Goal: Task Accomplishment & Management: Use online tool/utility

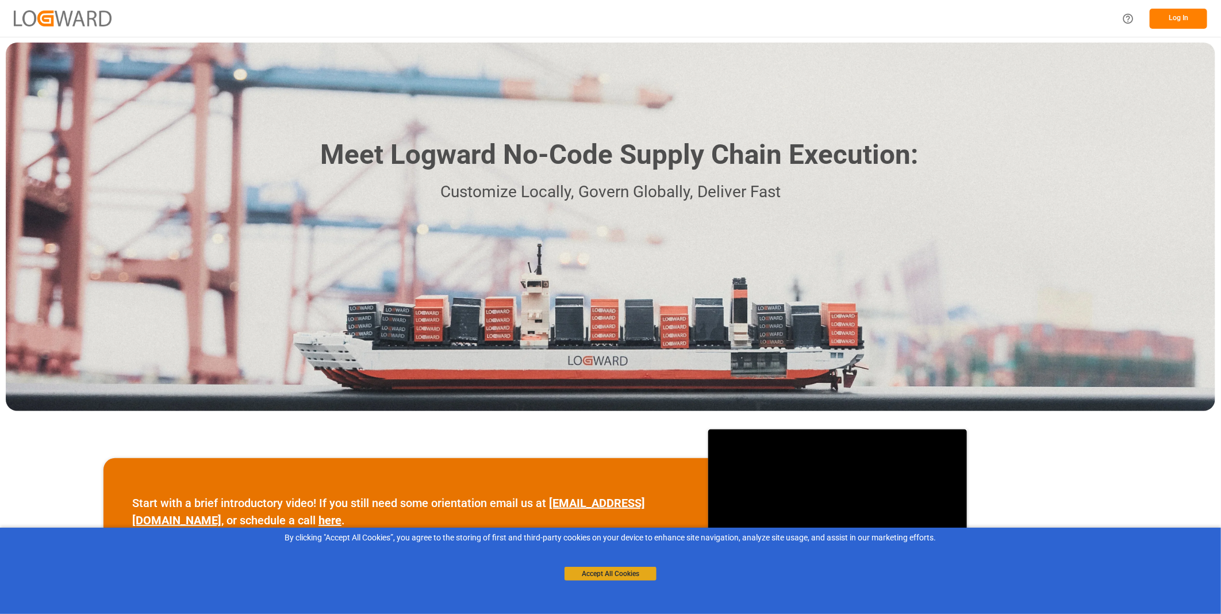
click at [606, 575] on button "Accept All Cookies" at bounding box center [610, 574] width 92 height 14
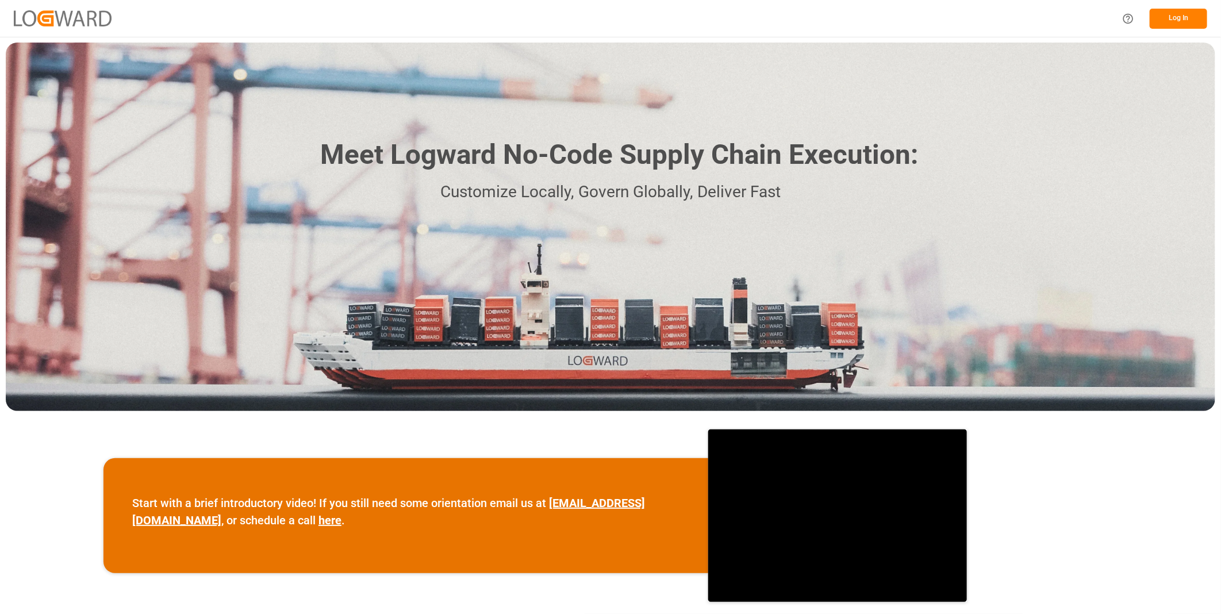
click at [1177, 20] on button "Log In" at bounding box center [1178, 19] width 57 height 20
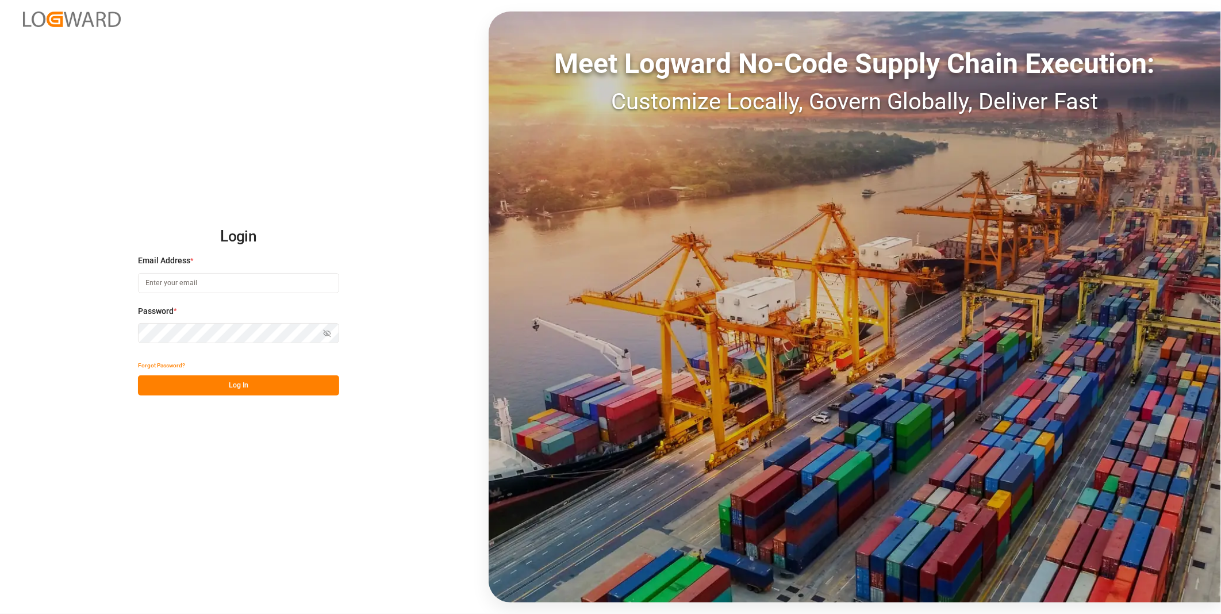
type input "florian.hausmann@rhenus.com"
click at [214, 382] on button "Log In" at bounding box center [238, 385] width 201 height 20
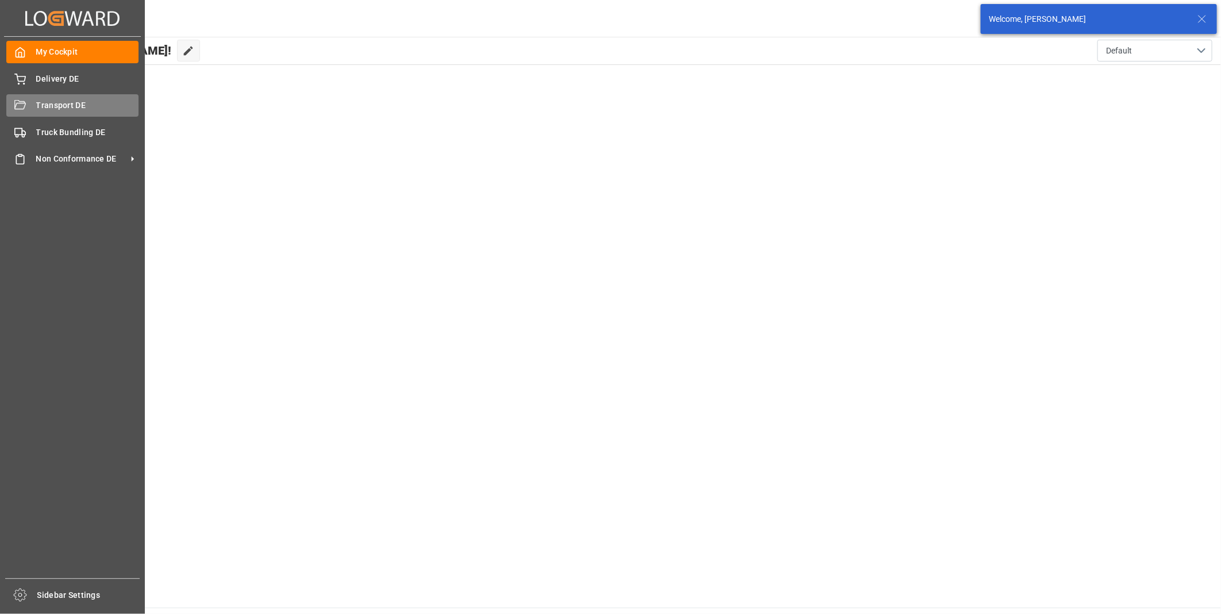
click at [42, 108] on span "Transport DE" at bounding box center [87, 105] width 103 height 12
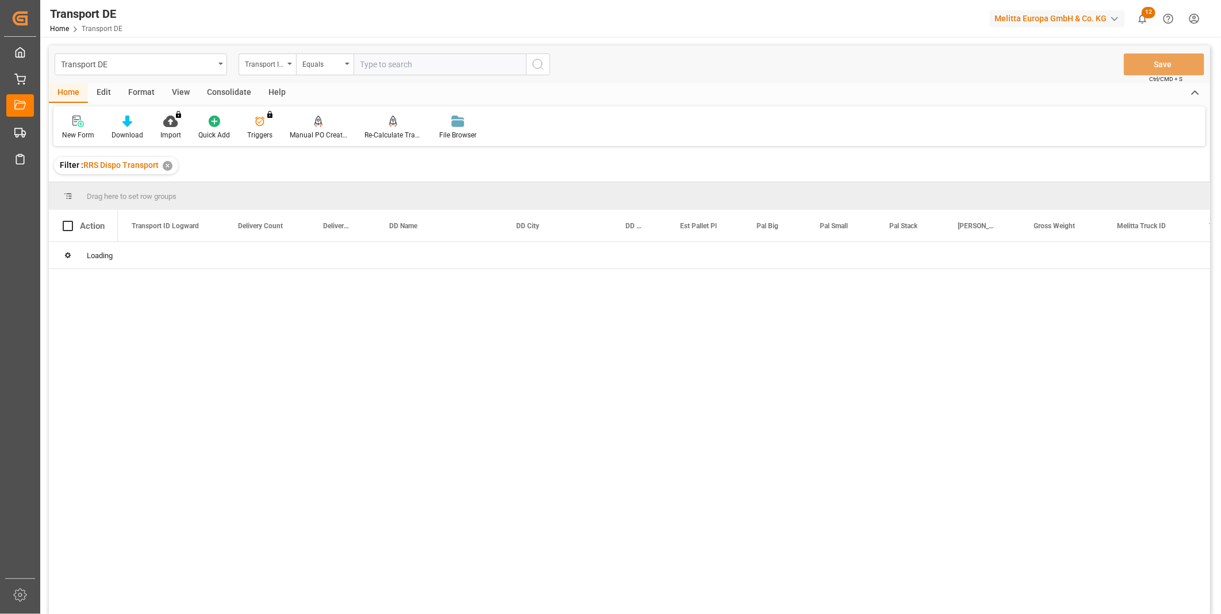
click at [234, 94] on div "Consolidate" at bounding box center [229, 93] width 62 height 20
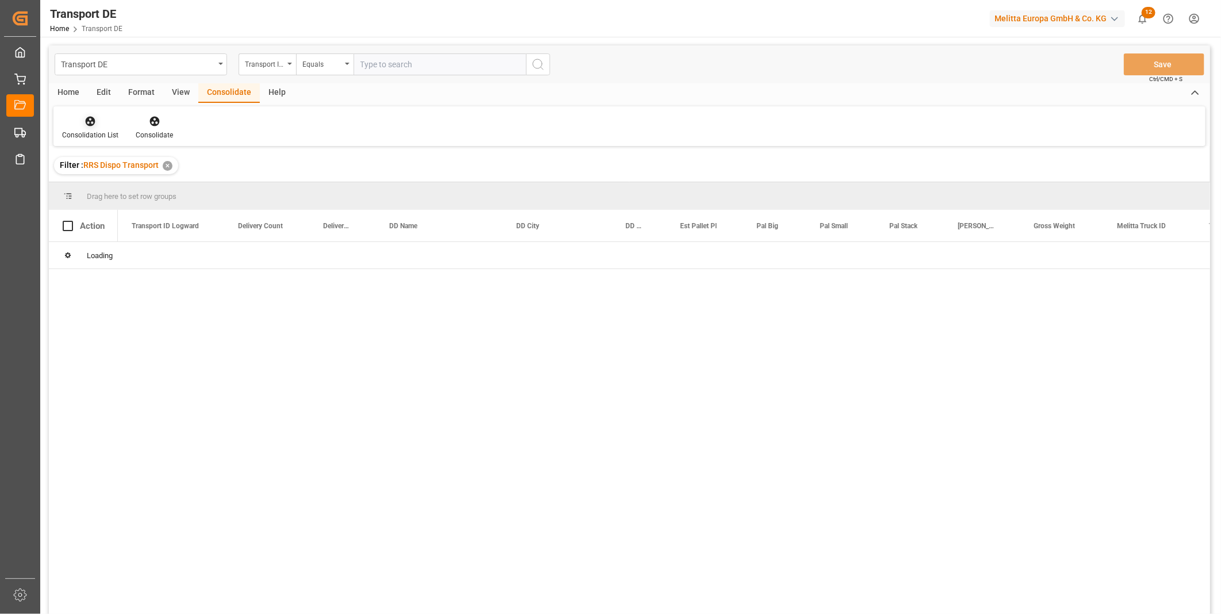
click at [99, 136] on div "Consolidation List" at bounding box center [90, 135] width 56 height 10
click at [128, 221] on div "Transport DE Transport ID Logward Equals Save Ctrl/CMD + S Home Edit Format Vie…" at bounding box center [629, 344] width 1161 height 599
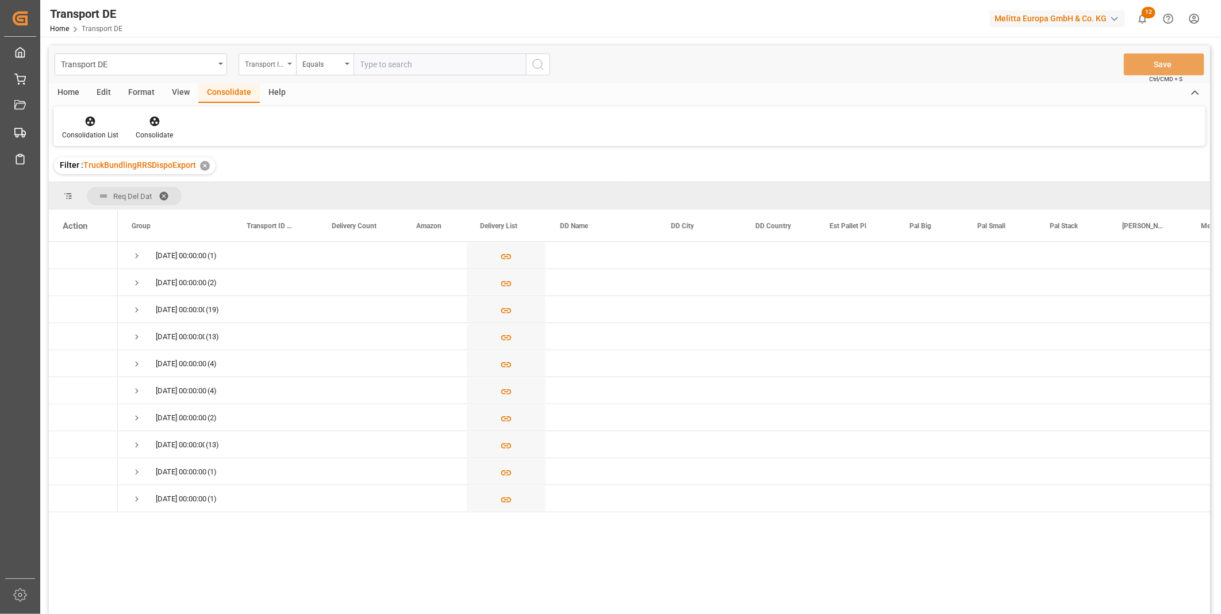
click at [270, 57] on div "Transport ID Logward" at bounding box center [264, 62] width 39 height 13
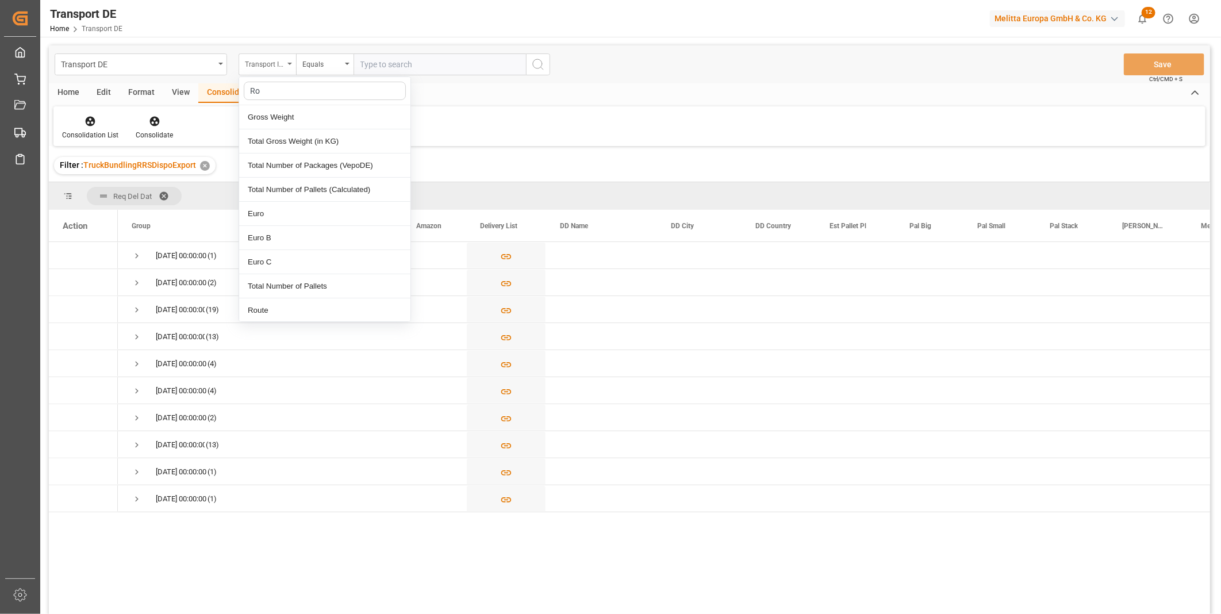
type input "Rou"
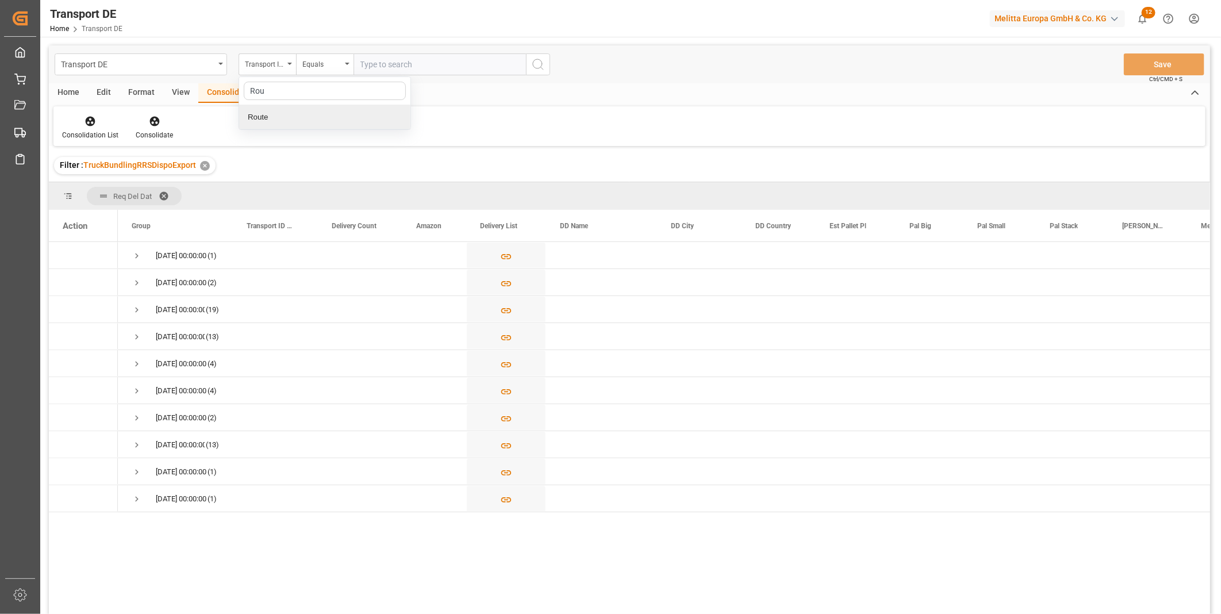
click at [278, 118] on div "Route" at bounding box center [324, 117] width 171 height 24
click at [324, 68] on div "Equals" at bounding box center [321, 62] width 39 height 13
click at [320, 191] on div "Starts with" at bounding box center [382, 190] width 171 height 24
type input "CZ"
click at [543, 67] on icon "search button" at bounding box center [538, 64] width 14 height 14
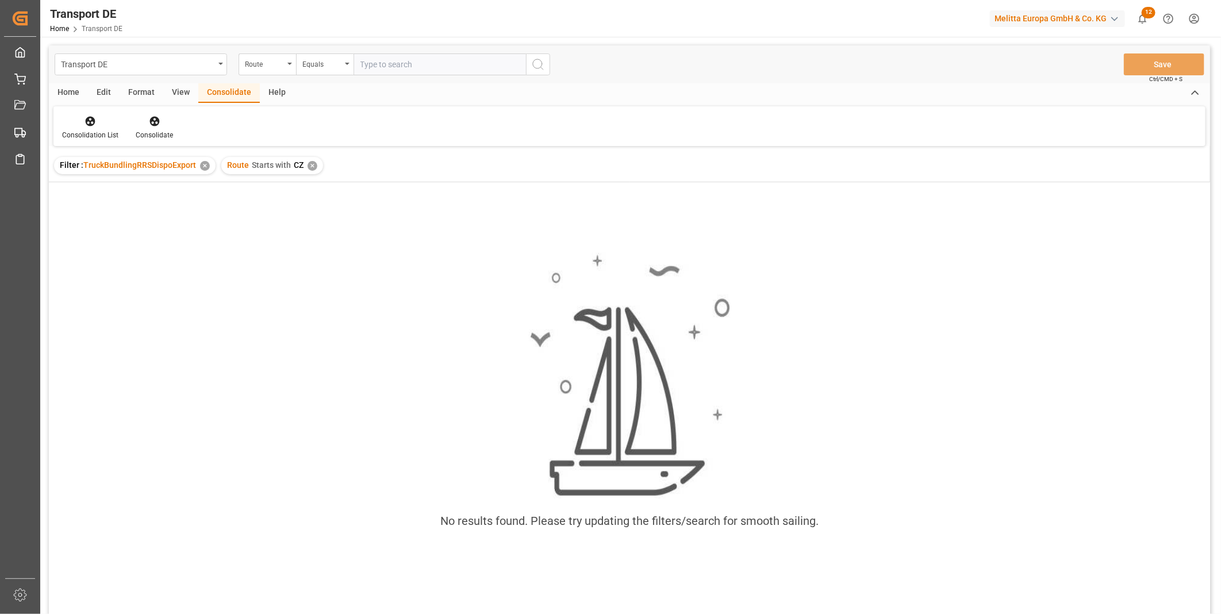
click at [314, 170] on div "Route Starts with CZ ✕" at bounding box center [272, 165] width 102 height 17
click at [312, 167] on div "✕" at bounding box center [313, 166] width 10 height 10
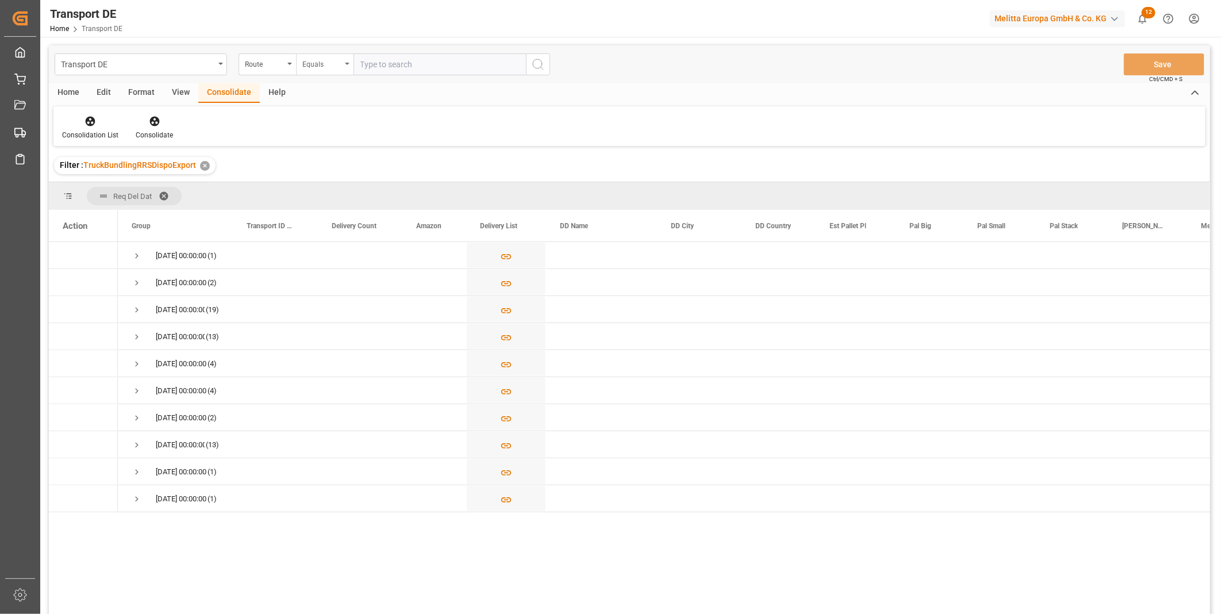
click at [325, 57] on div "Equals" at bounding box center [321, 62] width 39 height 13
click at [332, 187] on div "Starts with" at bounding box center [382, 190] width 171 height 24
type input "PL"
click at [539, 62] on icon "search button" at bounding box center [538, 64] width 14 height 14
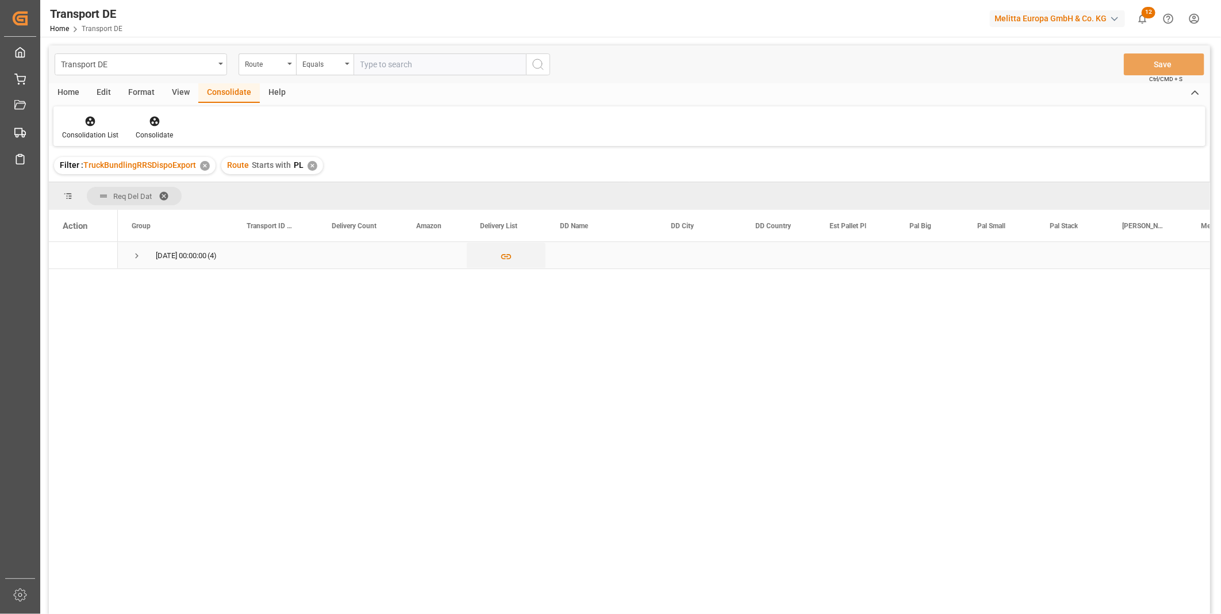
click at [135, 258] on span "Press SPACE to select this row." at bounding box center [137, 256] width 10 height 10
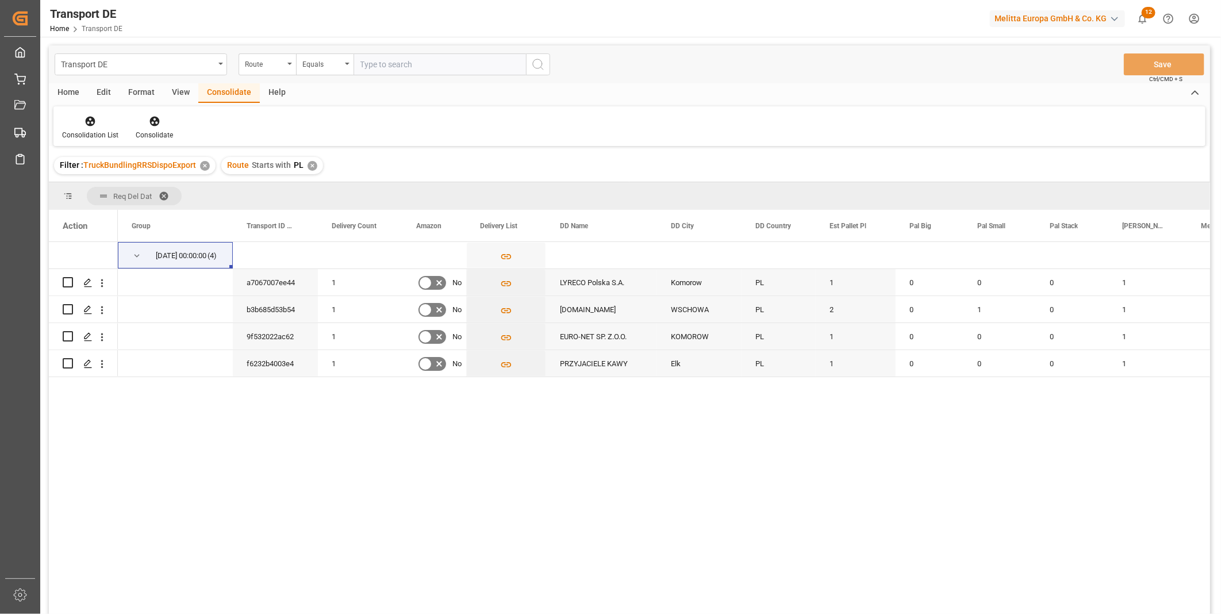
click at [462, 484] on div "04.09.2025 00:00:00 (4) a7067007ee44 1 No LYRECO Polska S.A. Komorow PL 1 0 0 0…" at bounding box center [664, 431] width 1092 height 379
click at [66, 284] on input "Press Space to toggle row selection (unchecked)" at bounding box center [68, 282] width 10 height 10
checkbox input "true"
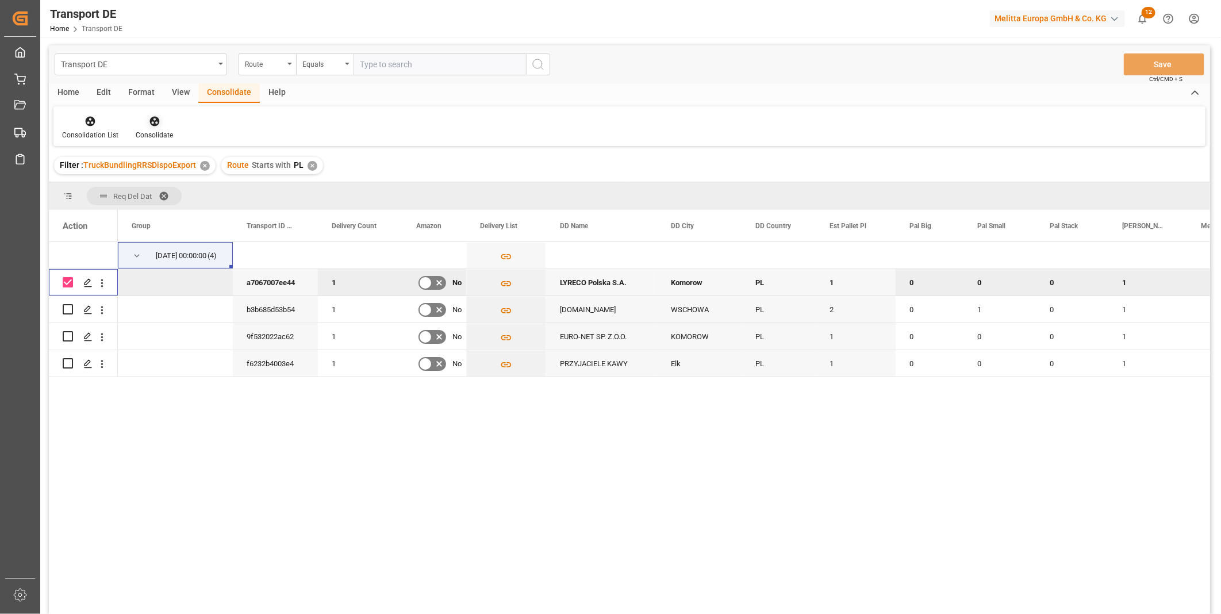
click at [158, 130] on div "Consolidate" at bounding box center [154, 135] width 37 height 10
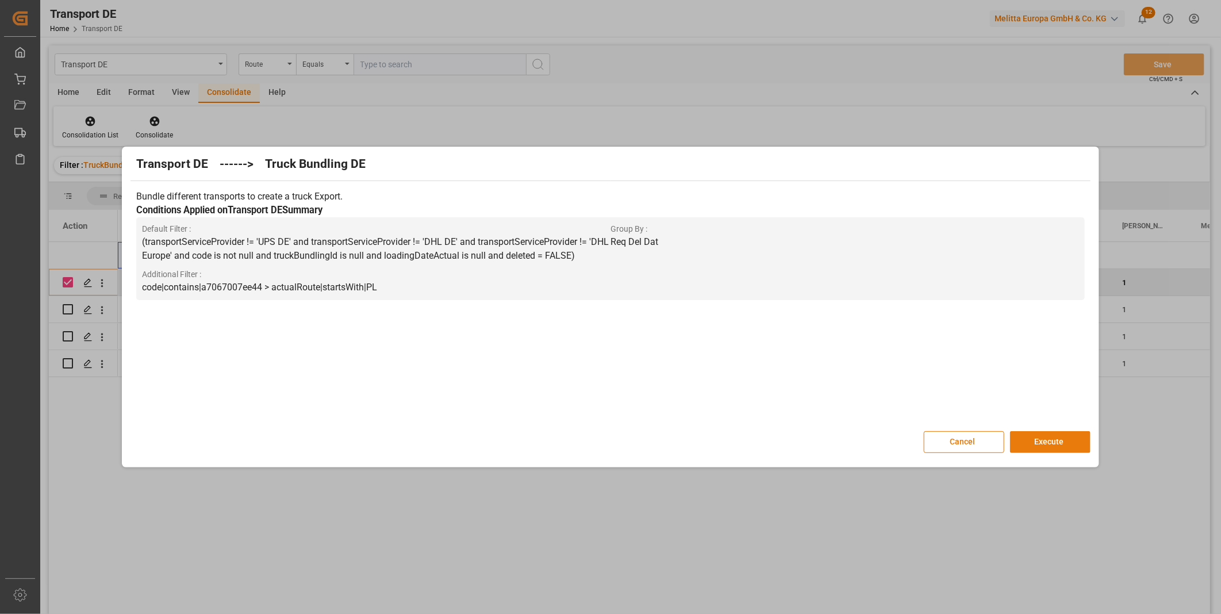
click at [1030, 440] on button "Execute" at bounding box center [1050, 442] width 80 height 22
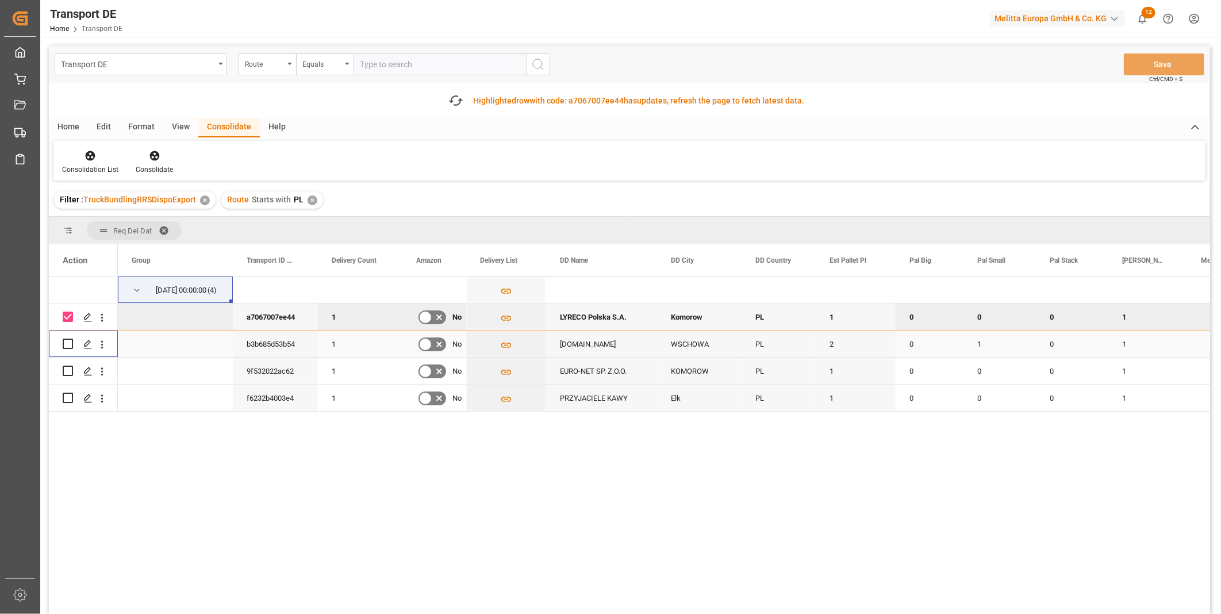
click at [66, 344] on input "Press Space to toggle row selection (unchecked)" at bounding box center [68, 344] width 10 height 10
checkbox input "true"
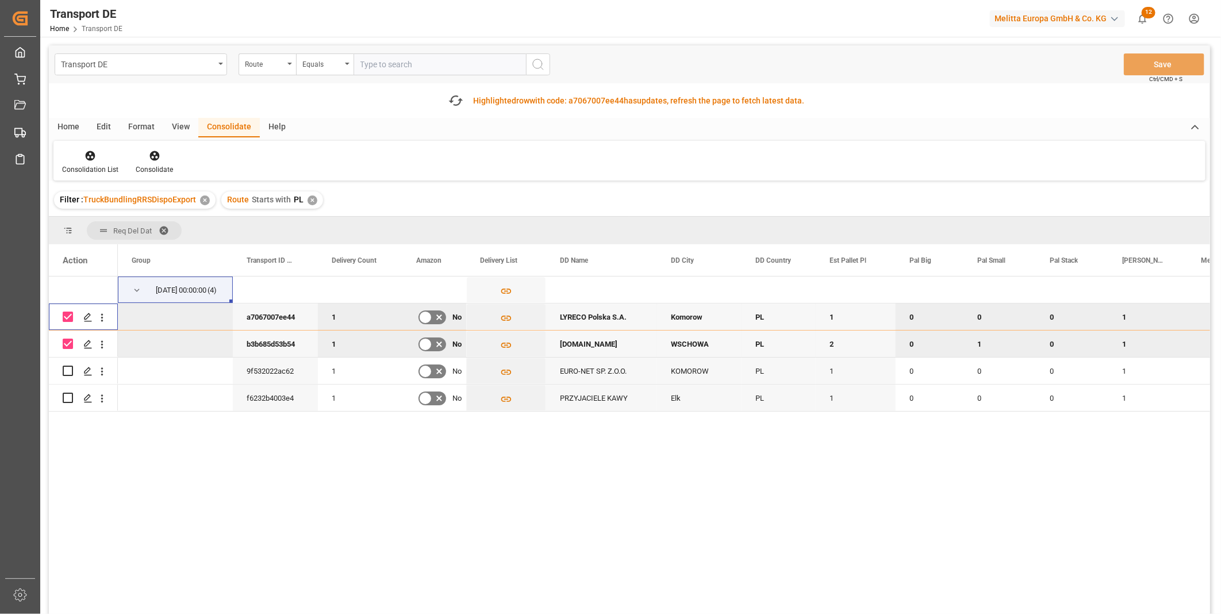
click at [66, 318] on input "Press Space to toggle row selection (checked)" at bounding box center [68, 317] width 10 height 10
checkbox input "false"
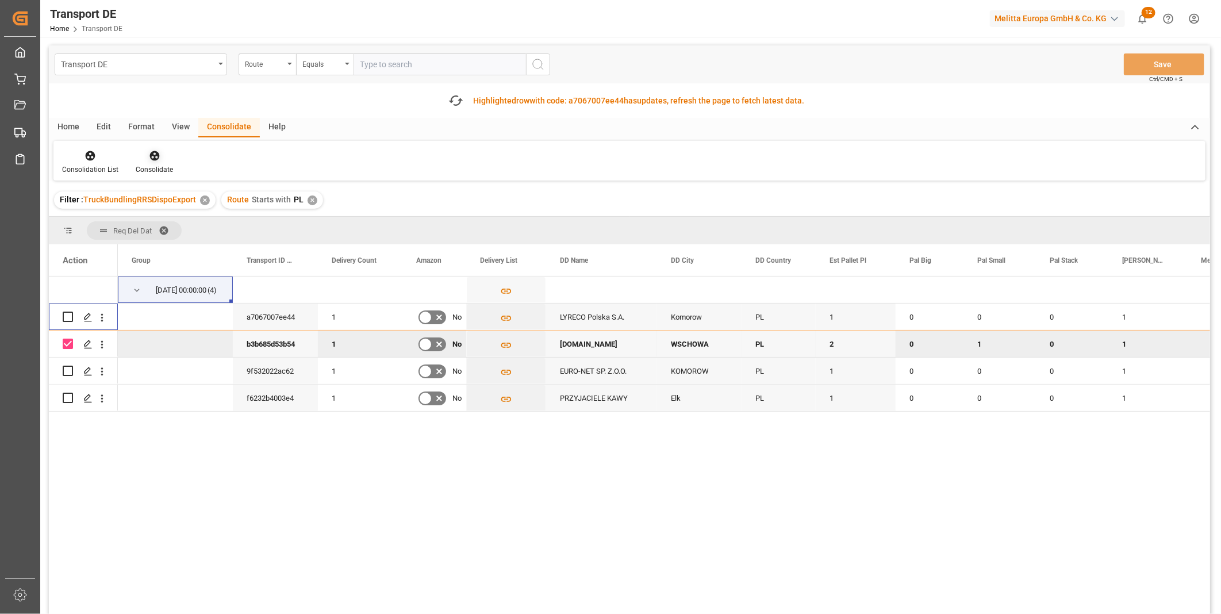
click at [160, 167] on div "Consolidate" at bounding box center [154, 169] width 37 height 10
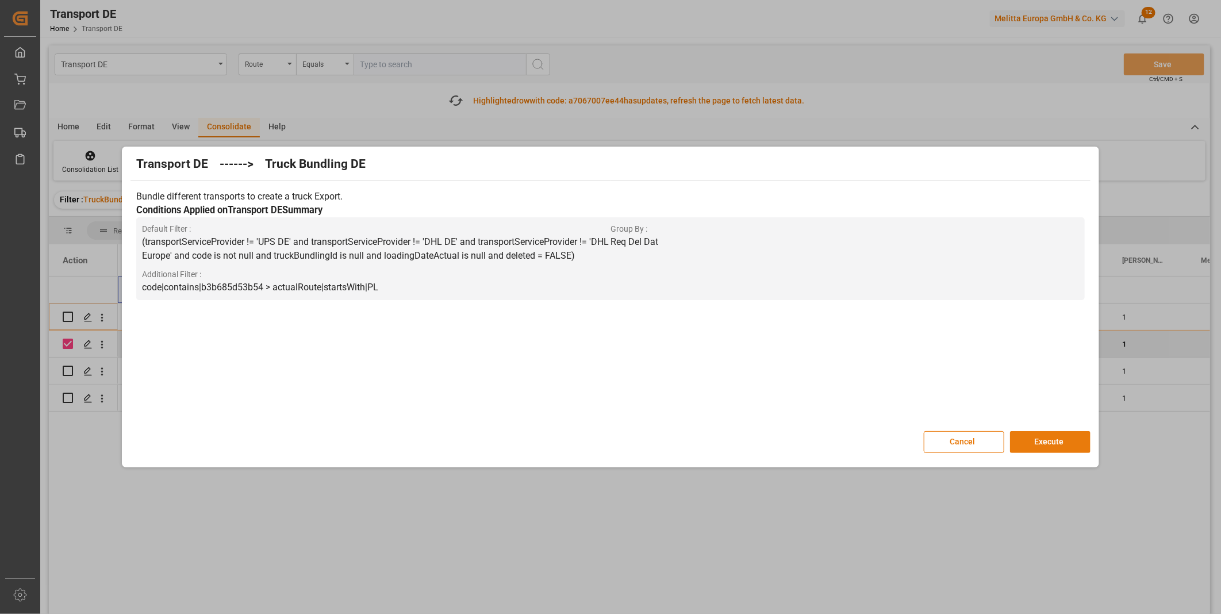
click at [1044, 450] on button "Execute" at bounding box center [1050, 442] width 80 height 22
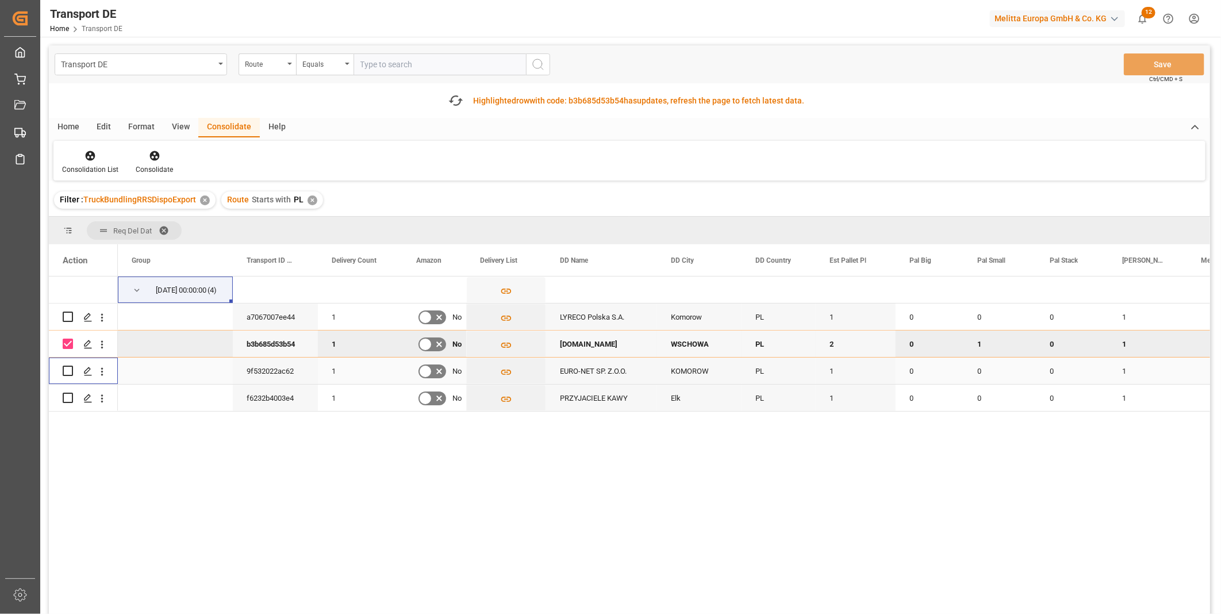
click at [70, 371] on input "Press Space to toggle row selection (unchecked)" at bounding box center [68, 371] width 10 height 10
checkbox input "true"
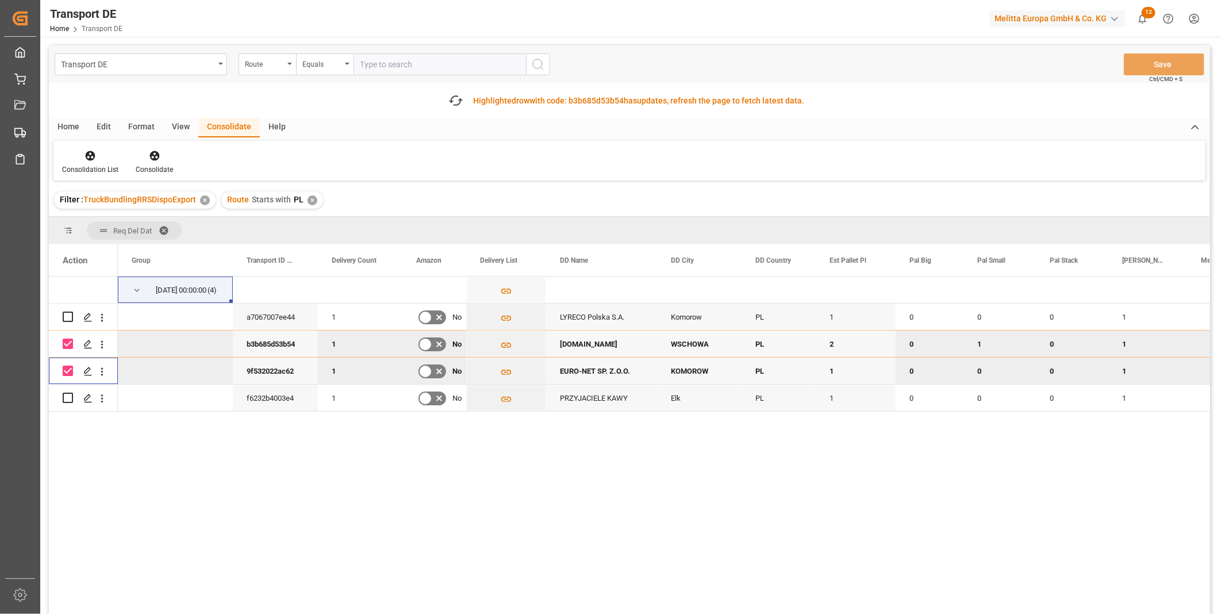
click at [70, 345] on input "Press Space to toggle row selection (checked)" at bounding box center [68, 344] width 10 height 10
checkbox input "false"
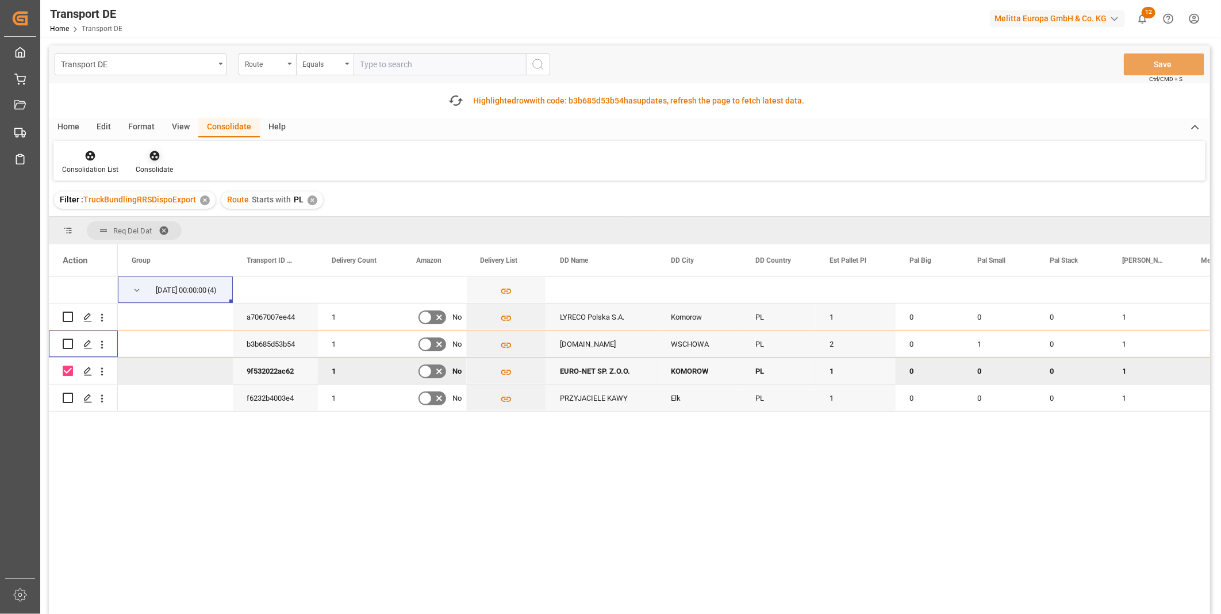
click at [164, 159] on div at bounding box center [154, 155] width 37 height 12
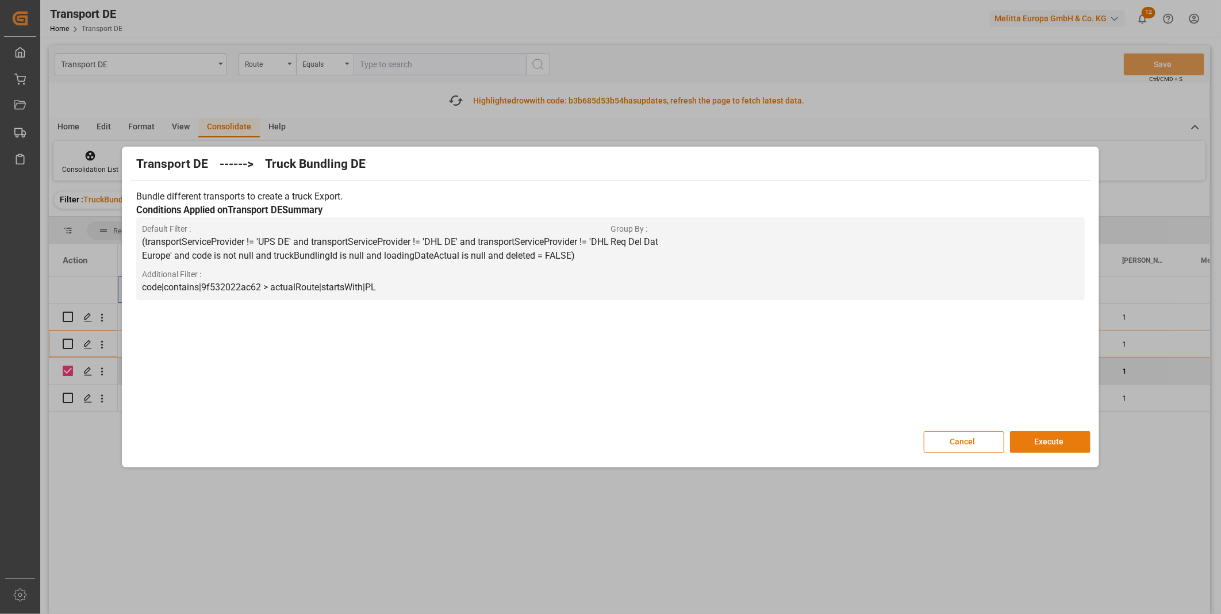
click at [1058, 443] on button "Execute" at bounding box center [1050, 442] width 80 height 22
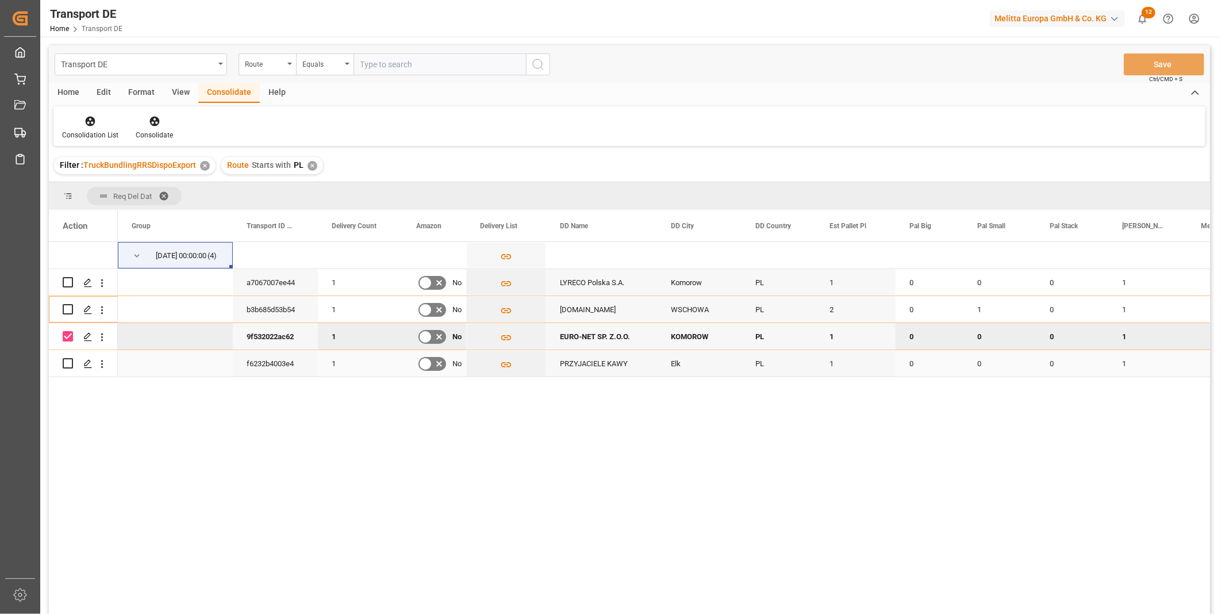
click at [66, 363] on input "Press Space to toggle row selection (unchecked)" at bounding box center [68, 363] width 10 height 10
checkbox input "true"
click at [67, 336] on input "Press Space to toggle row selection (checked)" at bounding box center [68, 336] width 10 height 10
checkbox input "false"
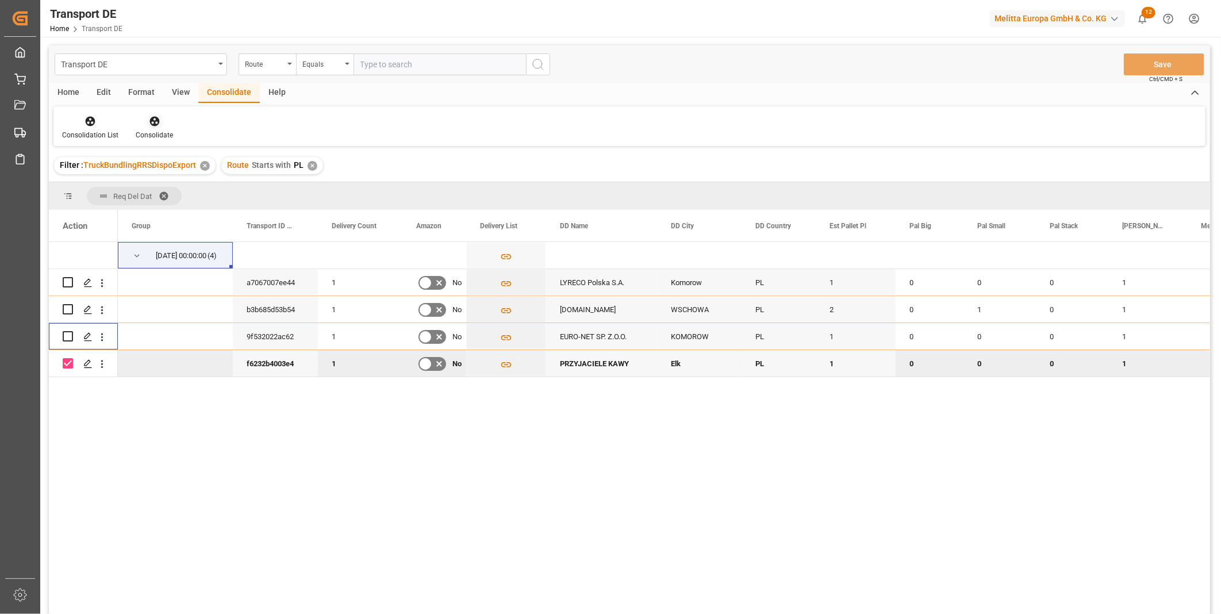
click at [153, 127] on div "Consolidate" at bounding box center [154, 127] width 55 height 25
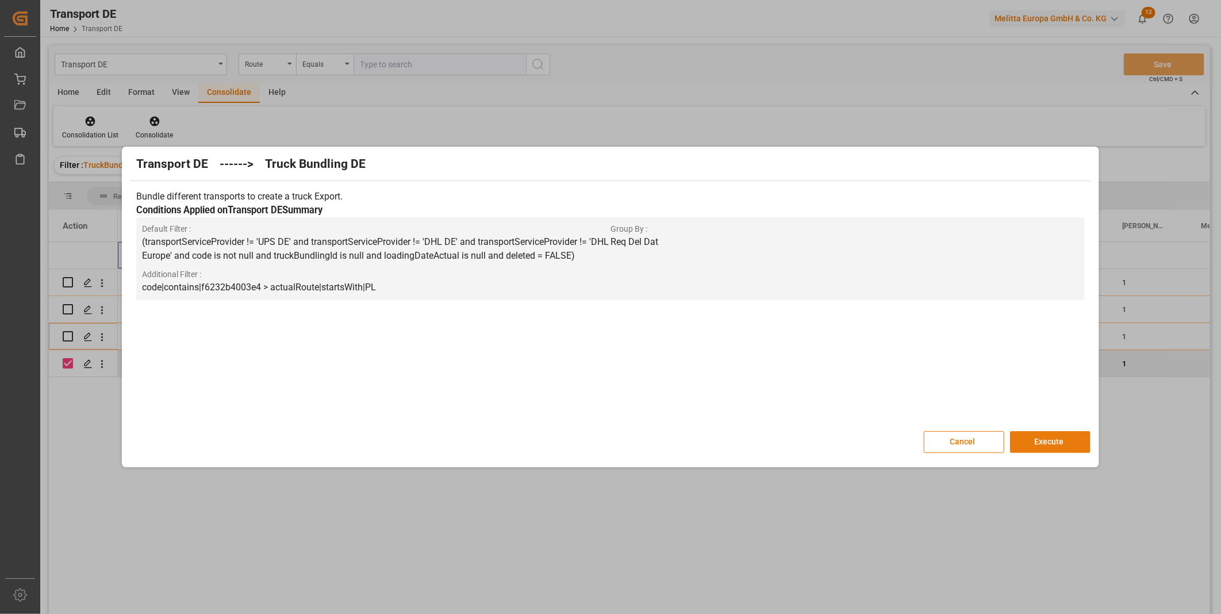
click at [1051, 447] on button "Execute" at bounding box center [1050, 442] width 80 height 22
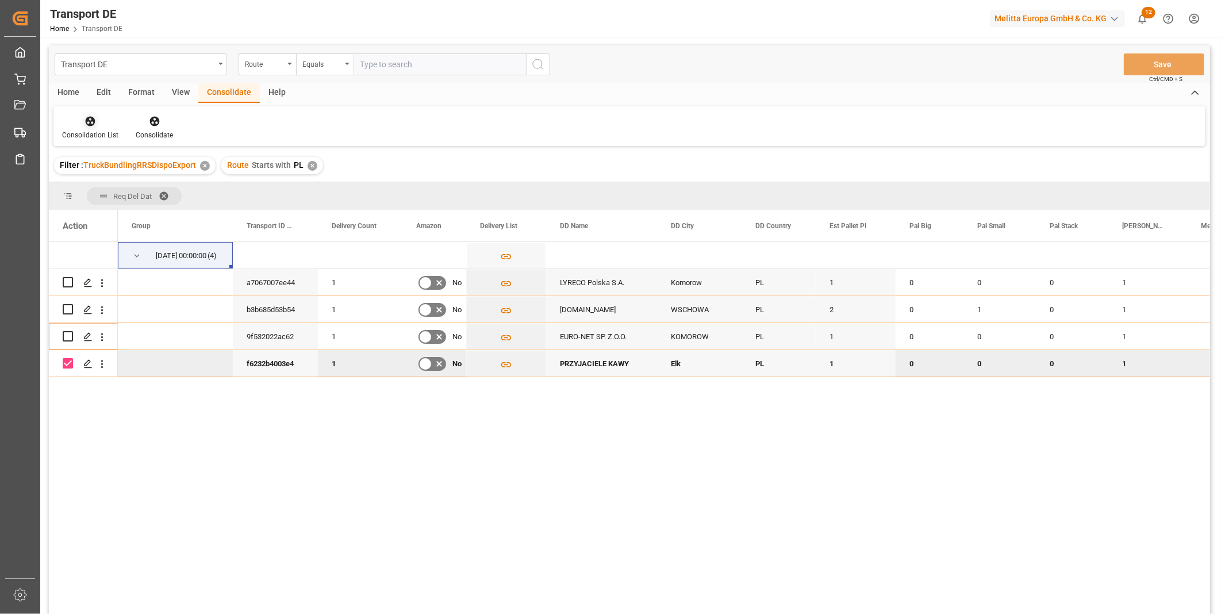
click at [89, 124] on icon at bounding box center [91, 122] width 10 height 10
click at [168, 211] on div "Transport DE Route Equals Save Ctrl/CMD + S Home Edit Format View Consolidate H…" at bounding box center [629, 344] width 1161 height 599
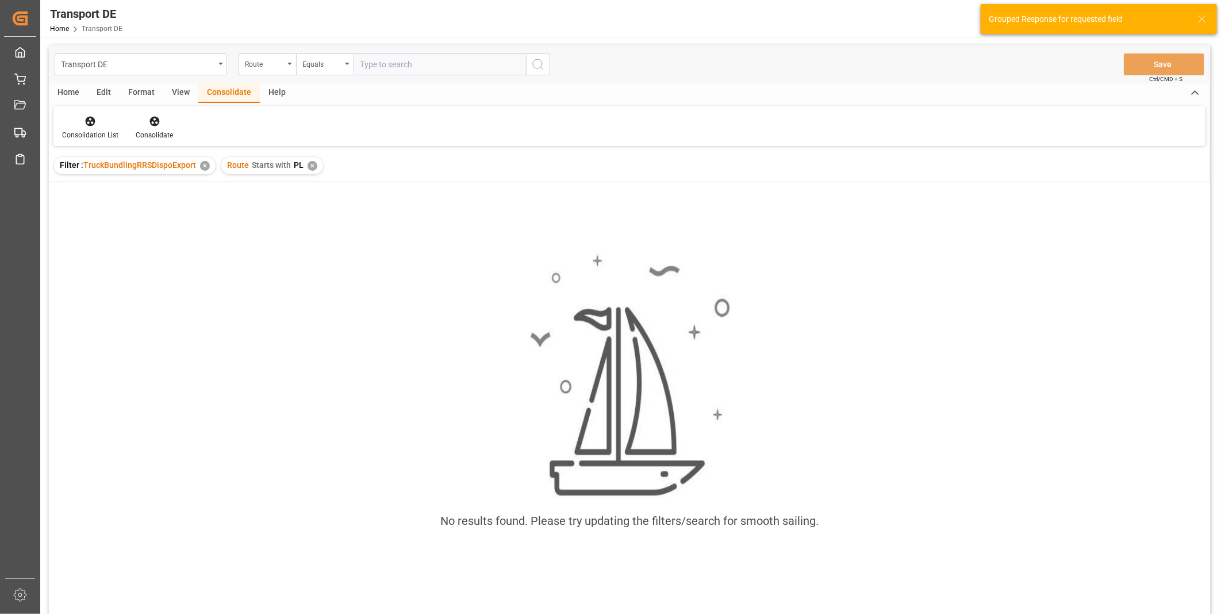
click at [301, 166] on div "Route Starts with PL ✕" at bounding box center [272, 165] width 102 height 17
click at [312, 162] on div "✕" at bounding box center [313, 166] width 10 height 10
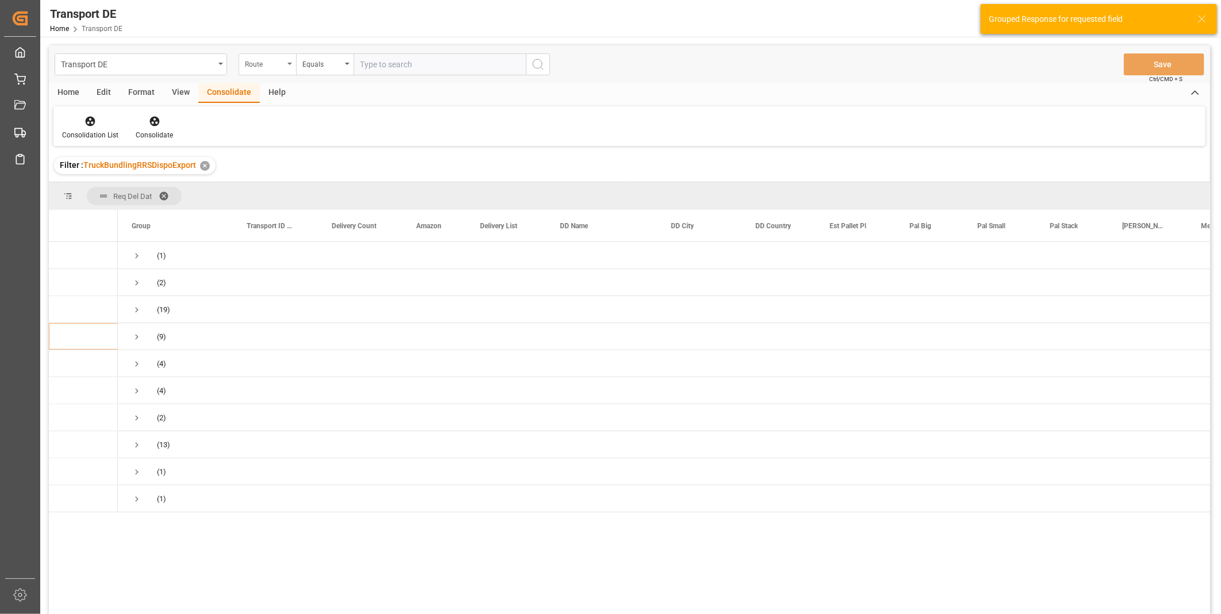
click at [274, 67] on div "Route" at bounding box center [264, 62] width 39 height 13
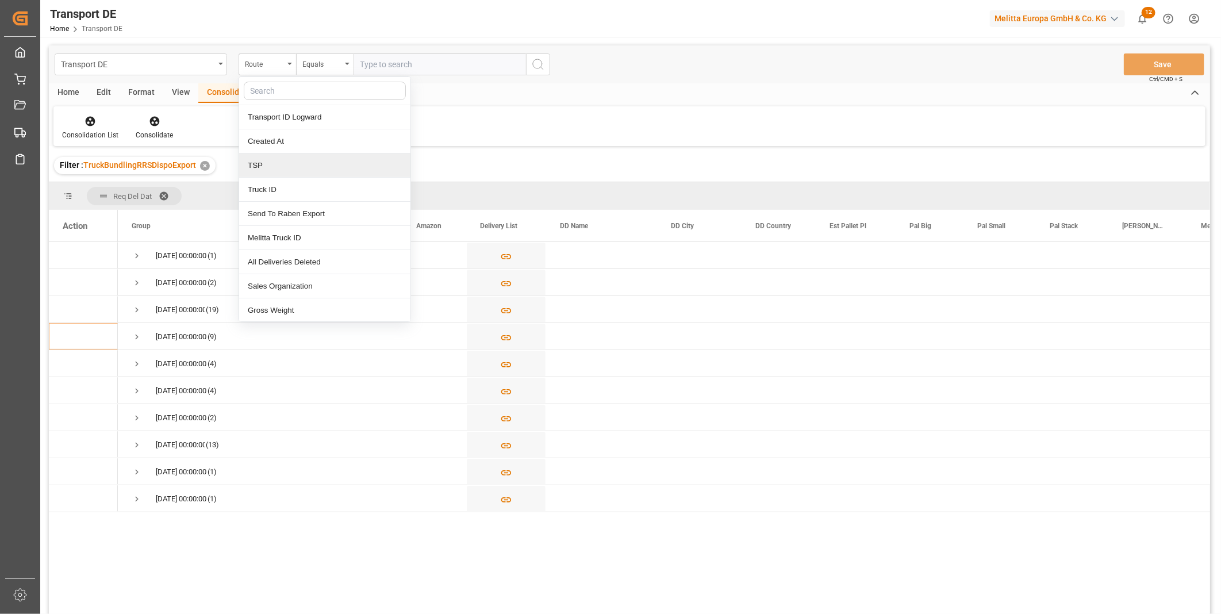
click at [283, 161] on div "TSP" at bounding box center [324, 165] width 171 height 24
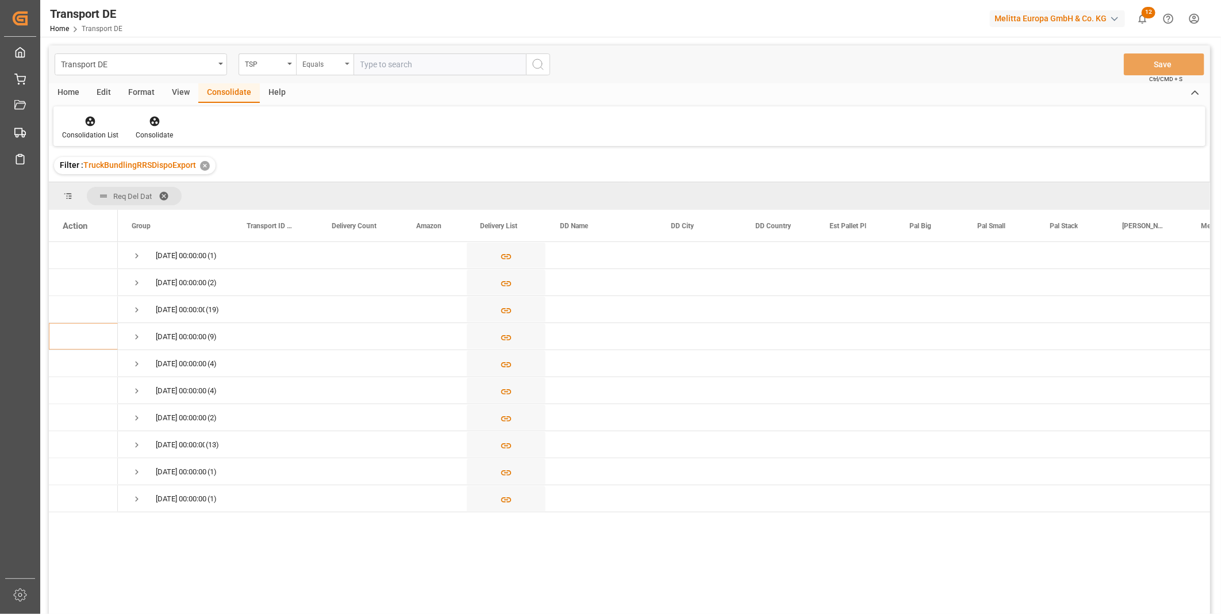
click at [328, 69] on div "Equals" at bounding box center [321, 62] width 39 height 13
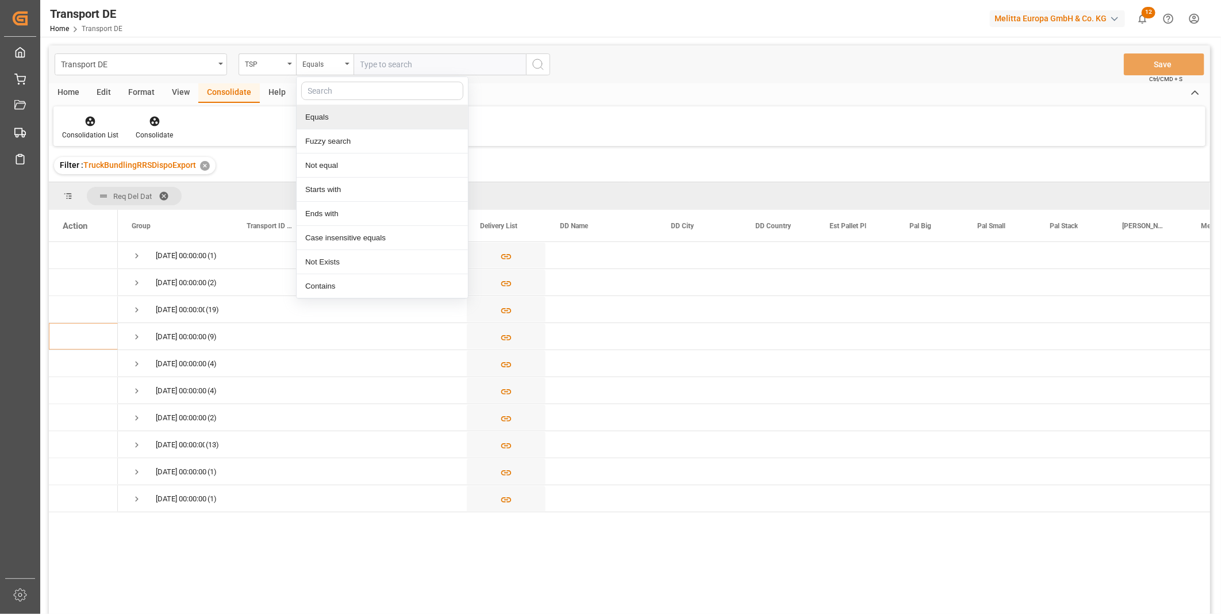
click at [404, 56] on input "text" at bounding box center [440, 64] width 172 height 22
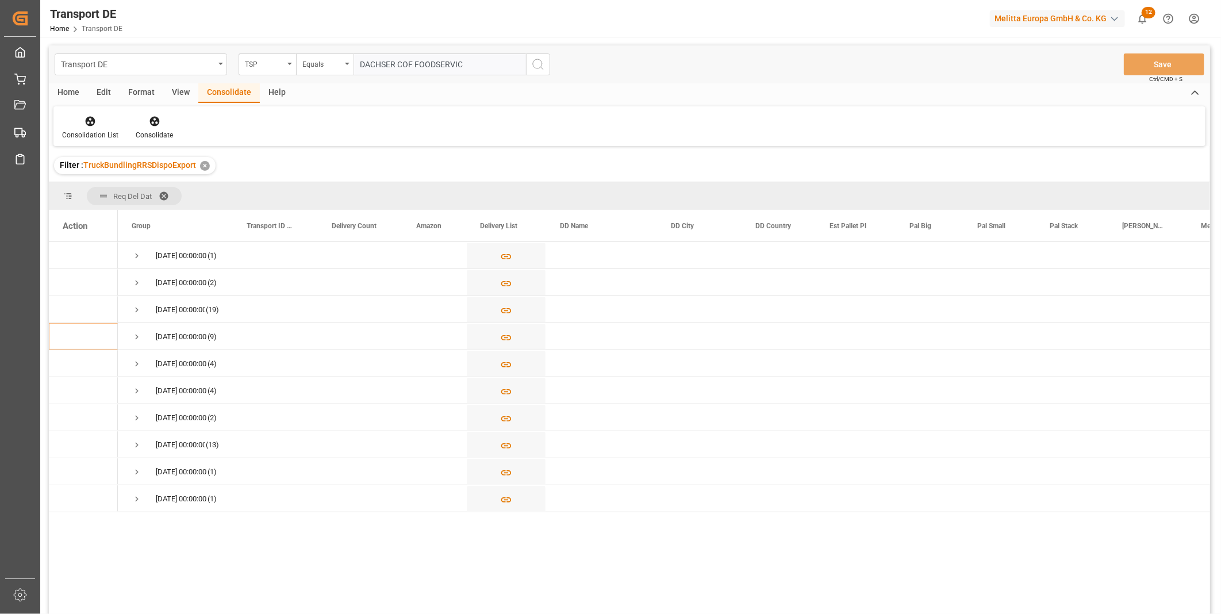
type input "DACHSER COF FOODSERVICE"
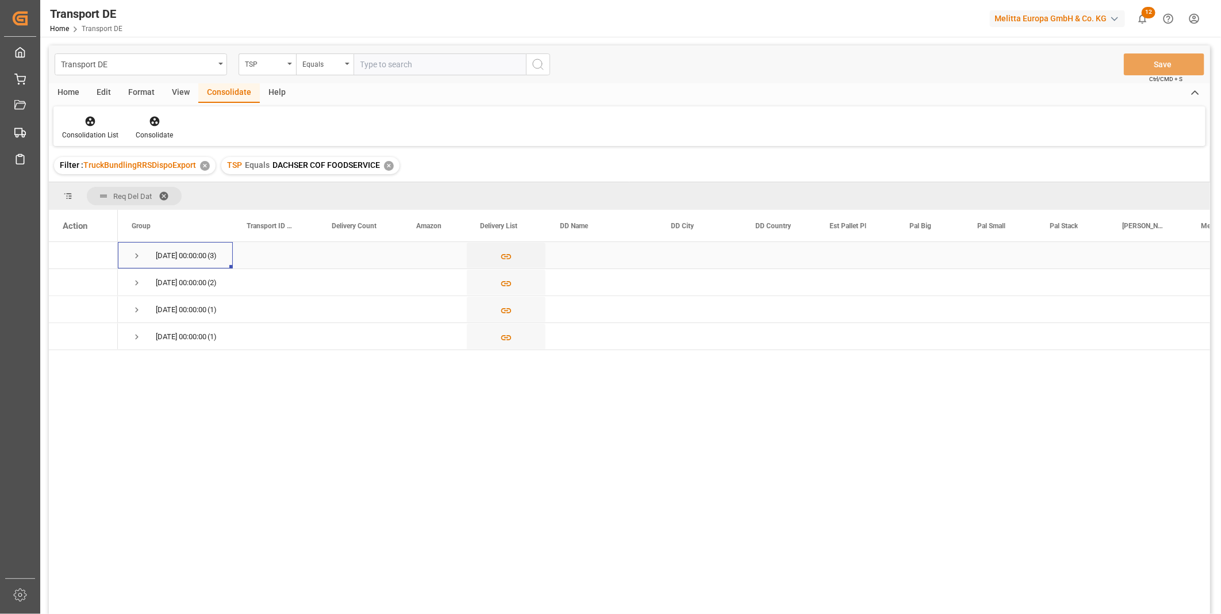
click at [140, 258] on span "Press SPACE to select this row." at bounding box center [137, 256] width 10 height 10
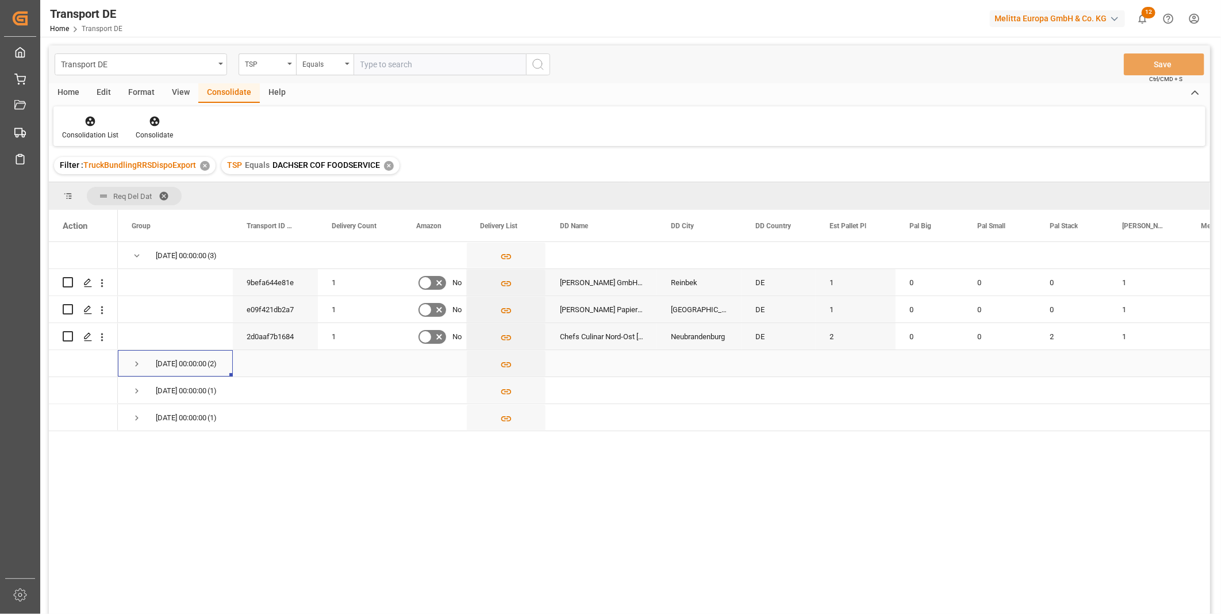
click at [133, 362] on span "Press SPACE to select this row." at bounding box center [137, 364] width 10 height 10
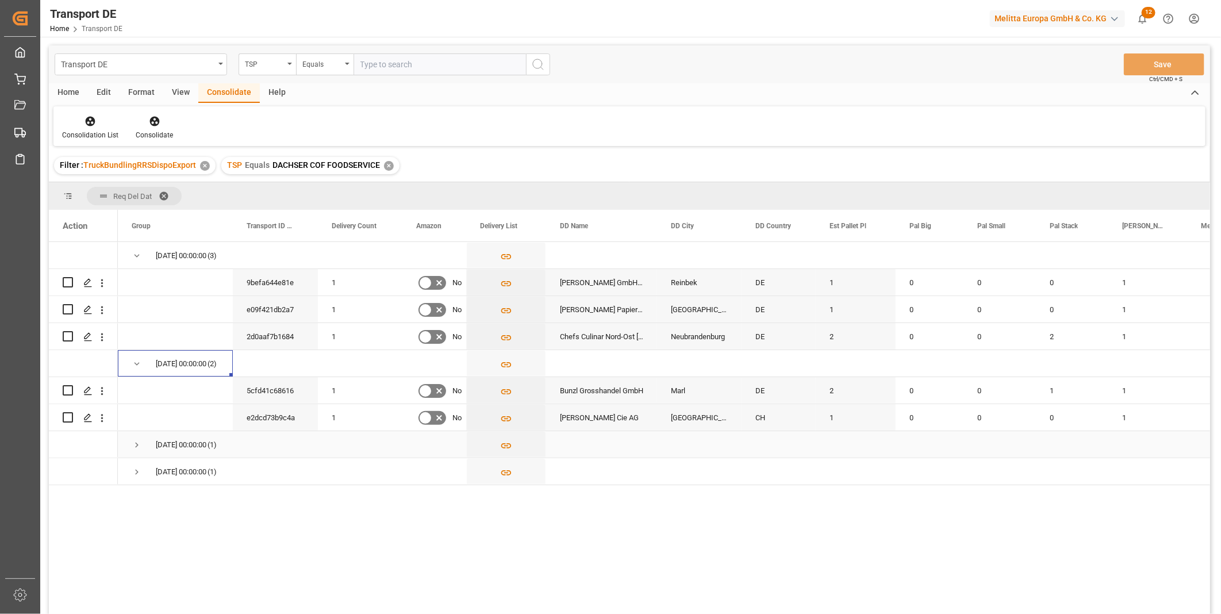
click at [135, 438] on span "Press SPACE to select this row." at bounding box center [137, 445] width 10 height 26
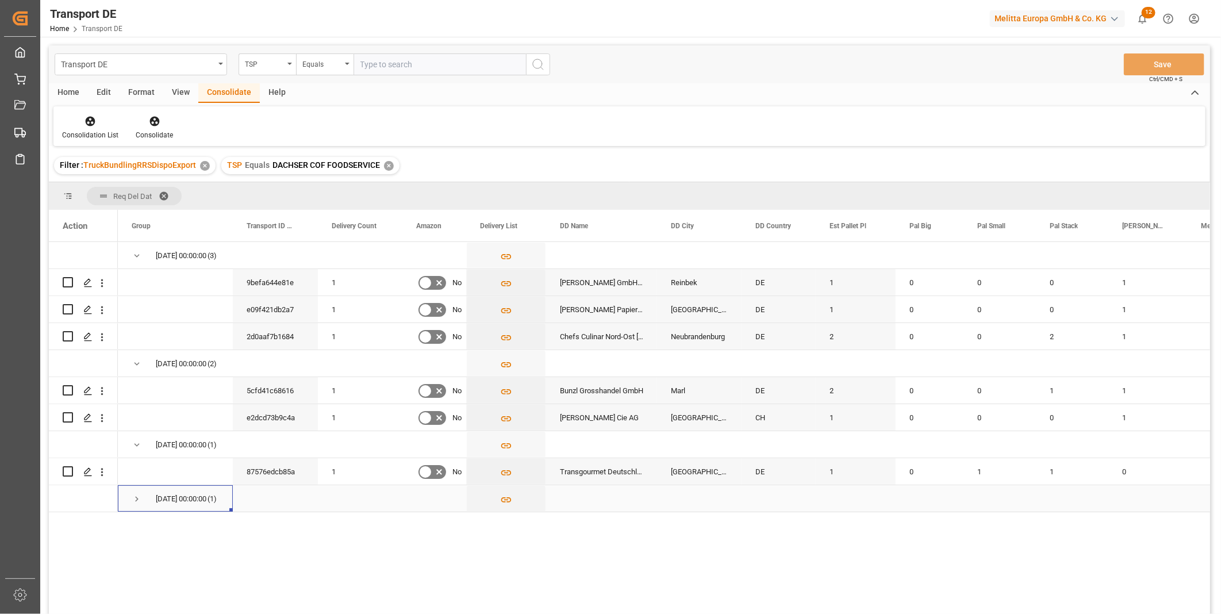
click at [142, 501] on span "09.09.2025 00:00:00 (1)" at bounding box center [175, 498] width 87 height 25
click at [137, 500] on span "Press SPACE to select this row." at bounding box center [137, 499] width 10 height 10
click at [136, 500] on span "Press SPACE to select this row." at bounding box center [137, 499] width 10 height 10
click at [64, 280] on input "Press Space to toggle row selection (unchecked)" at bounding box center [68, 282] width 10 height 10
checkbox input "true"
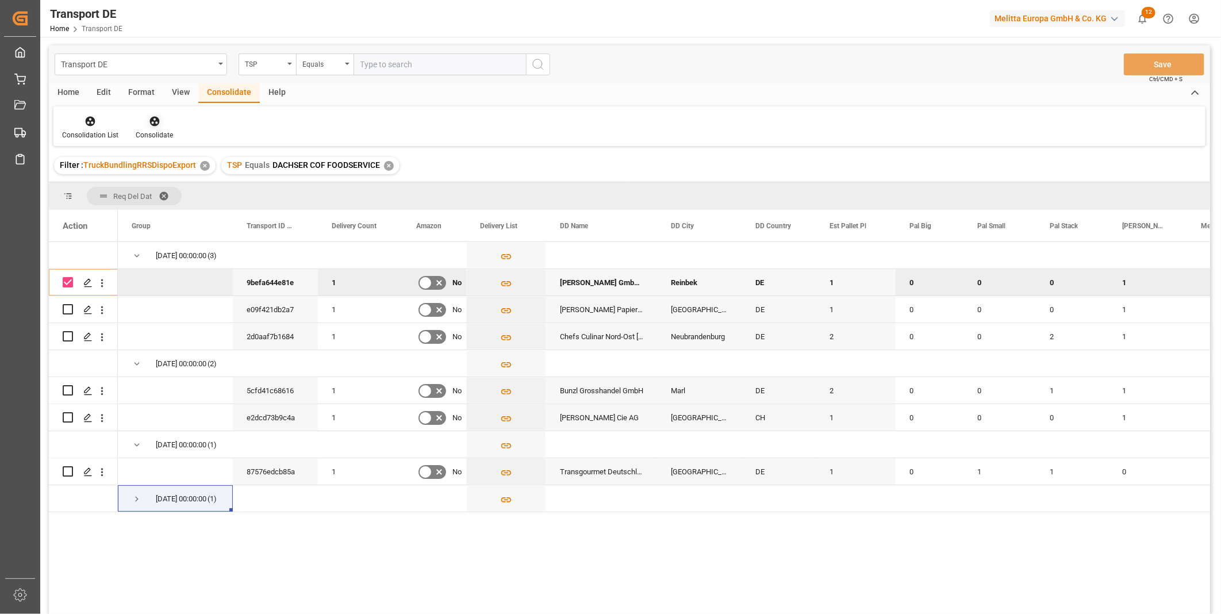
click at [148, 130] on div "Consolidate" at bounding box center [154, 135] width 37 height 10
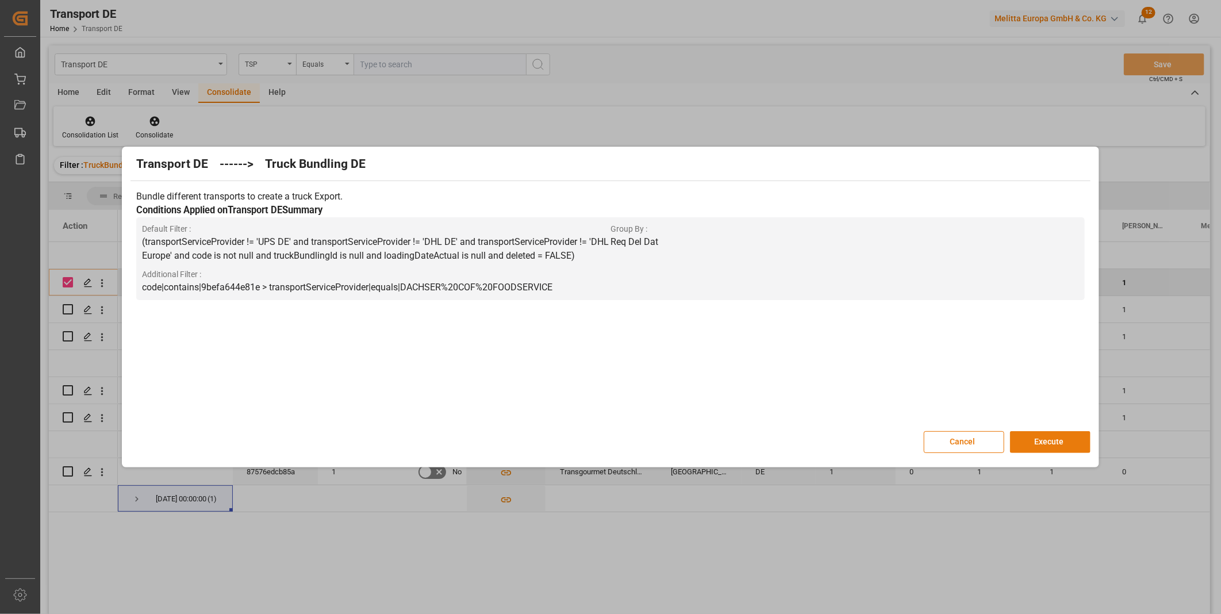
click at [1039, 445] on button "Execute" at bounding box center [1050, 442] width 80 height 22
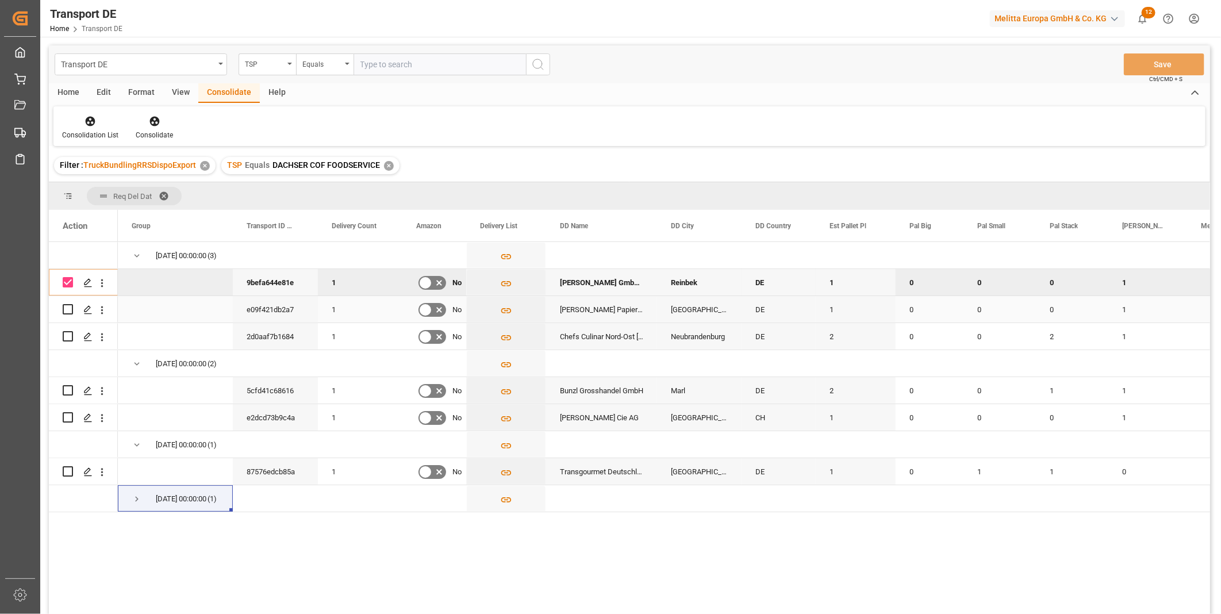
click at [66, 309] on input "Press Space to toggle row selection (unchecked)" at bounding box center [68, 309] width 10 height 10
checkbox input "true"
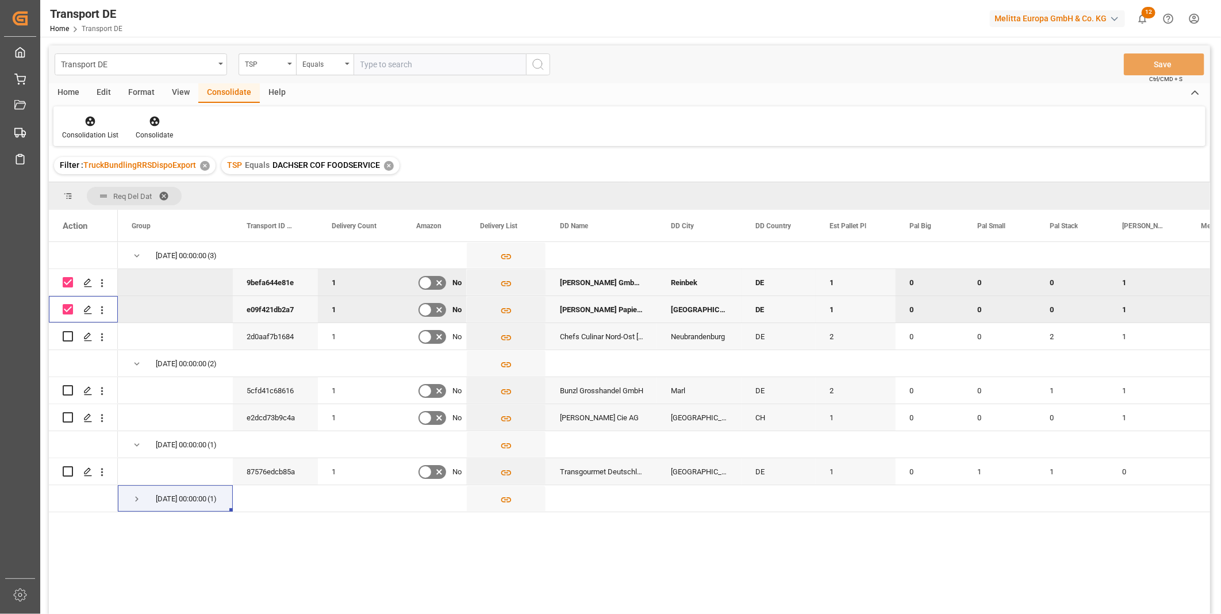
click at [68, 283] on input "Press Space to toggle row selection (checked)" at bounding box center [68, 282] width 10 height 10
checkbox input "false"
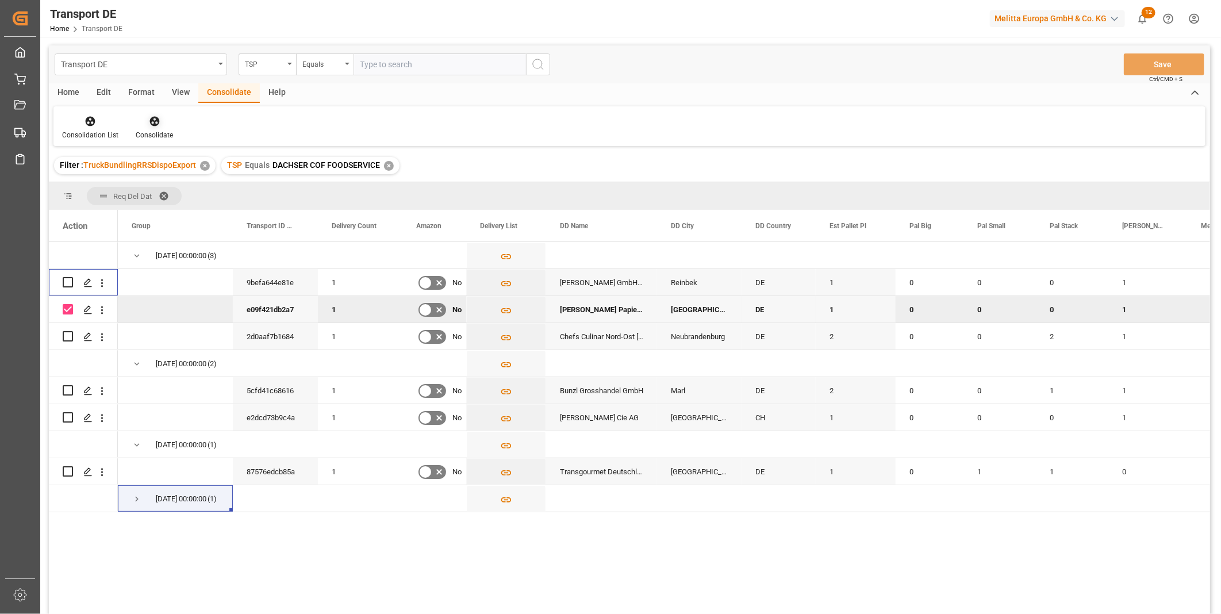
click at [159, 122] on div at bounding box center [154, 121] width 37 height 12
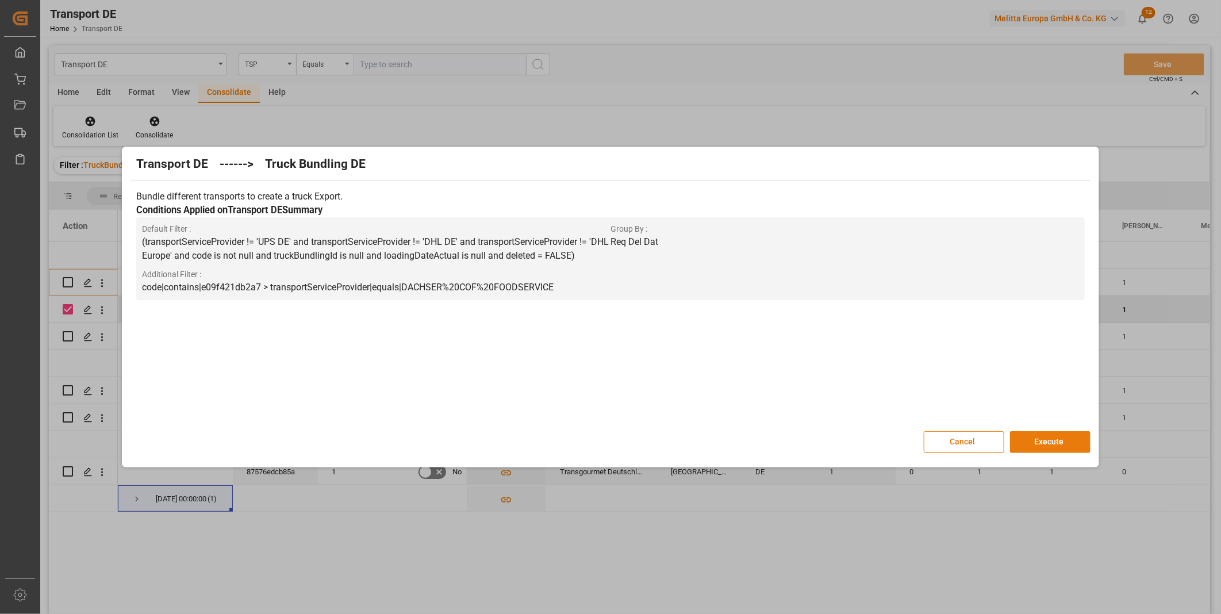
click at [1036, 439] on button "Execute" at bounding box center [1050, 442] width 80 height 22
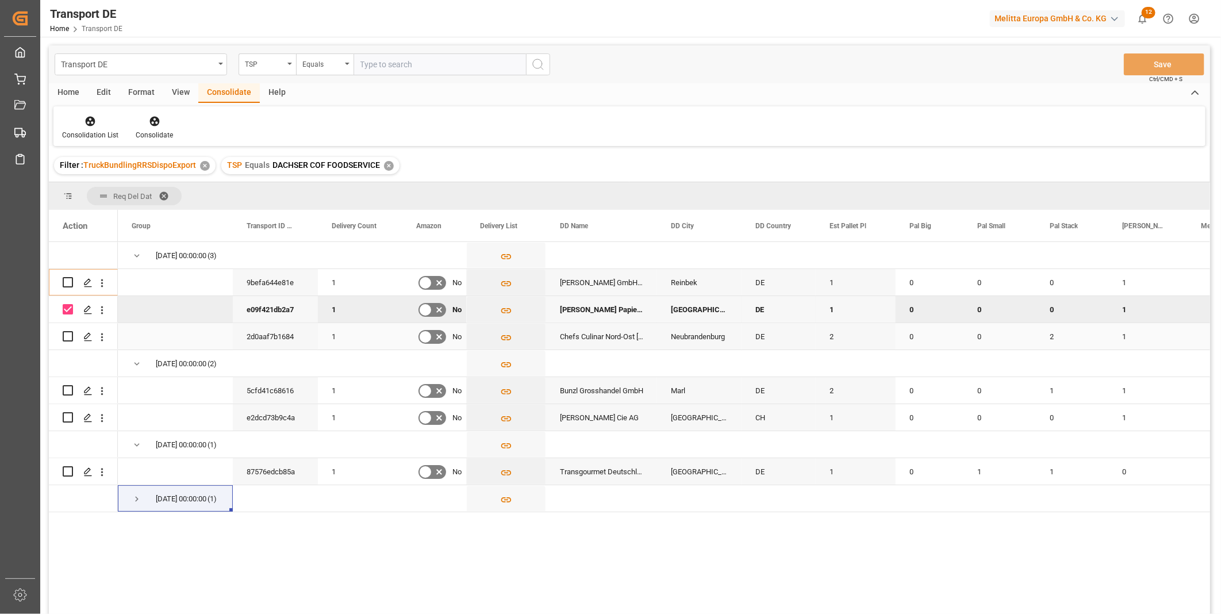
click at [69, 337] on input "Press Space to toggle row selection (unchecked)" at bounding box center [68, 336] width 10 height 10
checkbox input "true"
click at [66, 308] on input "Press Space to toggle row selection (checked)" at bounding box center [68, 309] width 10 height 10
checkbox input "false"
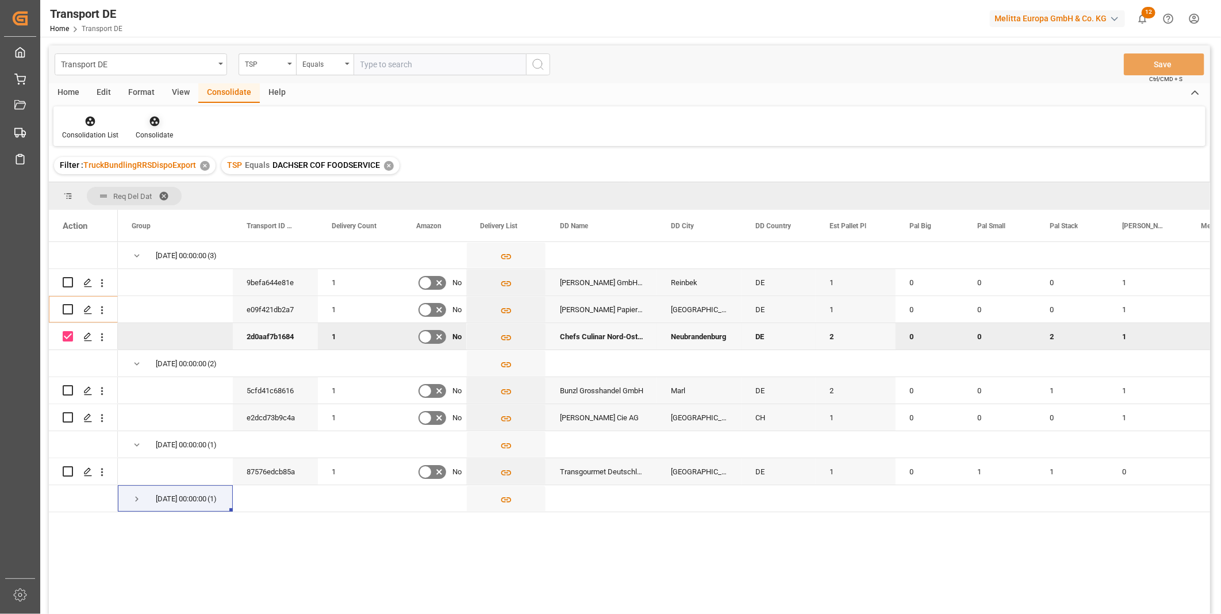
click at [157, 130] on div "Consolidate" at bounding box center [154, 135] width 37 height 10
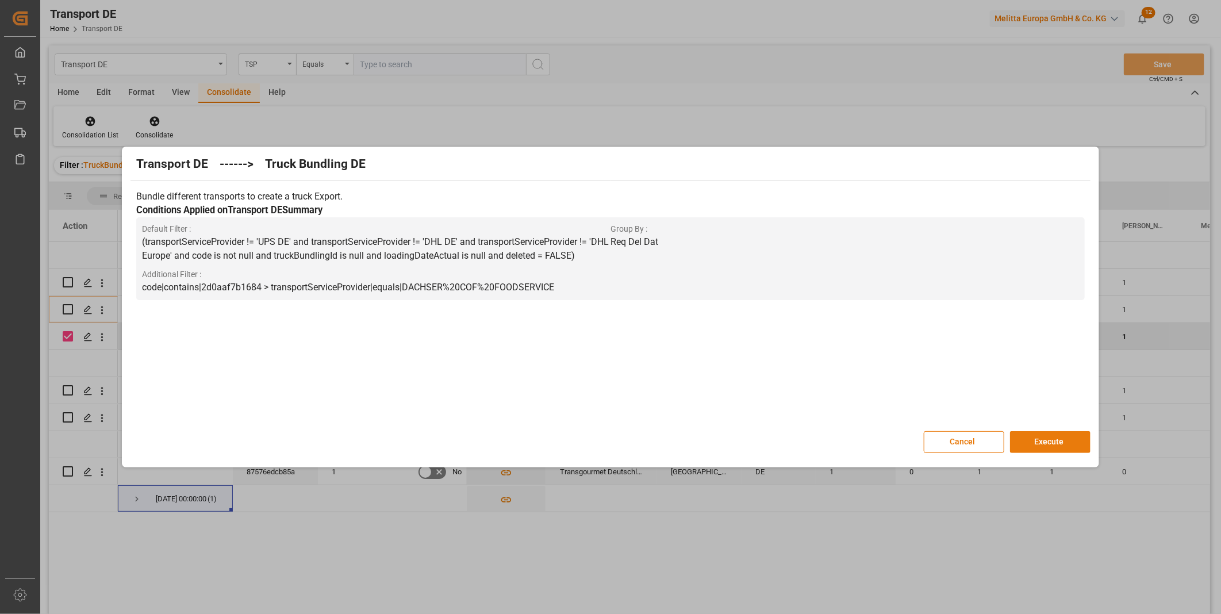
click at [1050, 440] on button "Execute" at bounding box center [1050, 442] width 80 height 22
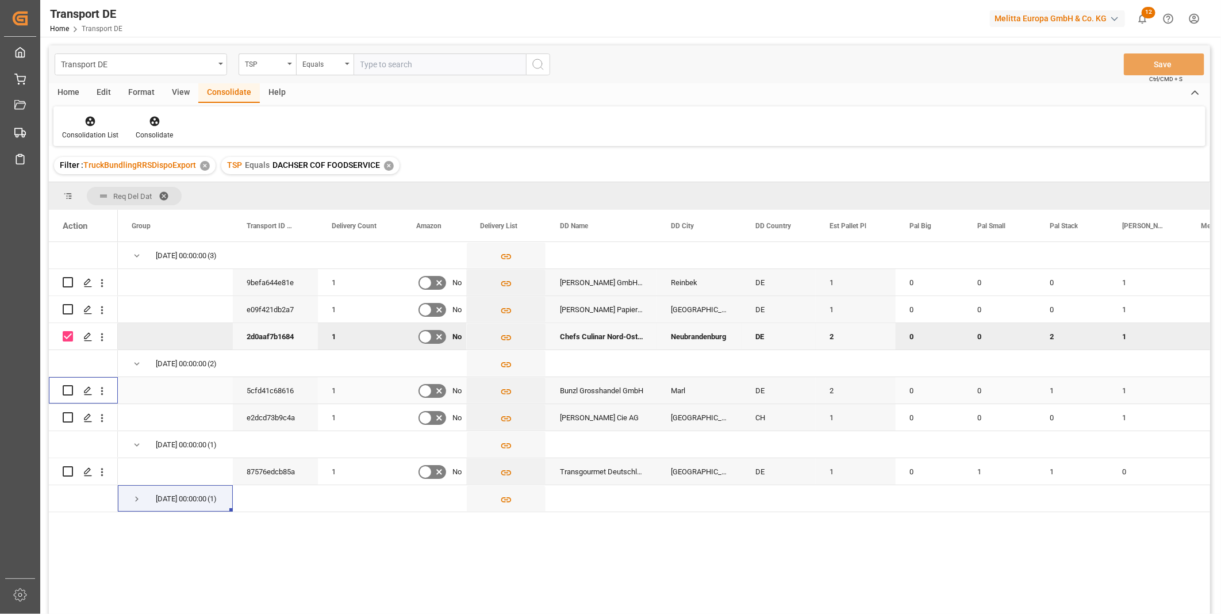
click at [65, 392] on input "Press Space to toggle row selection (unchecked)" at bounding box center [68, 390] width 10 height 10
checkbox input "true"
click at [70, 336] on input "Press Space to toggle row selection (checked)" at bounding box center [68, 336] width 10 height 10
checkbox input "false"
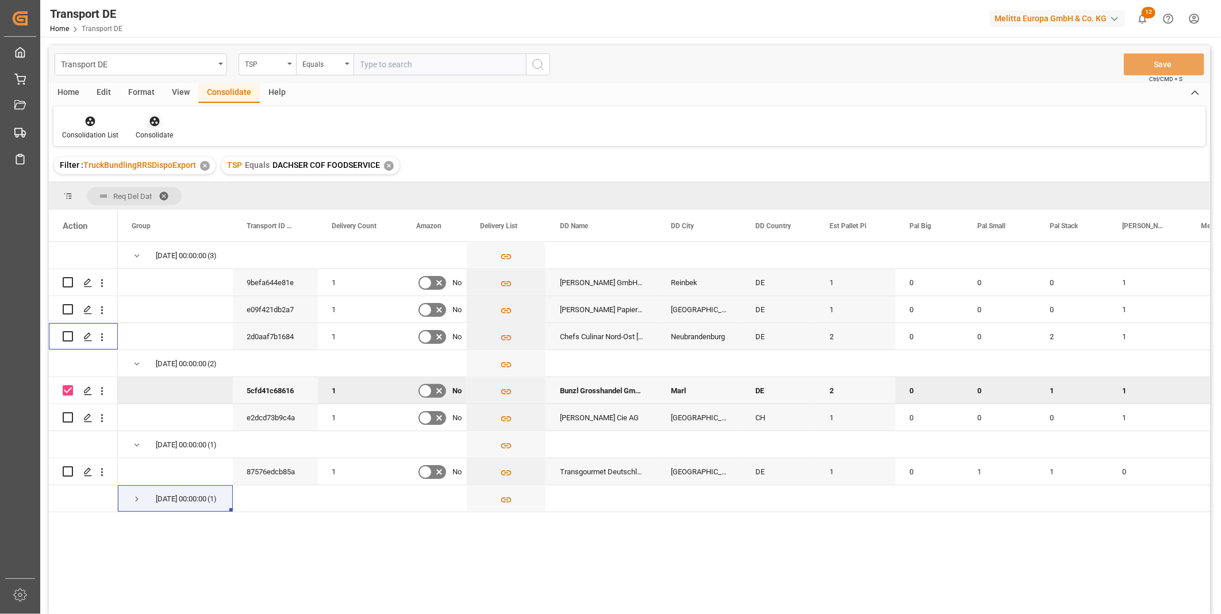
click at [157, 129] on div "Consolidate" at bounding box center [154, 127] width 55 height 25
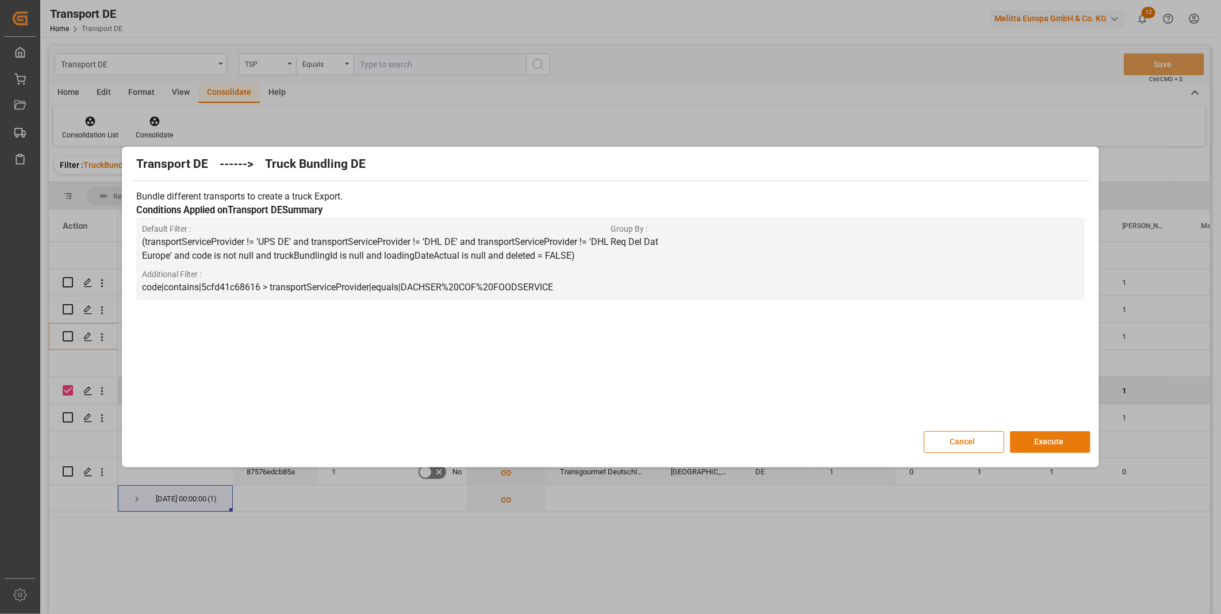
click at [1057, 448] on button "Execute" at bounding box center [1050, 442] width 80 height 22
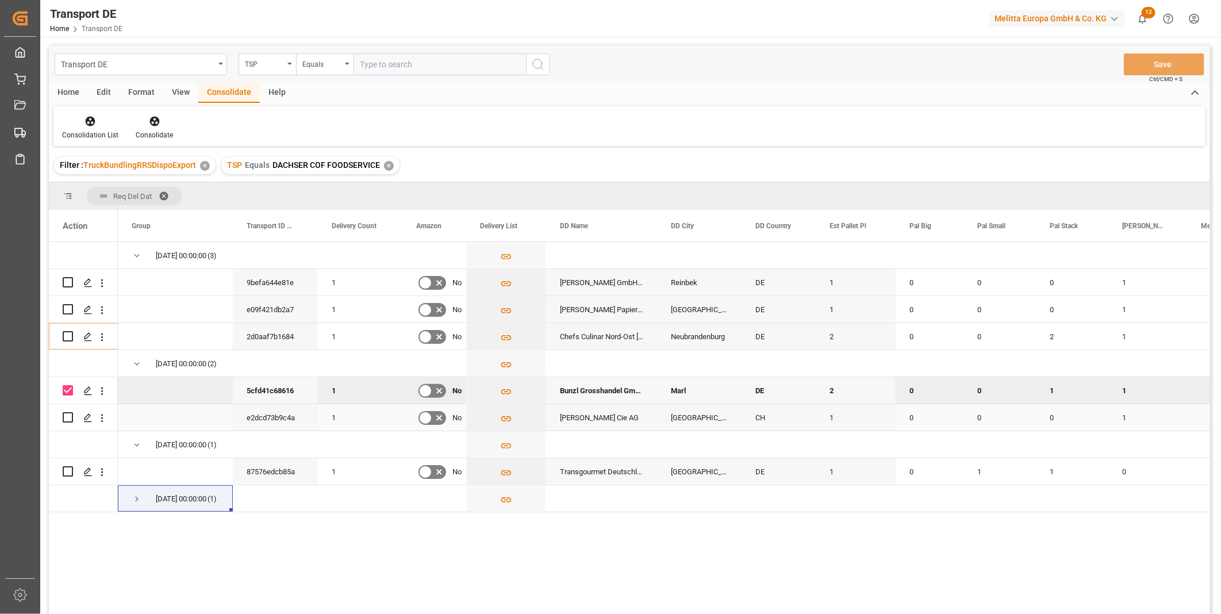
click at [72, 417] on input "Press Space to toggle row selection (unchecked)" at bounding box center [68, 417] width 10 height 10
checkbox input "true"
click at [67, 389] on input "Press Space to toggle row selection (checked)" at bounding box center [68, 390] width 10 height 10
checkbox input "false"
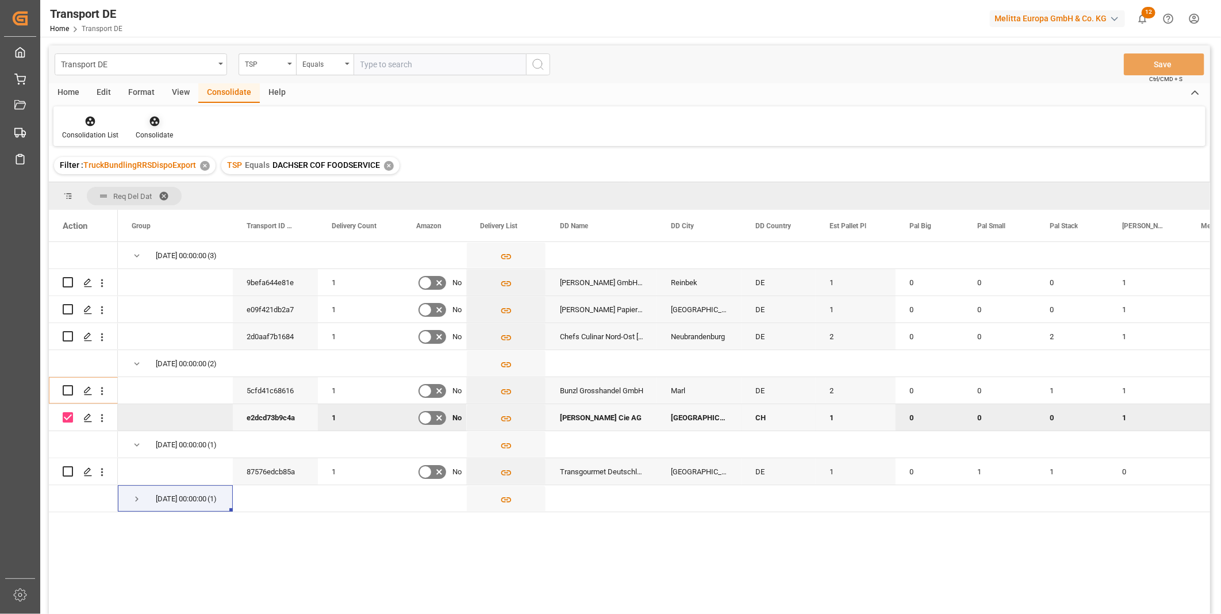
click at [145, 121] on div at bounding box center [154, 121] width 37 height 12
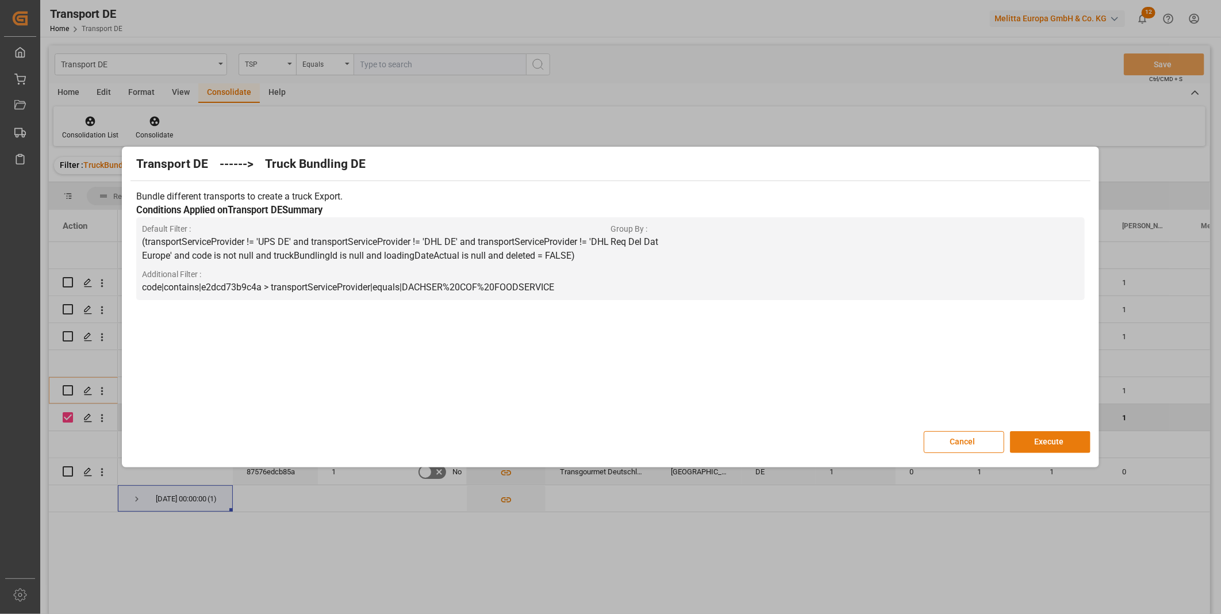
click at [1058, 444] on button "Execute" at bounding box center [1050, 442] width 80 height 22
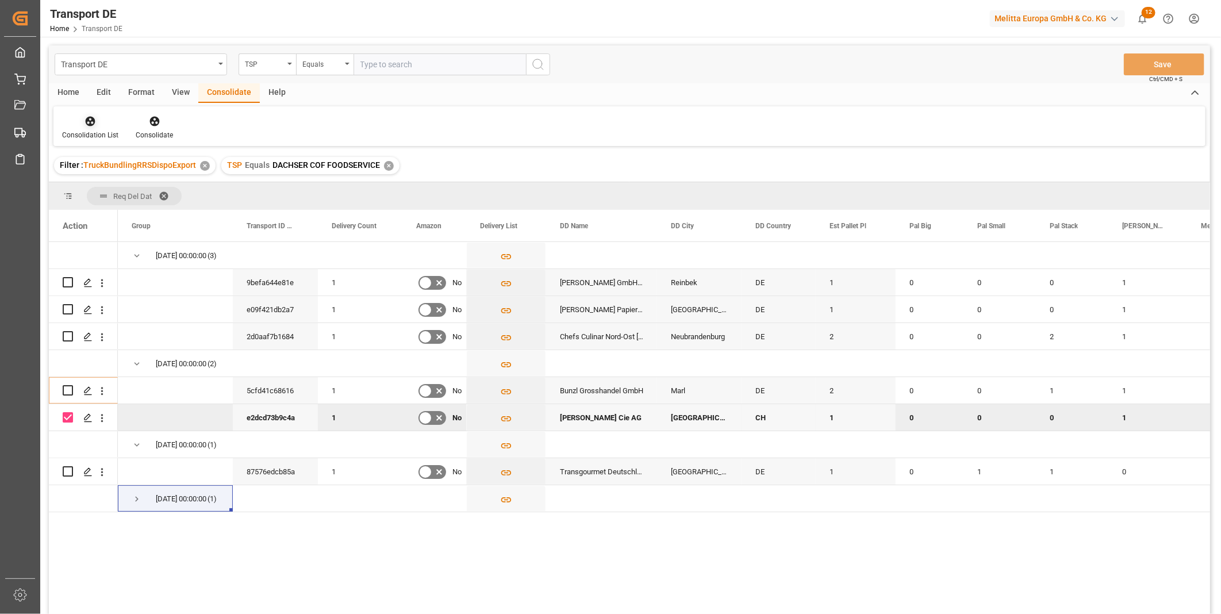
click at [95, 122] on icon at bounding box center [90, 121] width 11 height 11
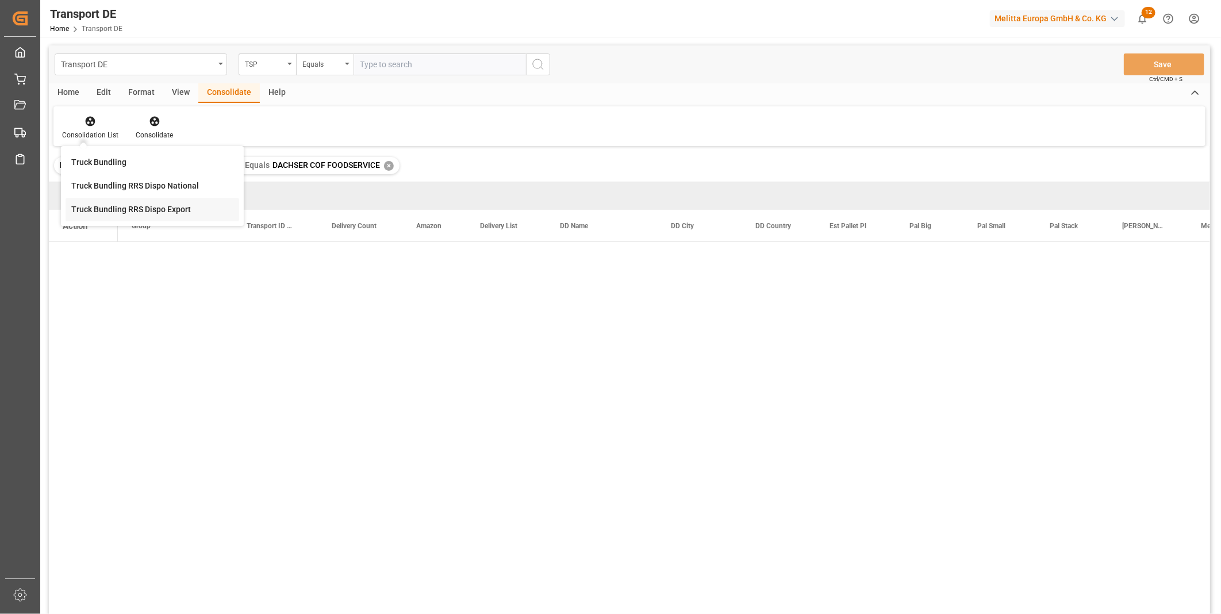
click at [139, 205] on div "Transport DE TSP Equals Save Ctrl/CMD + S Home Edit Format View Consolidate Hel…" at bounding box center [629, 344] width 1161 height 599
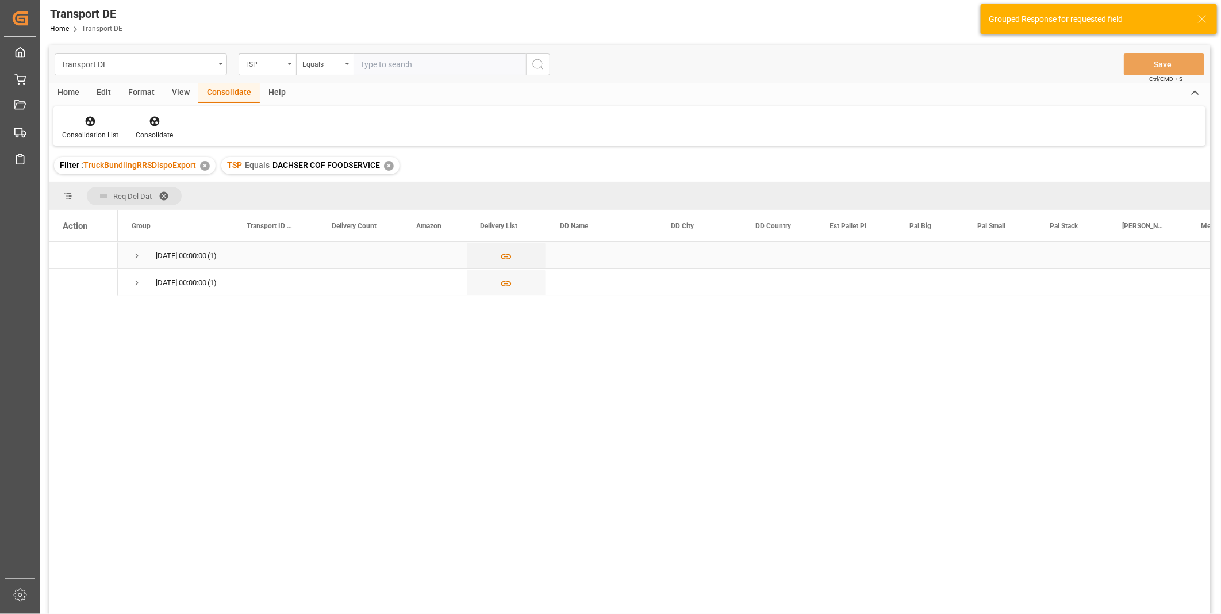
click at [137, 260] on span "Press SPACE to select this row." at bounding box center [137, 256] width 10 height 10
click at [65, 283] on input "Press Space to toggle row selection (unchecked)" at bounding box center [68, 282] width 10 height 10
checkbox input "true"
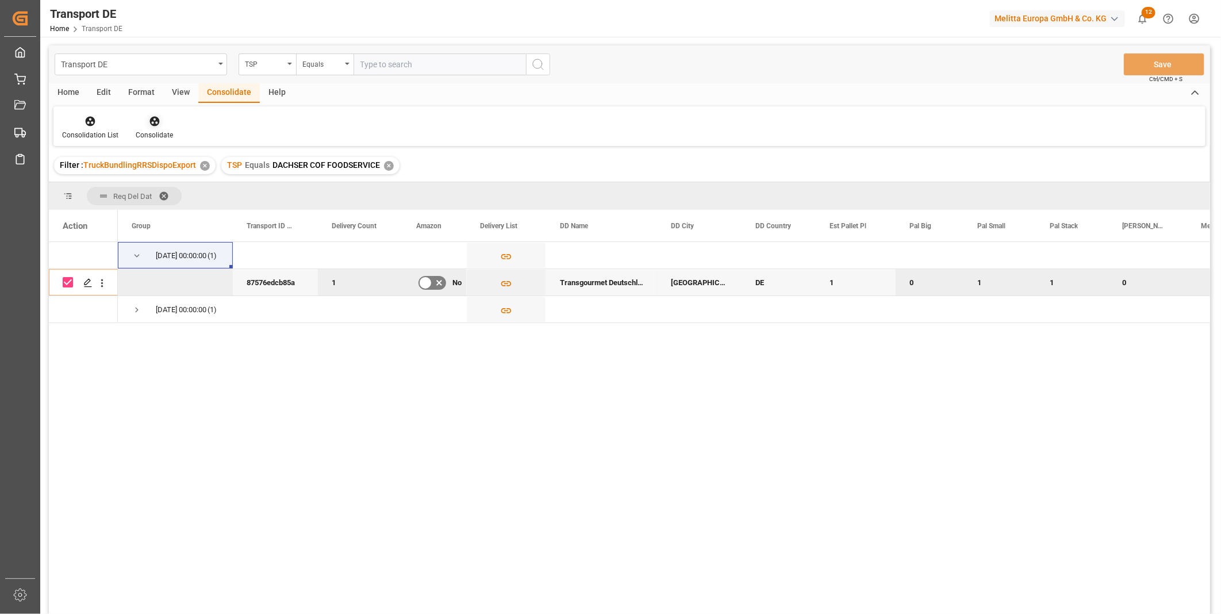
click at [152, 127] on div "Consolidate" at bounding box center [154, 127] width 55 height 25
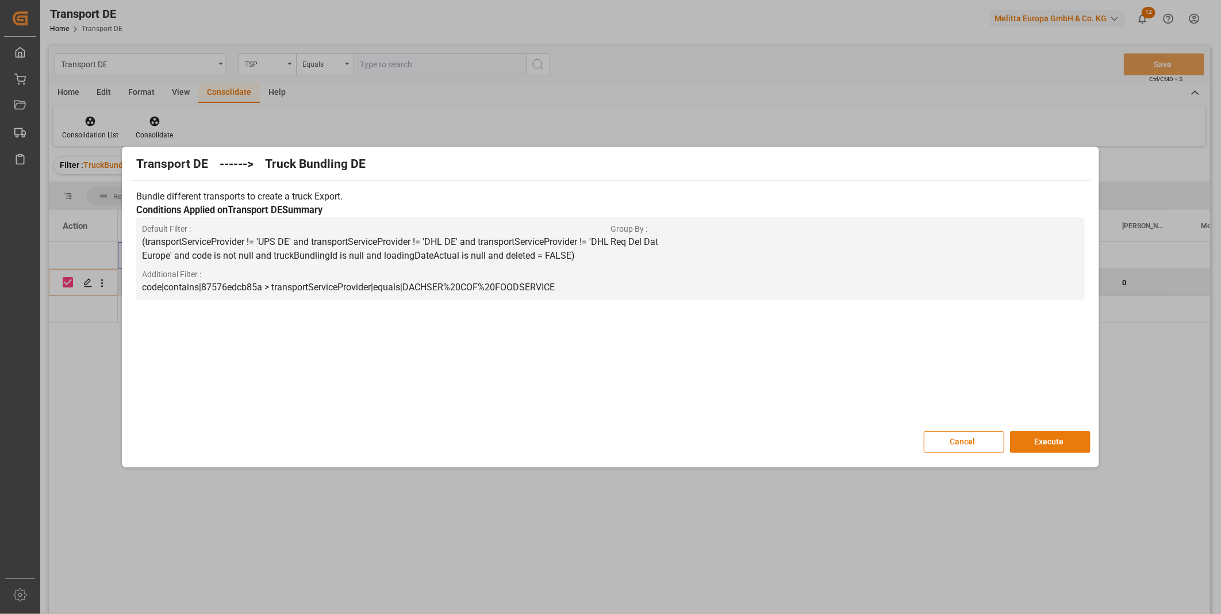
click at [1054, 439] on button "Execute" at bounding box center [1050, 442] width 80 height 22
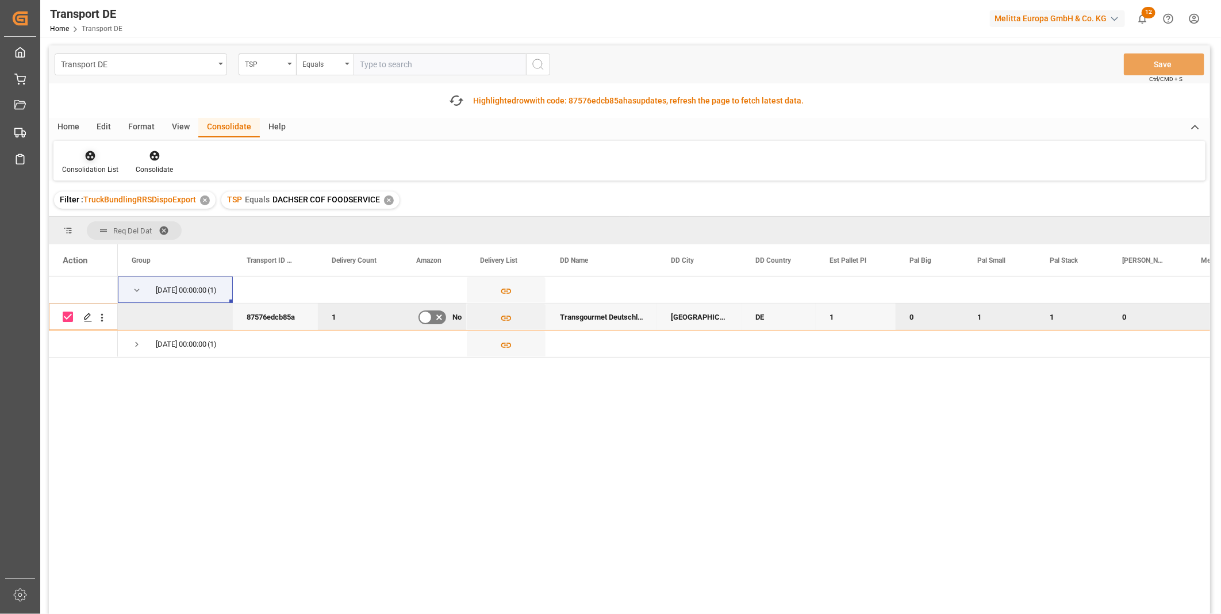
click at [71, 161] on div at bounding box center [90, 155] width 56 height 12
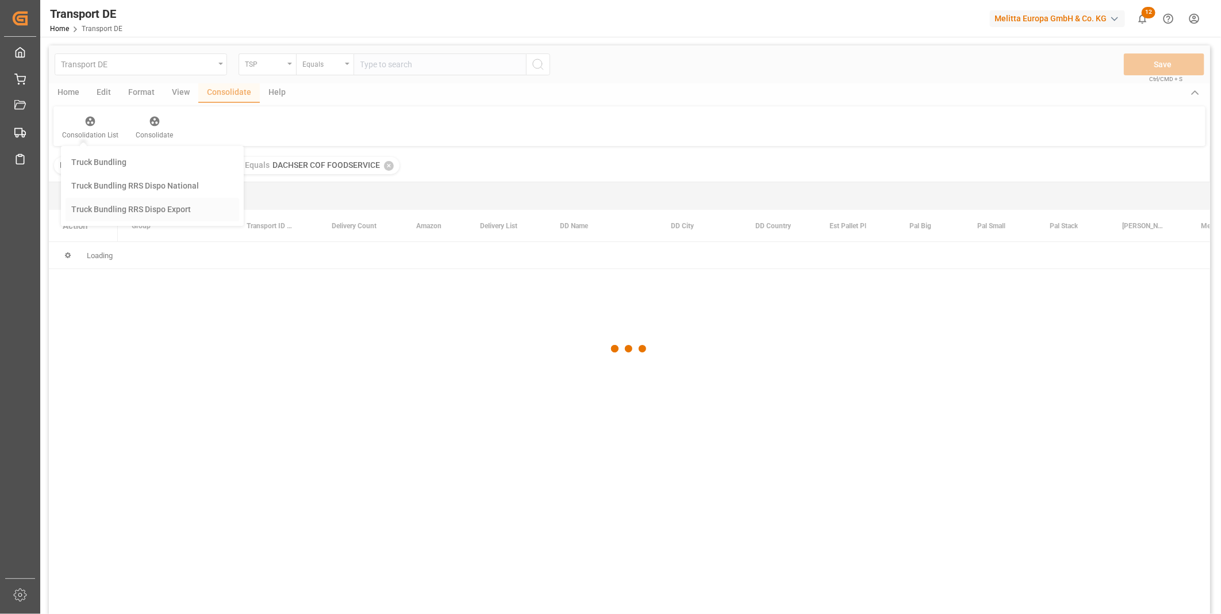
click at [146, 247] on div "Transport DE TSP Equals Save Ctrl/CMD + S Home Edit Format View Consolidate Hel…" at bounding box center [629, 344] width 1161 height 599
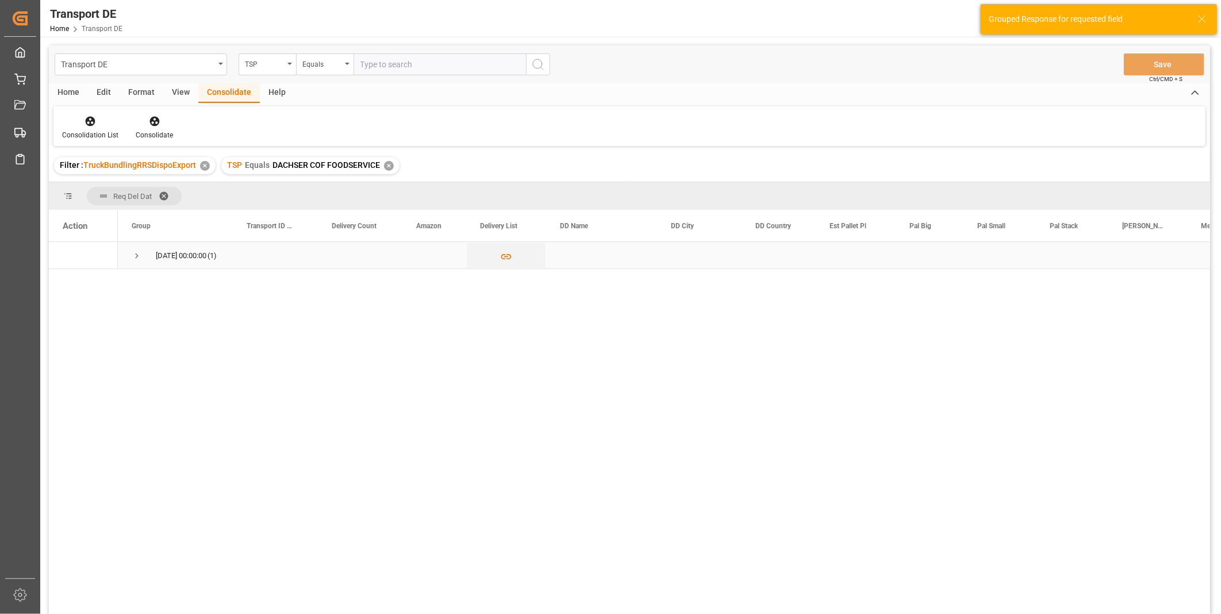
click at [140, 258] on span "Press SPACE to select this row." at bounding box center [137, 256] width 10 height 10
click at [139, 257] on span "Press SPACE to select this row." at bounding box center [137, 256] width 10 height 10
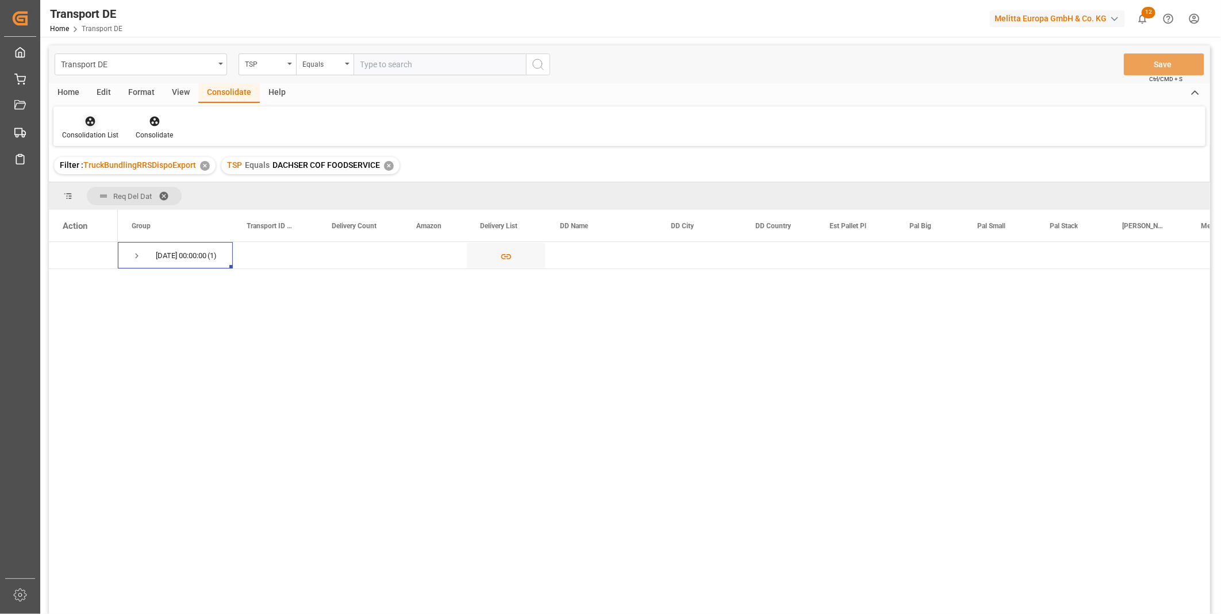
click at [79, 125] on div at bounding box center [90, 121] width 56 height 12
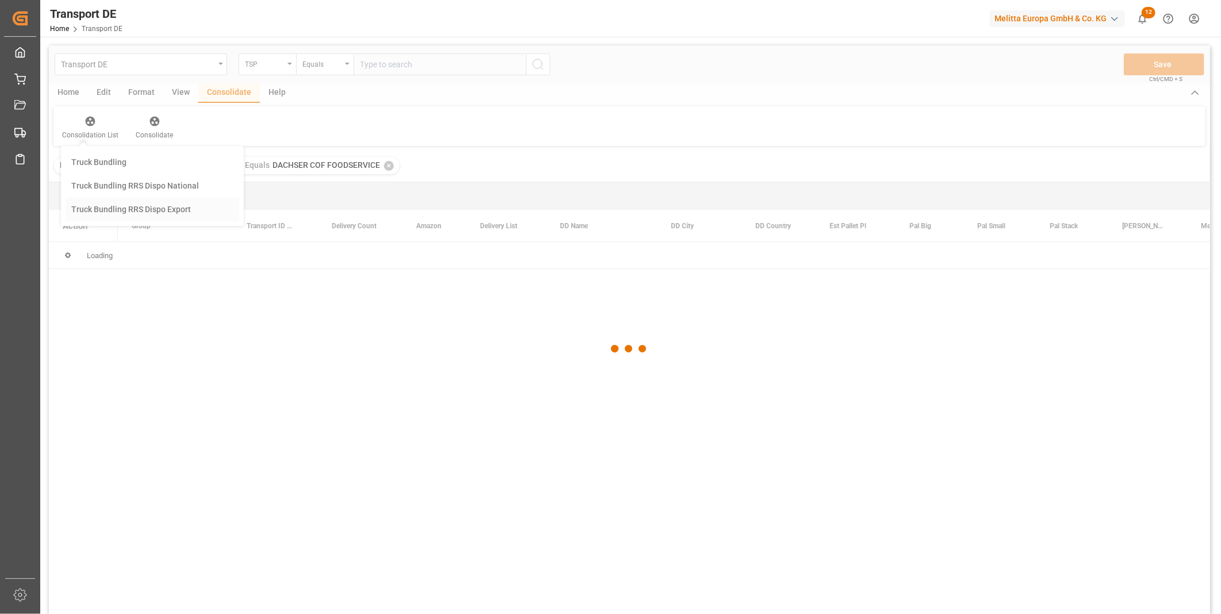
click at [111, 202] on div "Transport DE TSP Equals Save Ctrl/CMD + S Home Edit Format View Consolidate Hel…" at bounding box center [629, 344] width 1161 height 599
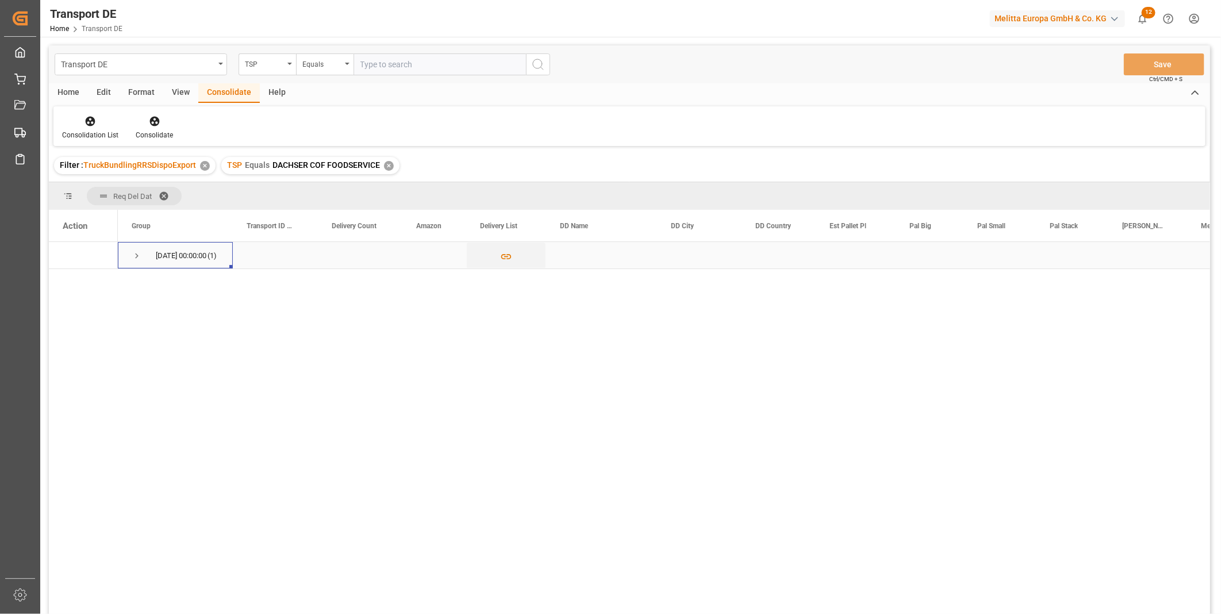
click at [133, 255] on span "Press SPACE to select this row." at bounding box center [137, 256] width 10 height 10
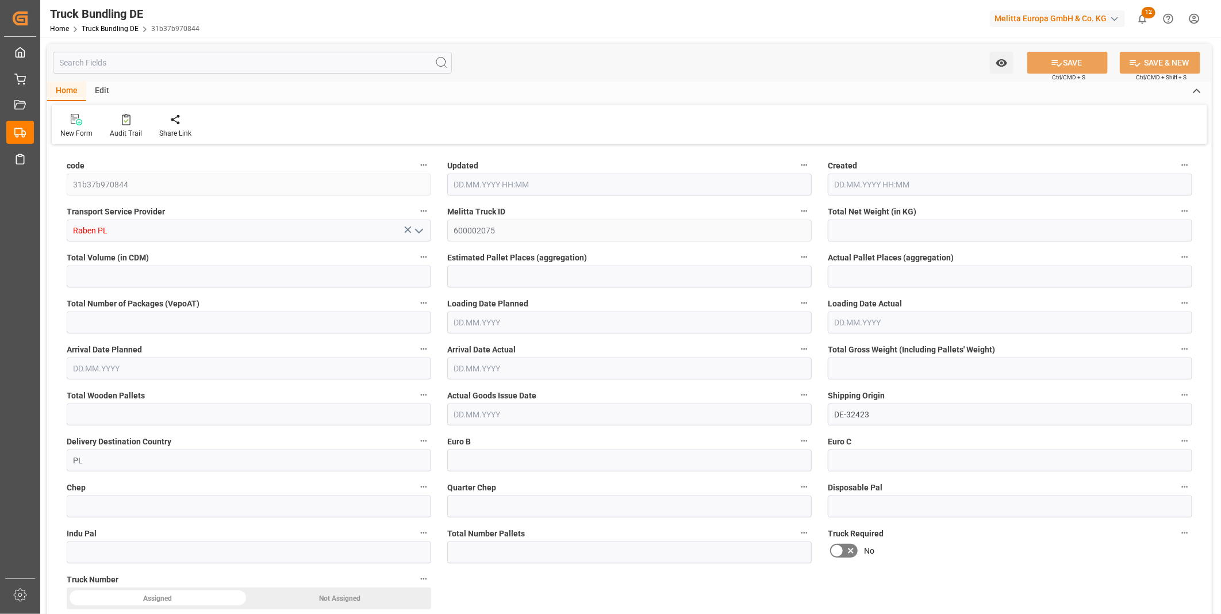
type input "96.62"
type input "1021.44"
type input "1"
type input "0"
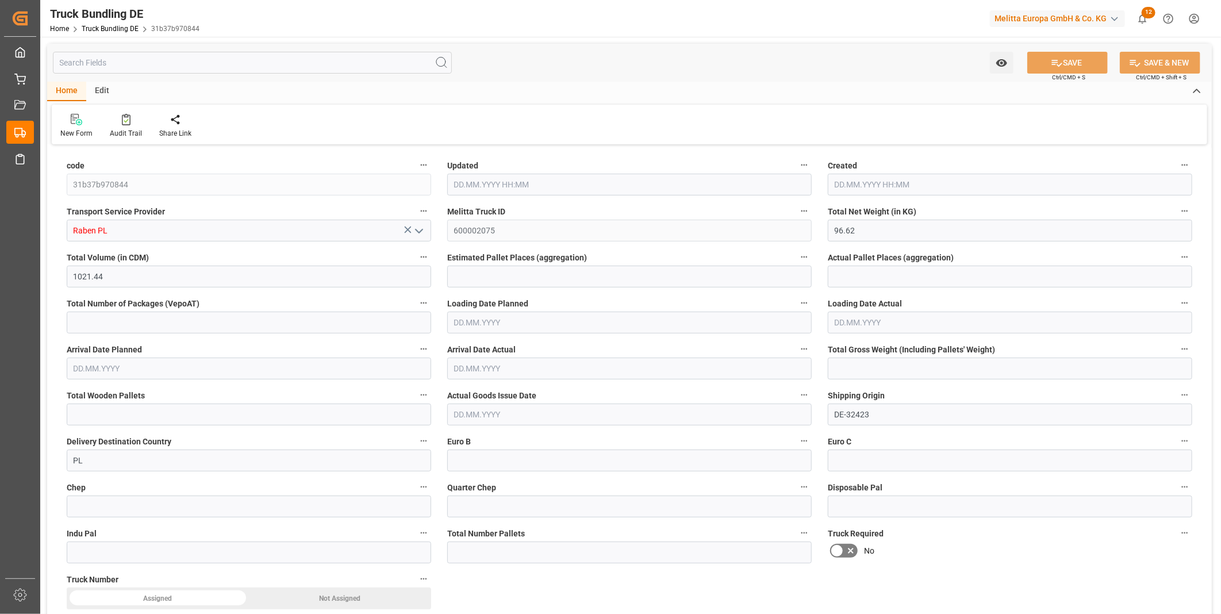
type input "135"
type input "1"
type input "0"
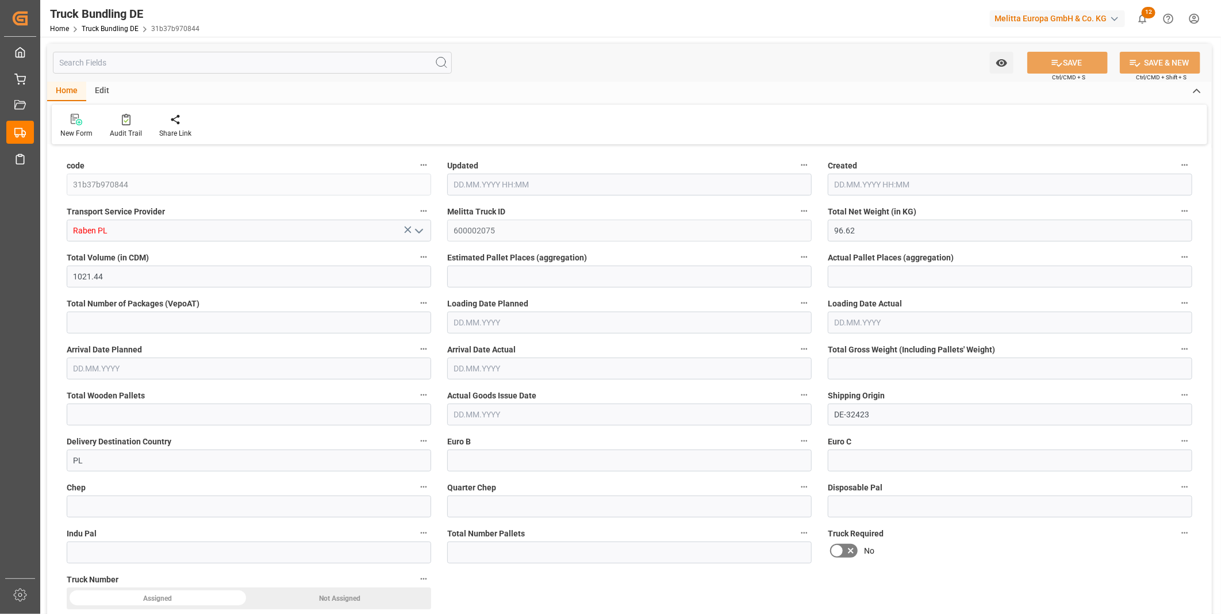
type input "0"
type input "28.08.2025 08:04"
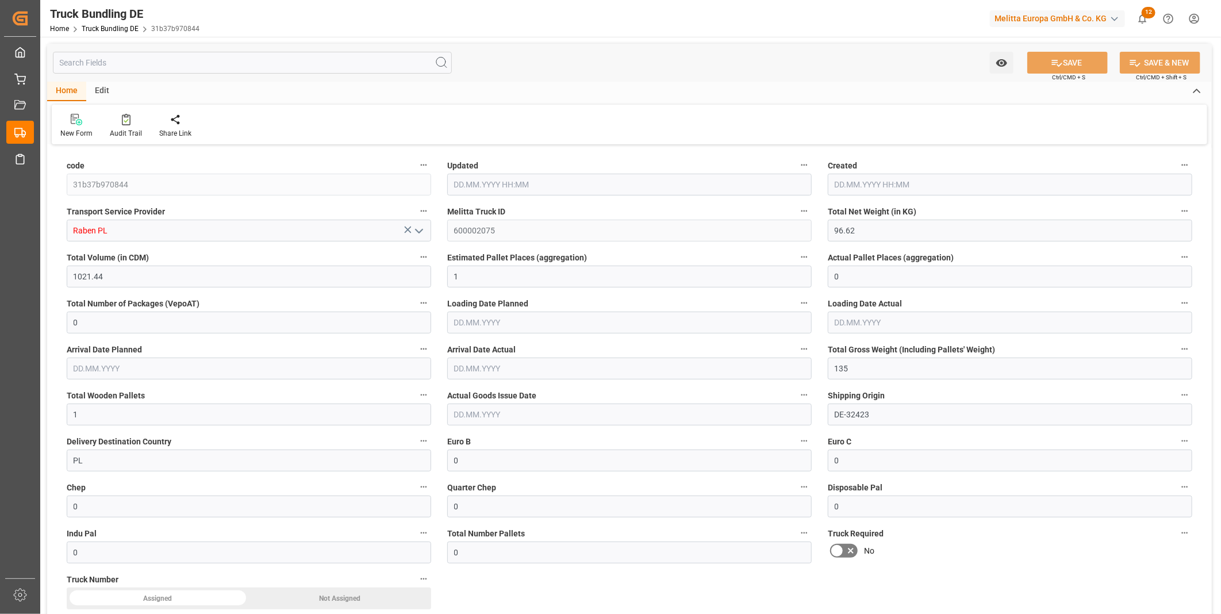
type input "28.08.2025 08:04"
type input "[DATE]"
type input "425.852"
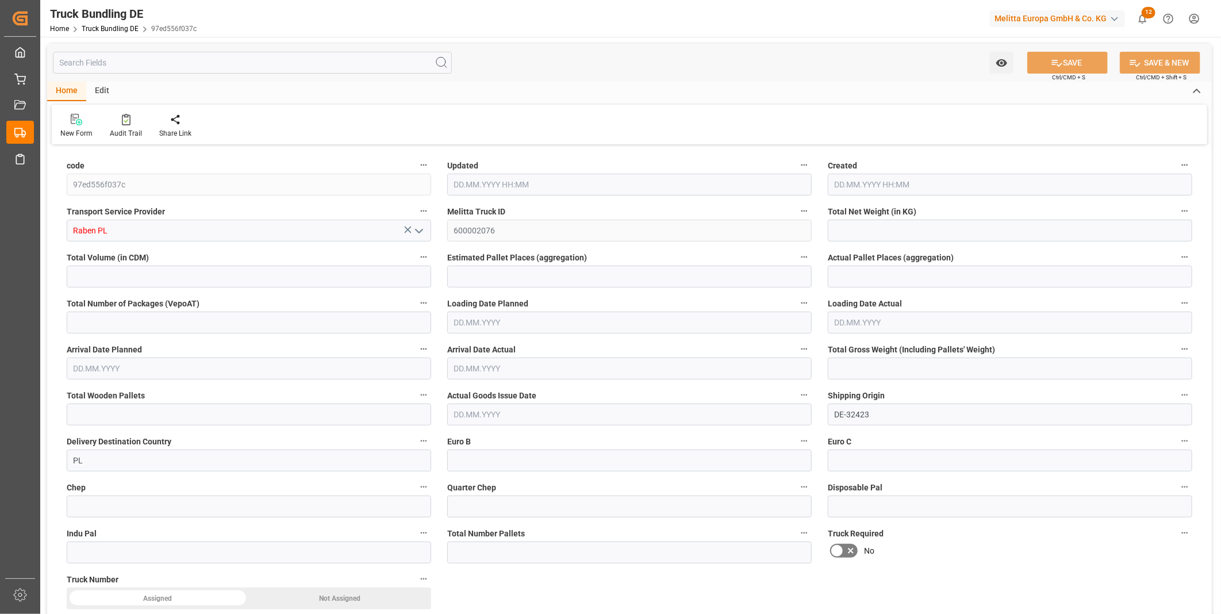
type input "1578.52"
type input "2"
type input "0"
type input "569"
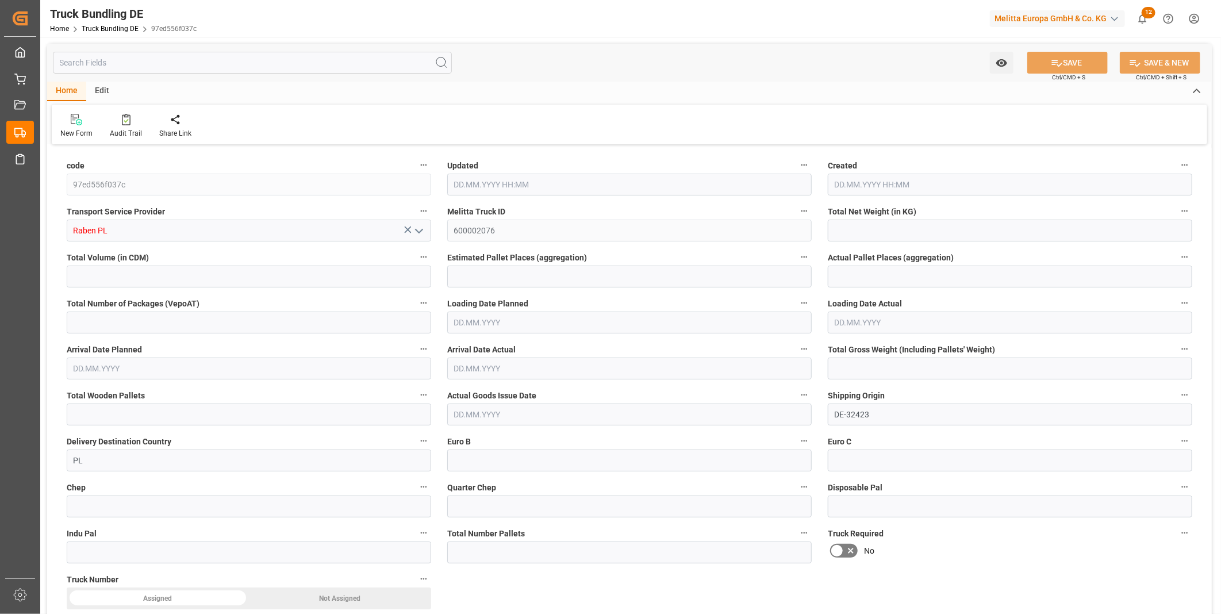
type input "2"
type input "0"
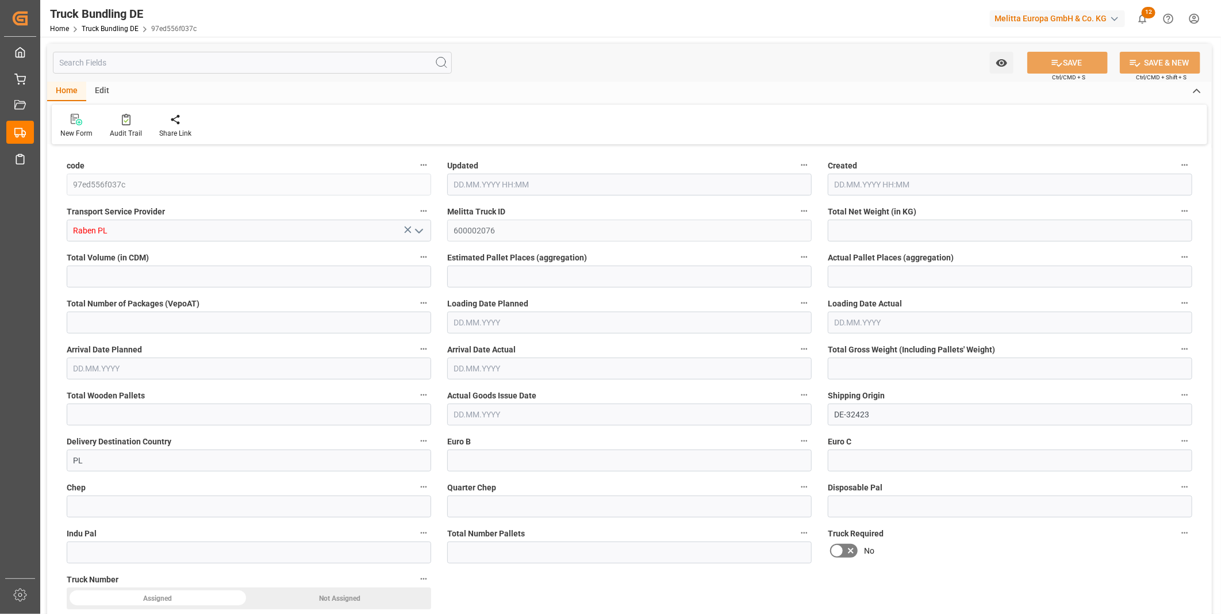
type input "0"
type input "28.08.2025 08:04"
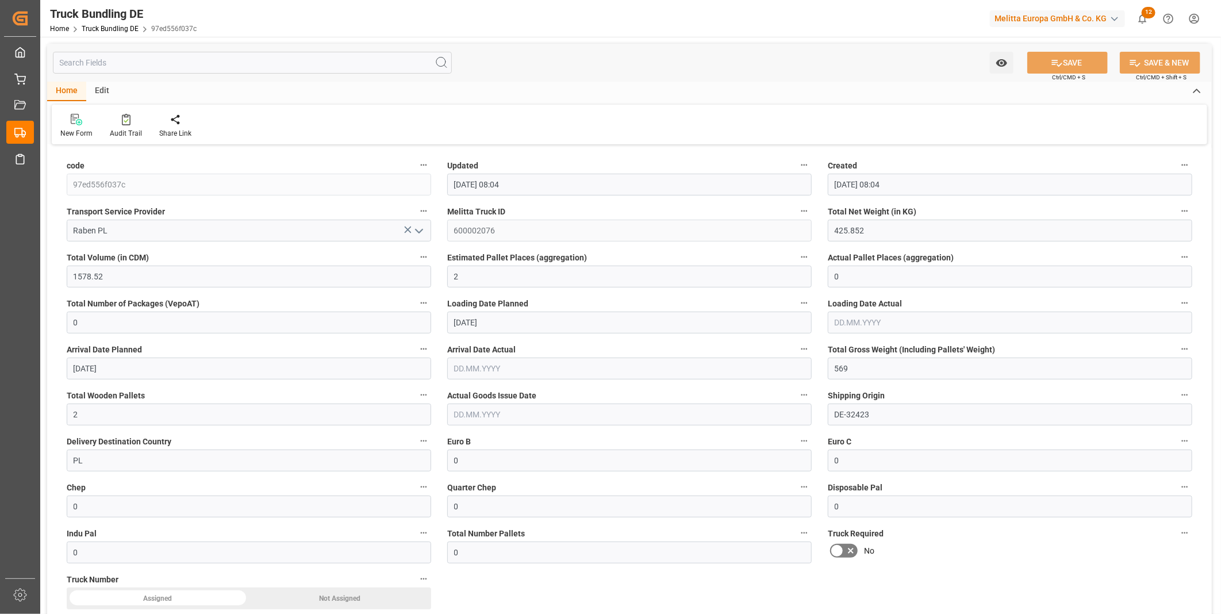
type input "29.08.2025"
type input "[DATE]"
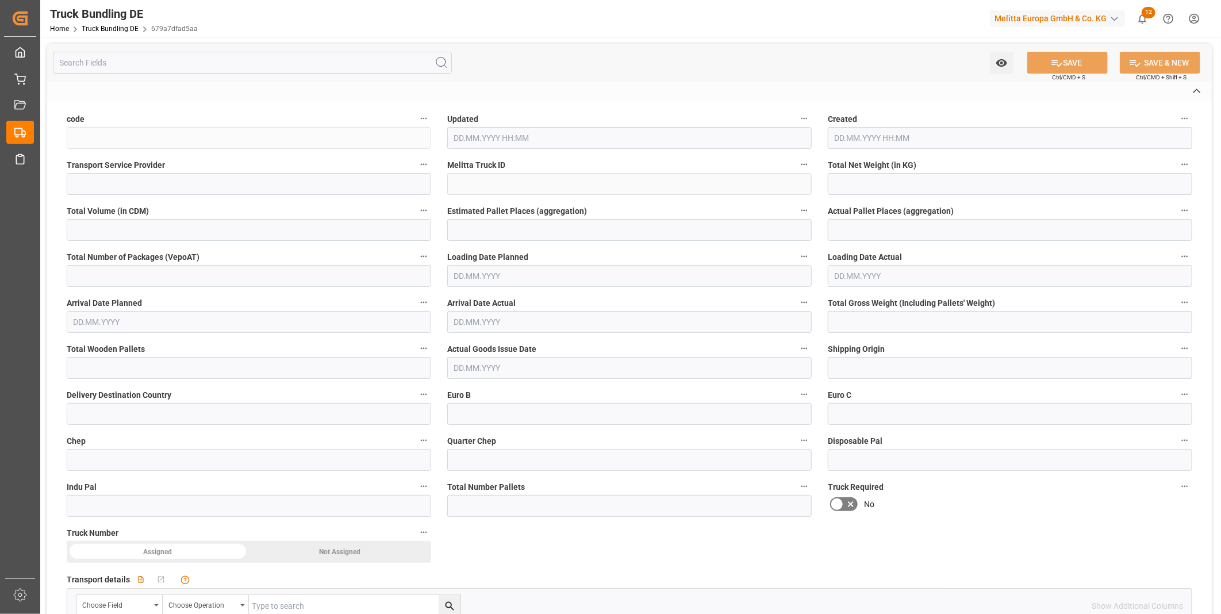
type input "679a7dfad5aa"
type input "Raben PL"
type input "600002078"
type input "DE-32423"
type input "PL"
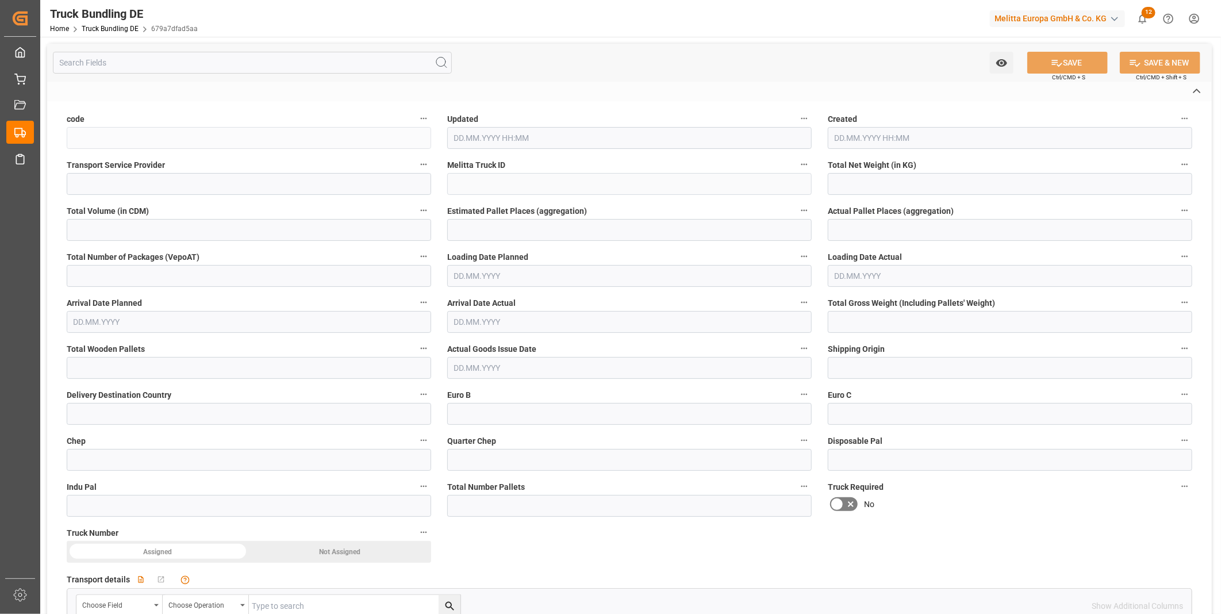
type textarea "0007180160"
type textarea "PRZYJACIELE KAWY"
type textarea "Krzemowa 4"
type textarea "19-300"
type textarea "Elk"
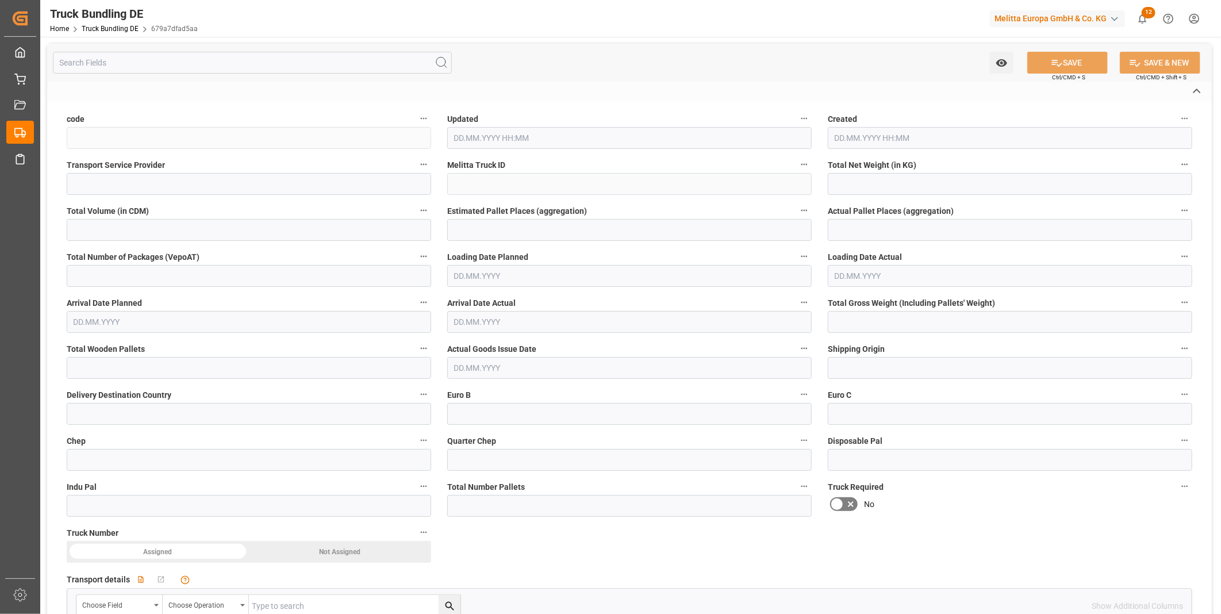
type textarea "19"
type input "110.04"
type input "1094.636"
type input "1"
type input "0"
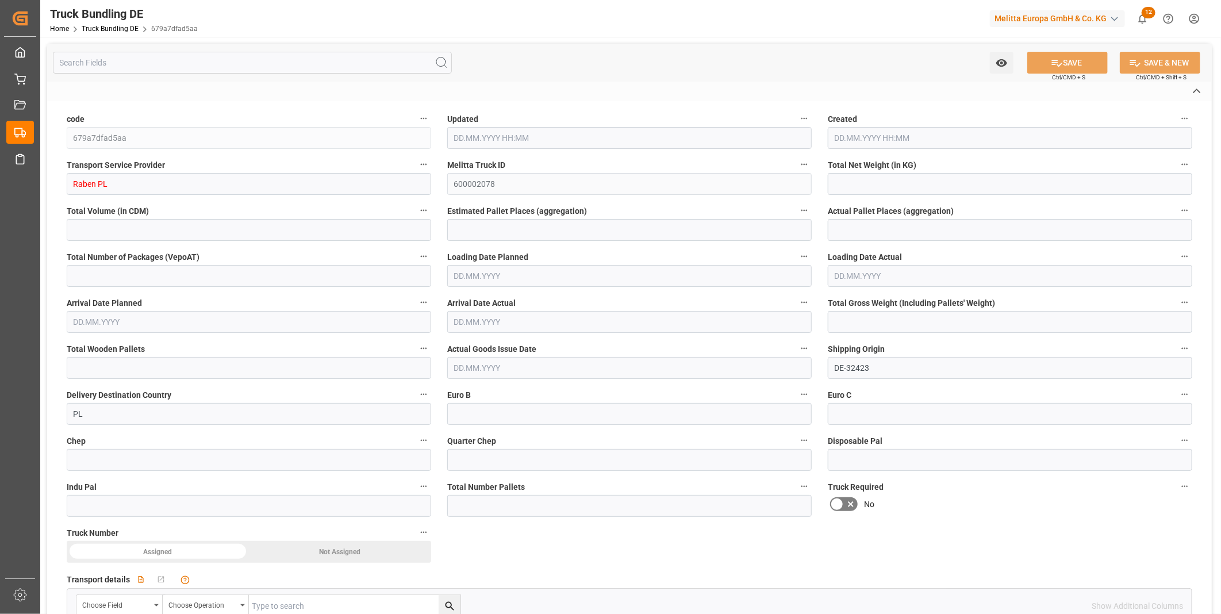
type input "0"
type input "152"
type input "1"
type input "0"
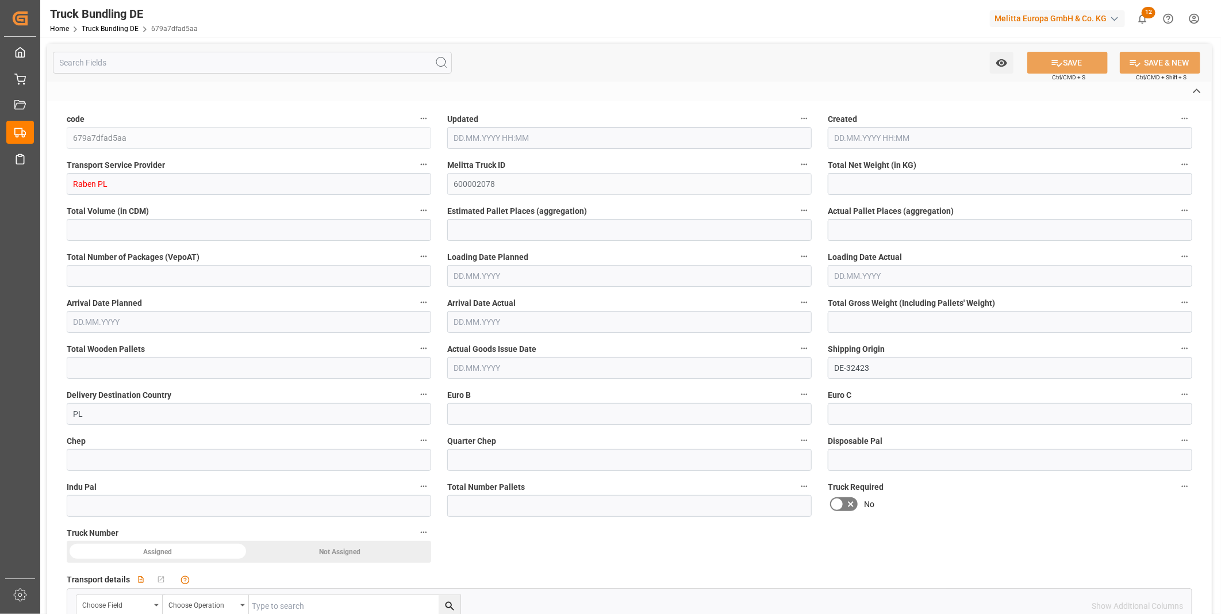
type input "0"
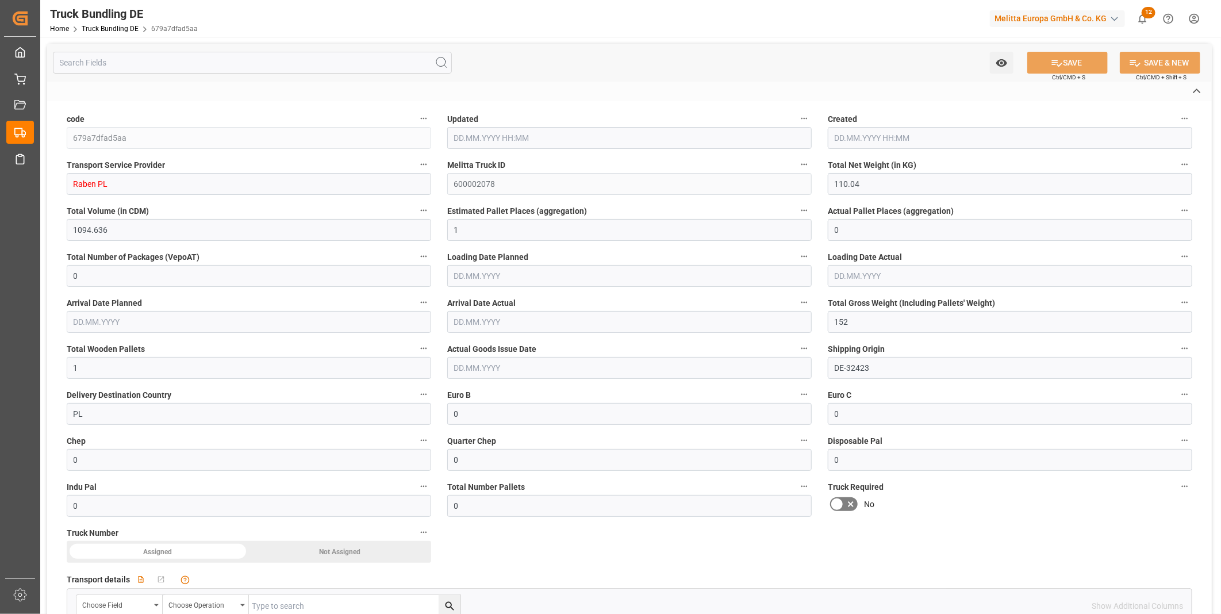
type input "28.08.2025 08:05"
type input "29.08.2025"
type input "04.09.2025"
type input "[DATE]"
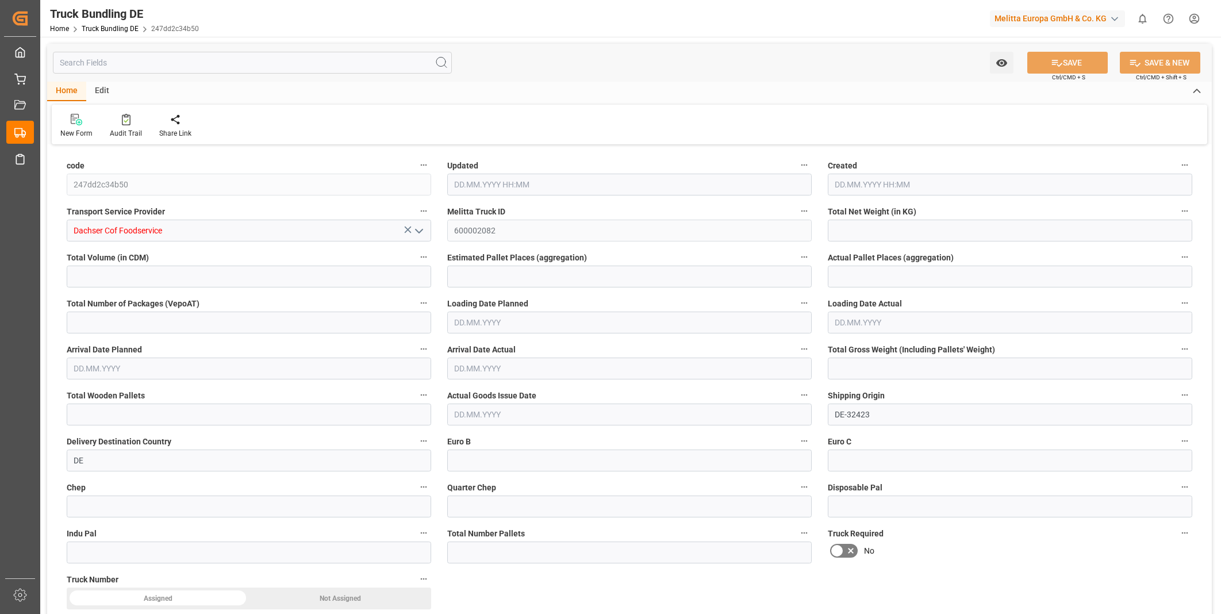
type input "318.56"
type input "1870.52"
type input "2"
type input "0"
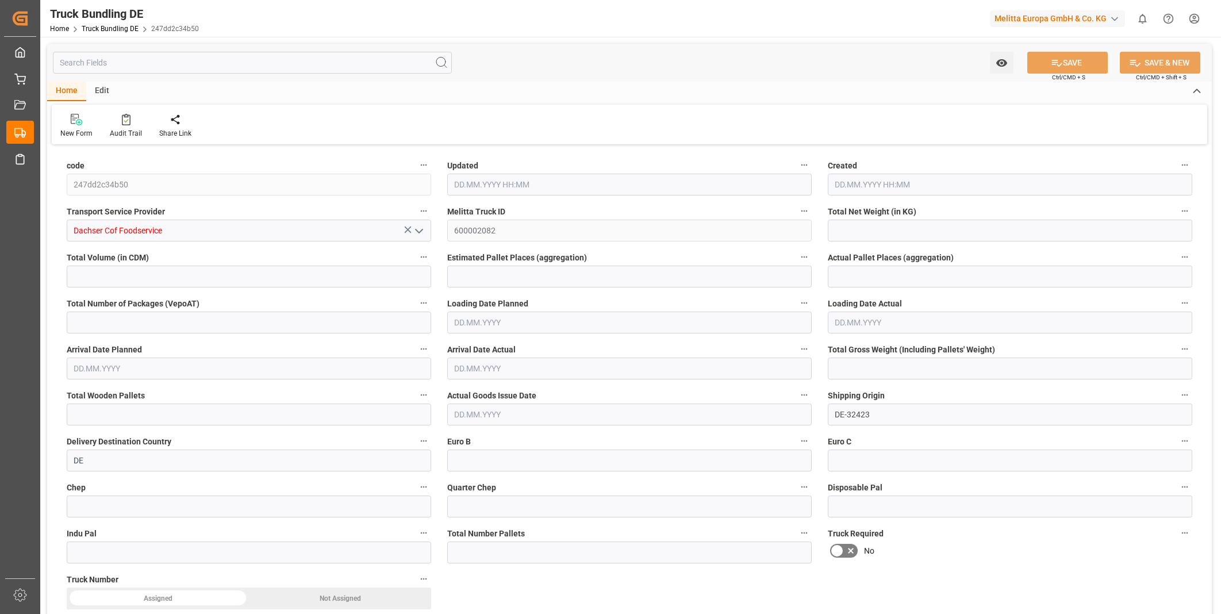
type input "474.482"
type input "3"
type input "0"
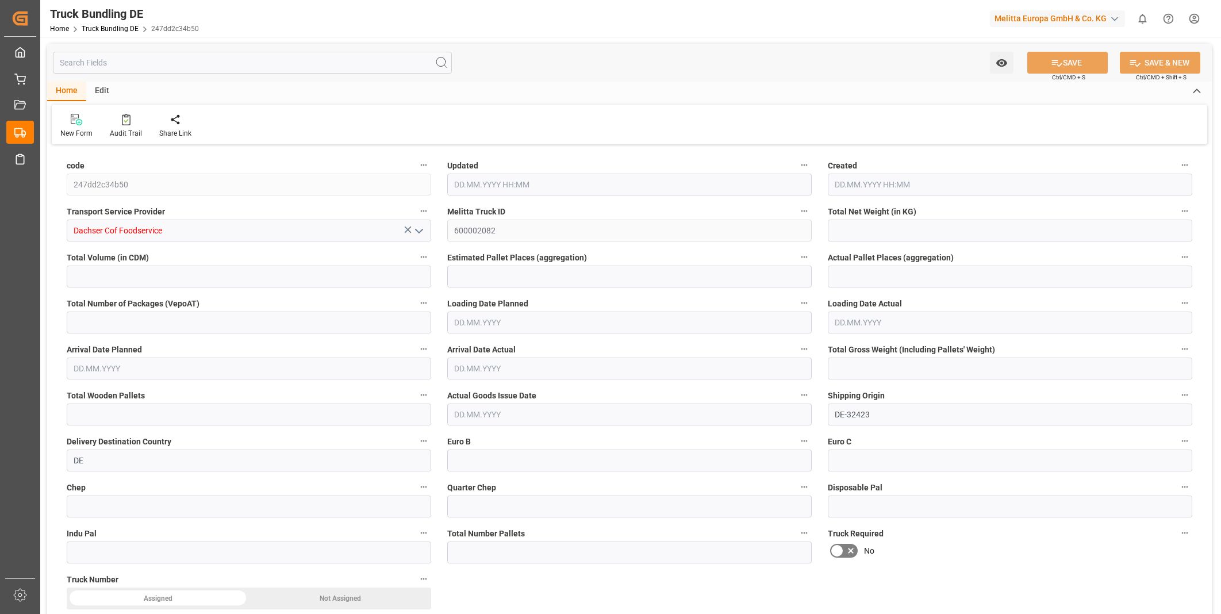
type input "0"
type input "[DATE] 08:06"
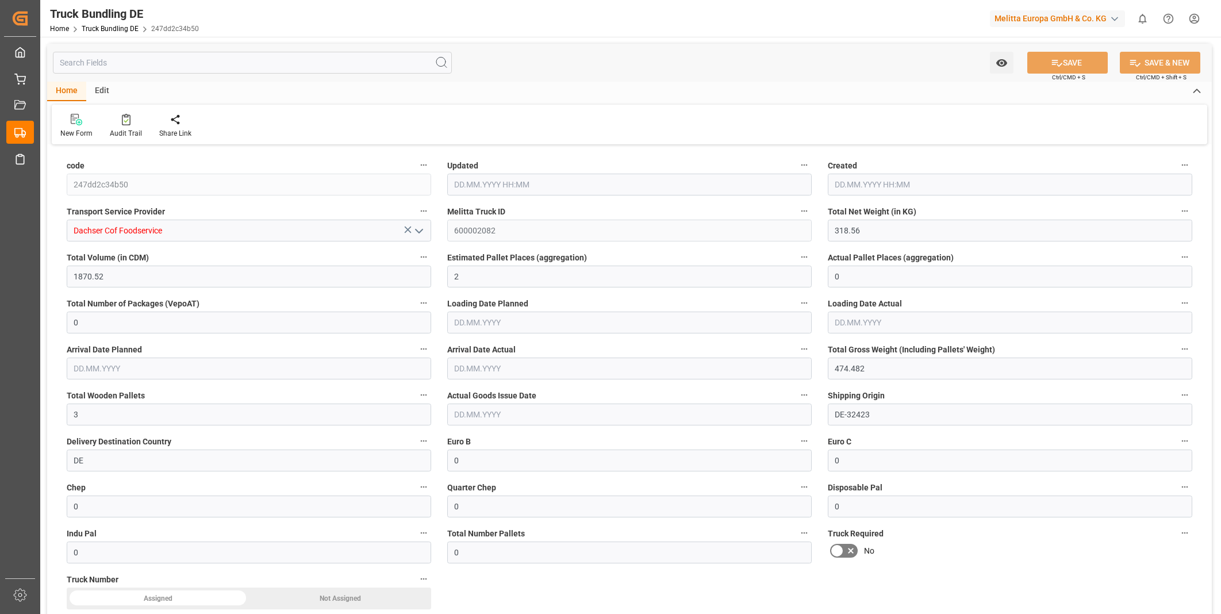
type input "[DATE] 08:06"
type input "02.09.2025"
type input "04.09.2025"
type input "[DATE]"
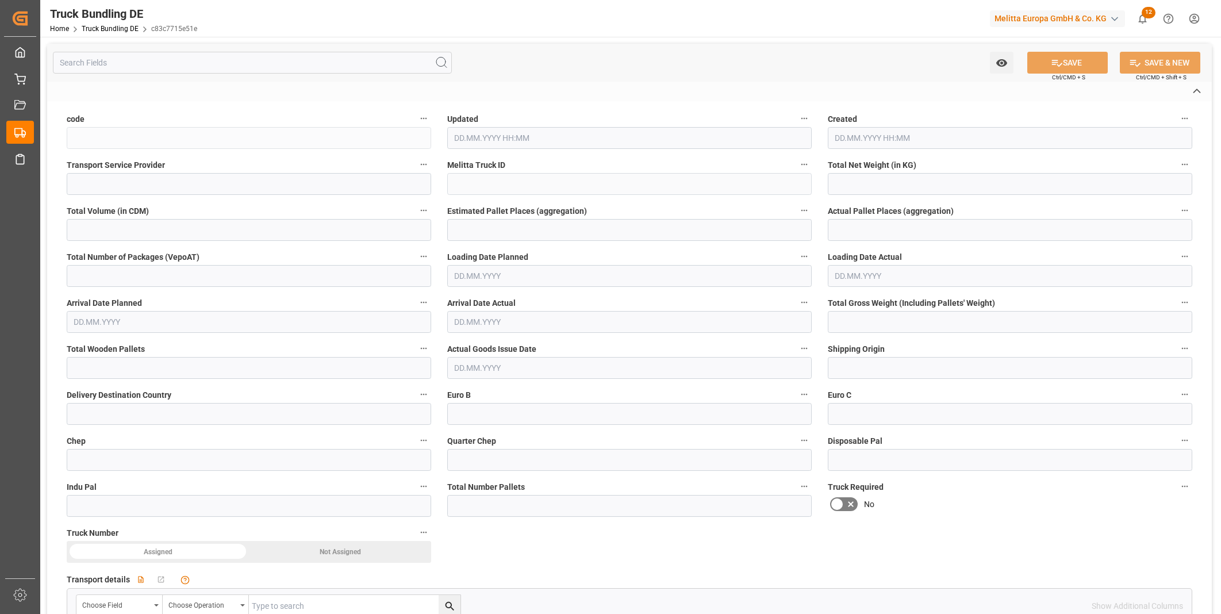
type input "c83c7715e51e"
type input "Dachser Cof Foodservice"
type input "600002083"
type input "DE-32423"
type input "DE"
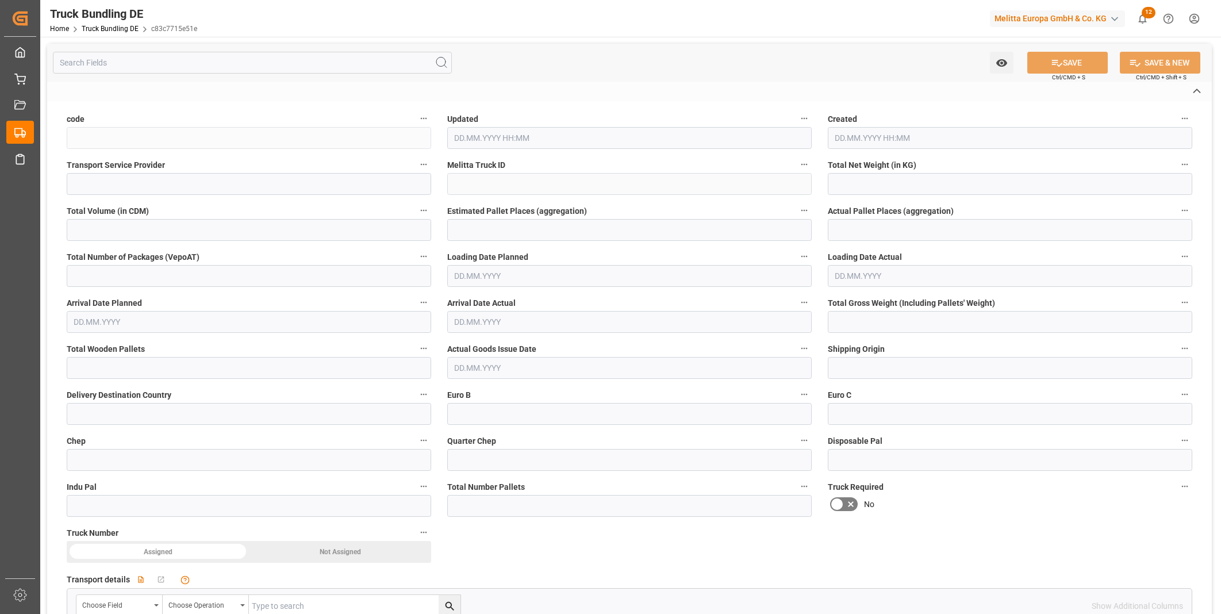
type textarea "0010006736"
type textarea "Bunzl Grosshandel GmbH"
type textarea "[STREET_ADDRESS]"
type textarea "45768"
type textarea "Marl"
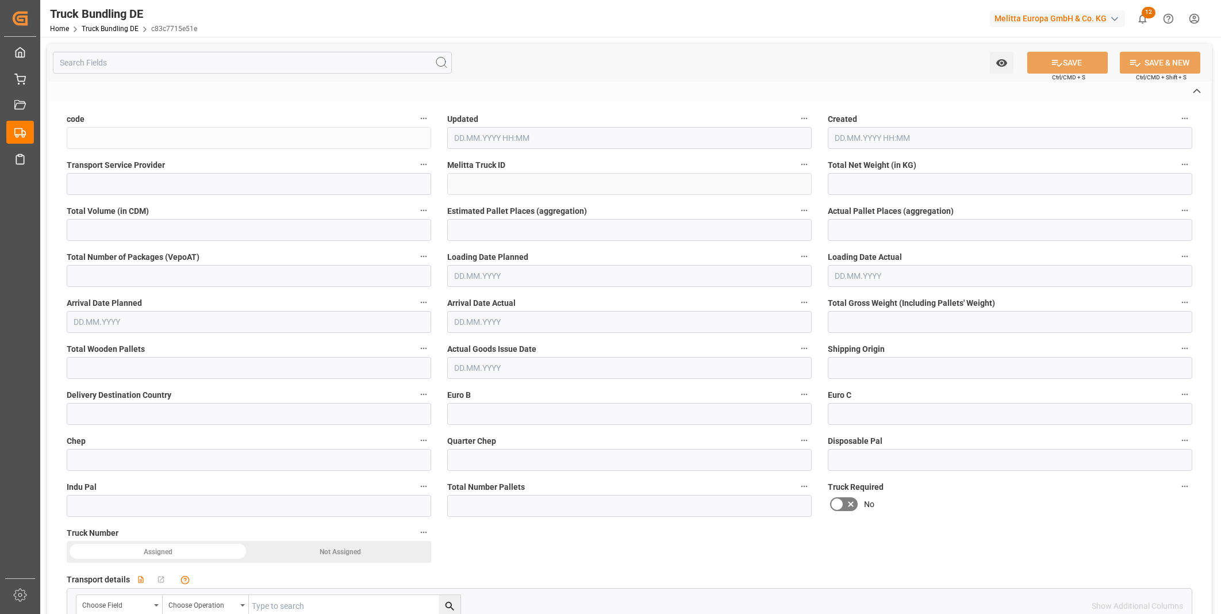
type textarea "45"
type input "267.399"
type input "1718.582"
type input "2"
type input "0"
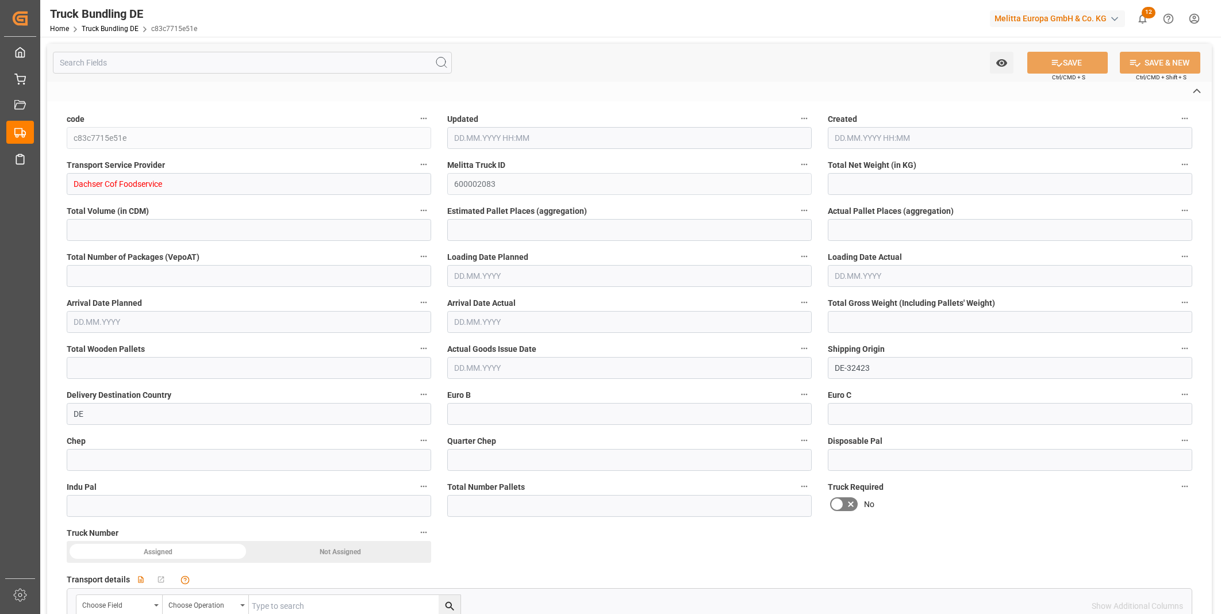
type input "0"
type input "388.26"
type input "2"
type input "0"
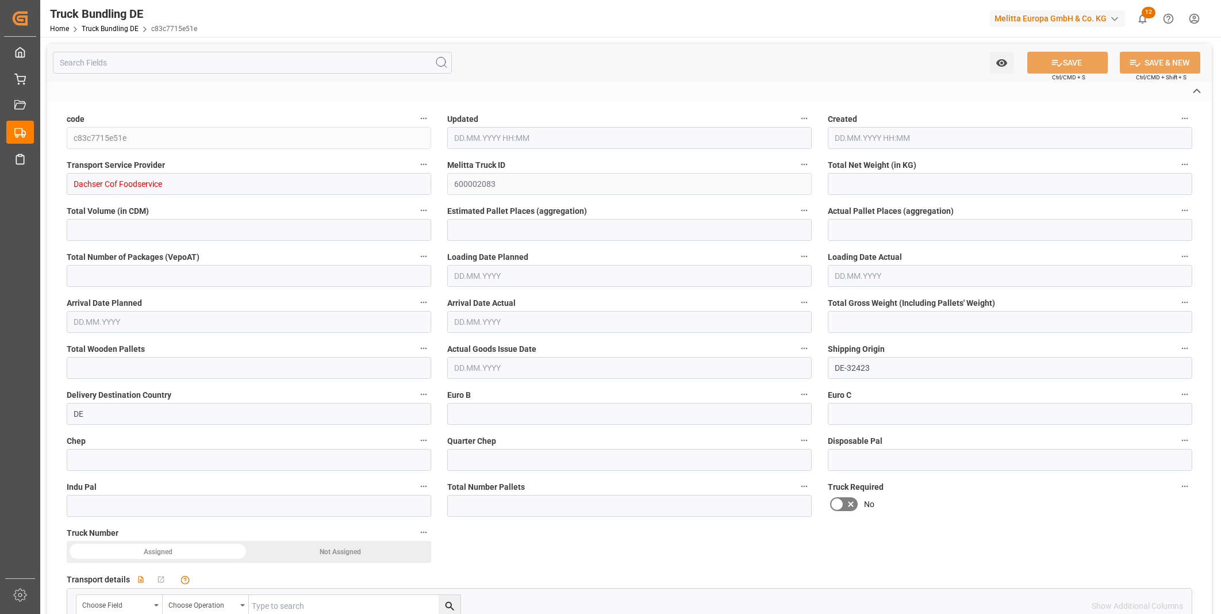
type input "0"
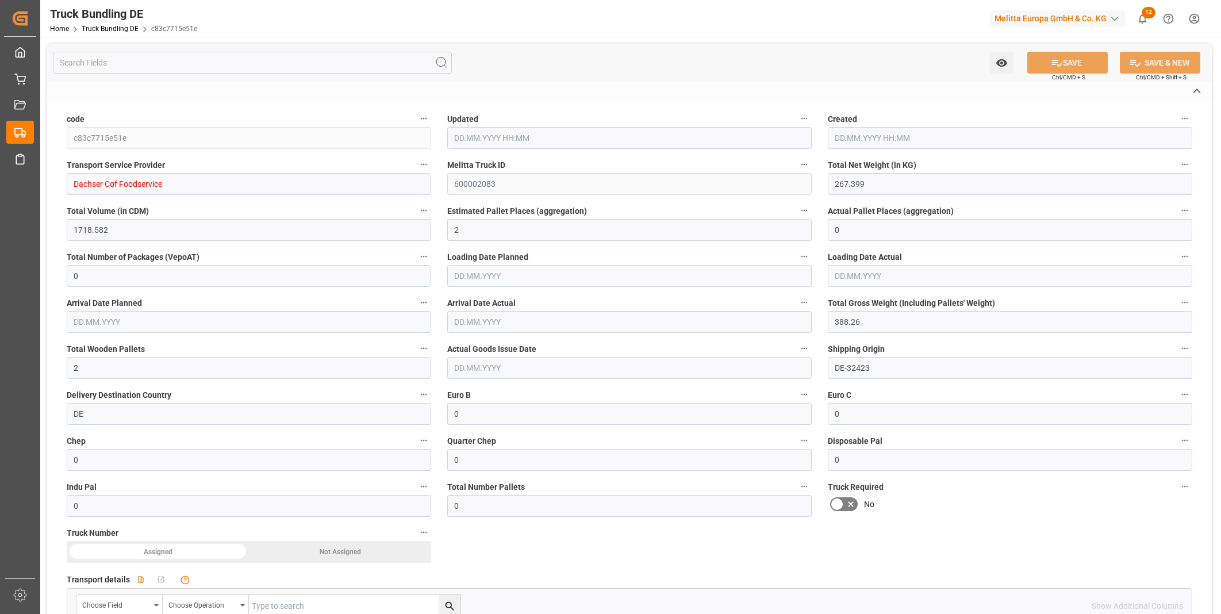
type input "[DATE] 08:06"
type input "[DATE]"
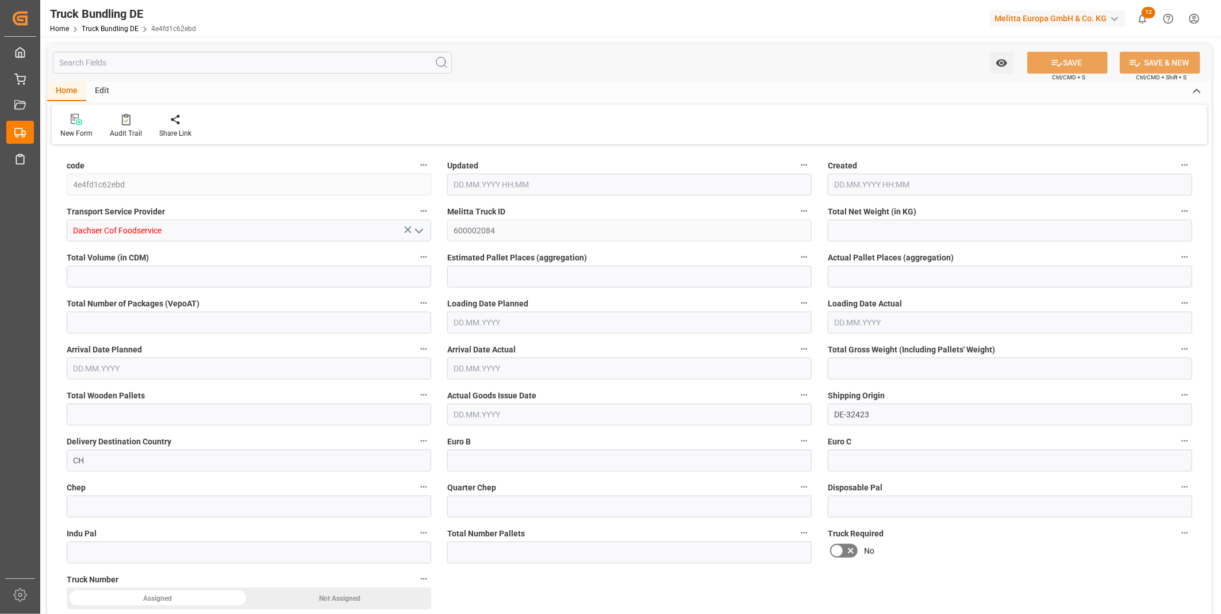
type input "47.188"
type input "261.353"
type input "1"
type input "0"
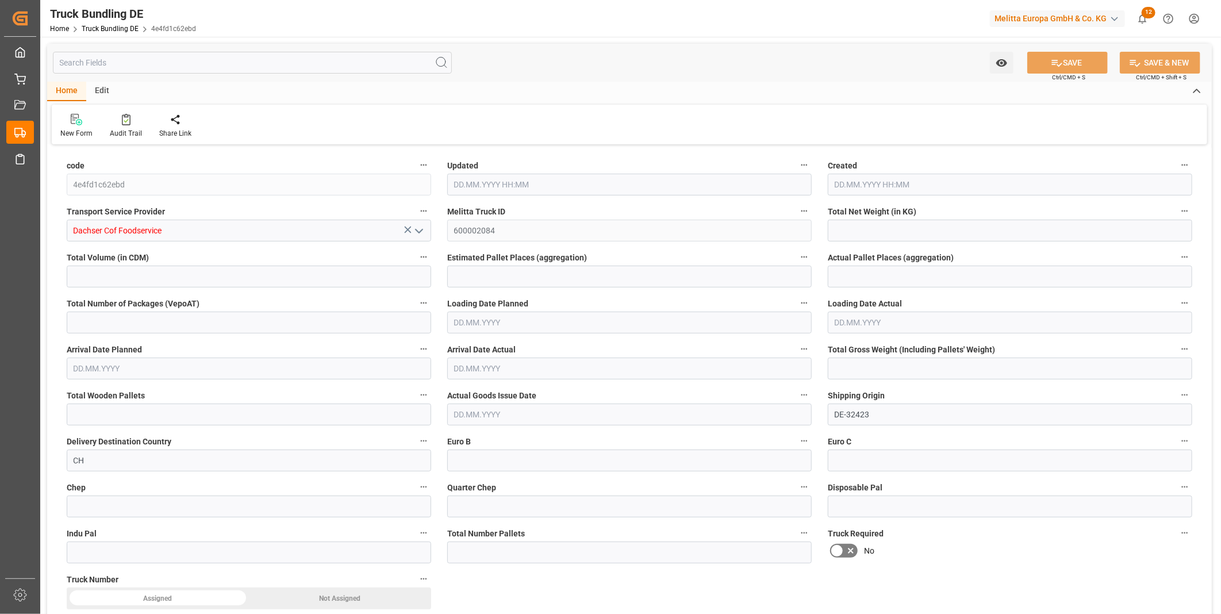
type input "75.495"
type input "1"
type input "0"
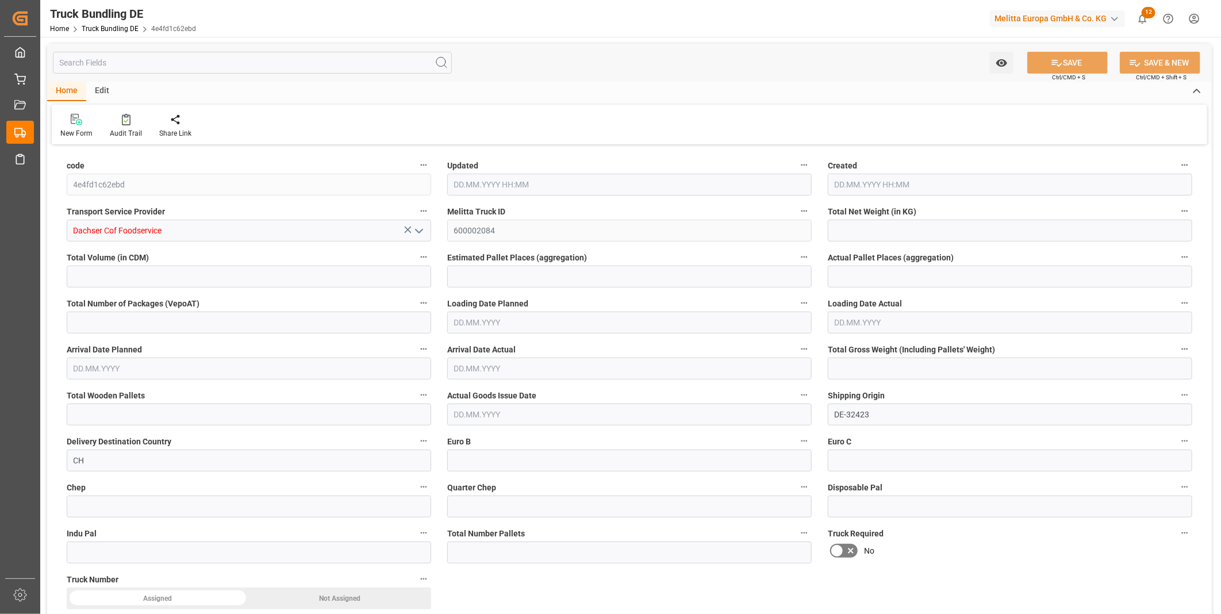
type input "0"
type input "28.08.2025 08:06"
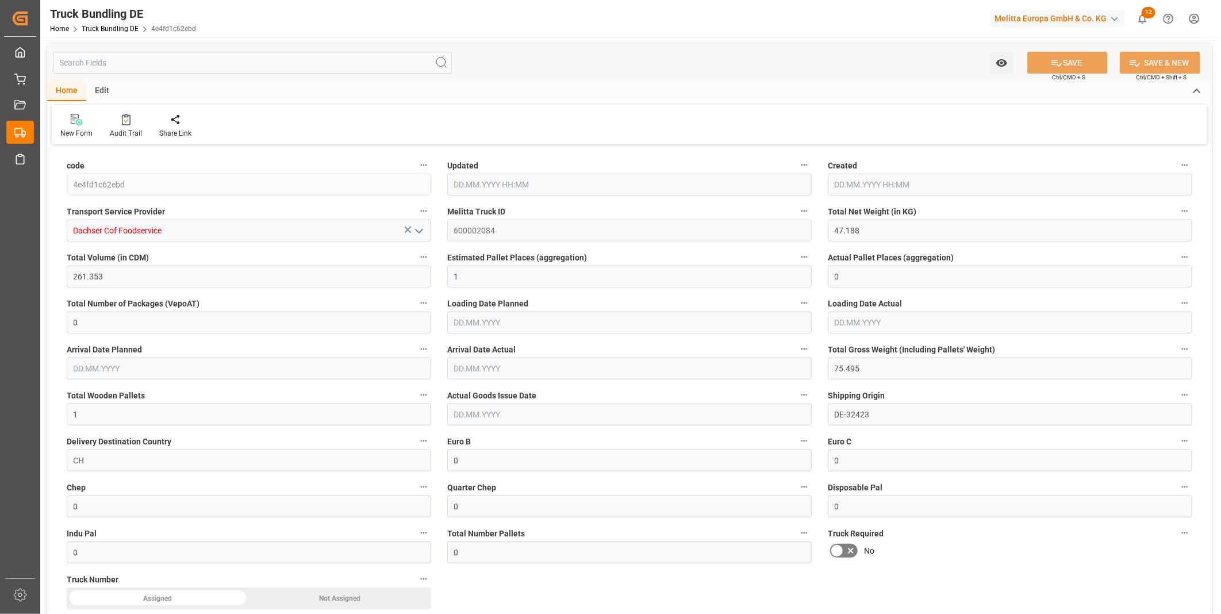
type input "28.08.2025 08:06"
type input "02.09.2025"
type input "05.09.2025"
type input "[DATE]"
type input "[DATE] 08:07"
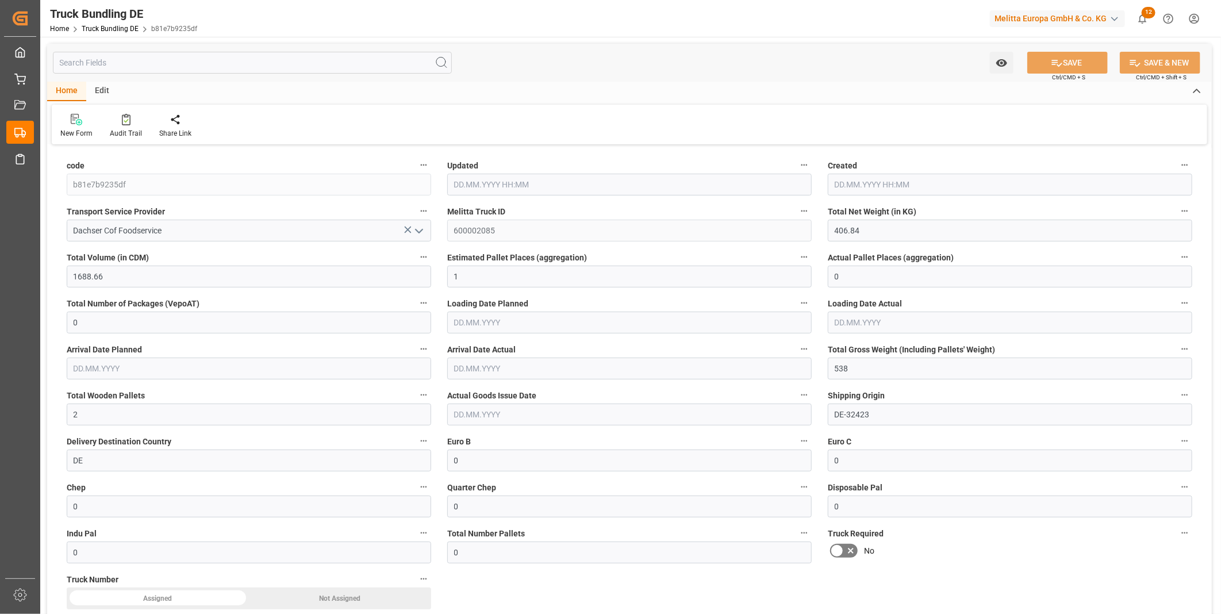
type input "[DATE] 08:07"
type input "[DATE]"
